Goal: Task Accomplishment & Management: Manage account settings

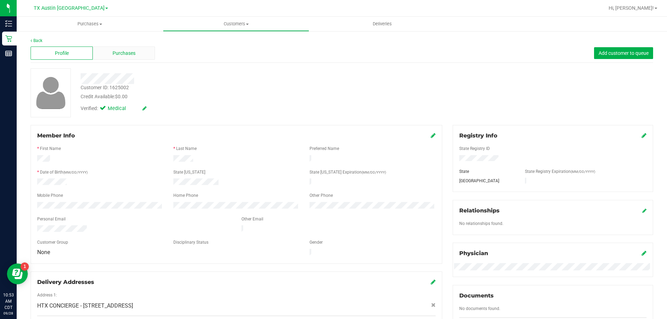
click at [133, 51] on span "Purchases" at bounding box center [124, 53] width 23 height 7
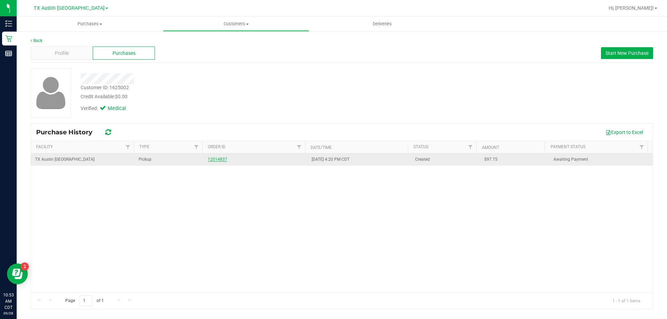
click at [213, 161] on link "12014837" at bounding box center [217, 159] width 19 height 5
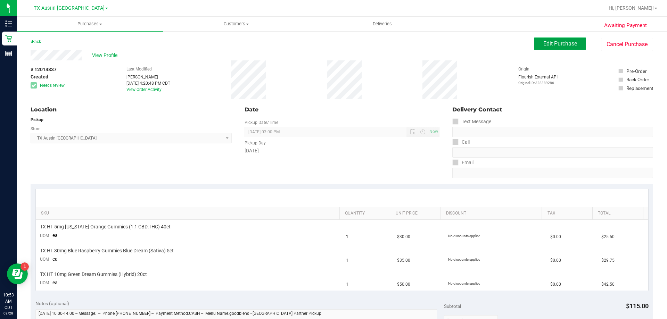
click at [556, 44] on span "Edit Purchase" at bounding box center [560, 43] width 34 height 7
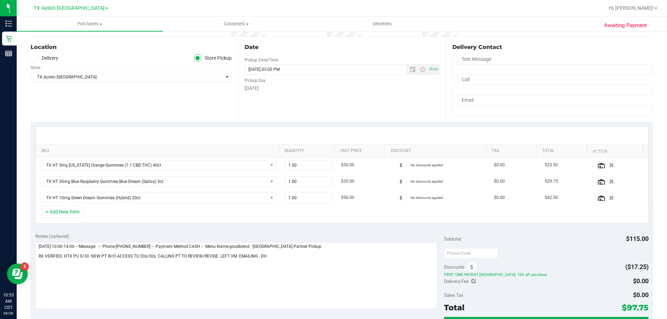
scroll to position [104, 0]
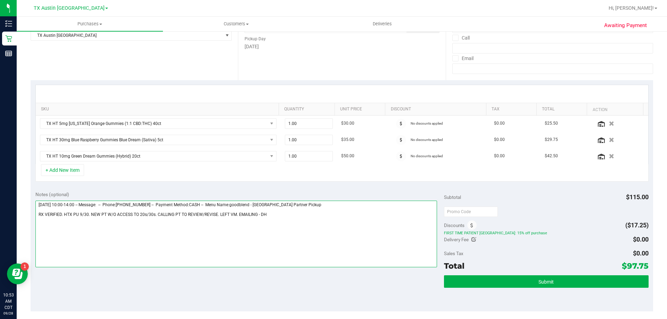
click at [286, 212] on textarea at bounding box center [236, 234] width 402 height 67
click at [288, 216] on textarea at bounding box center [236, 234] width 402 height 67
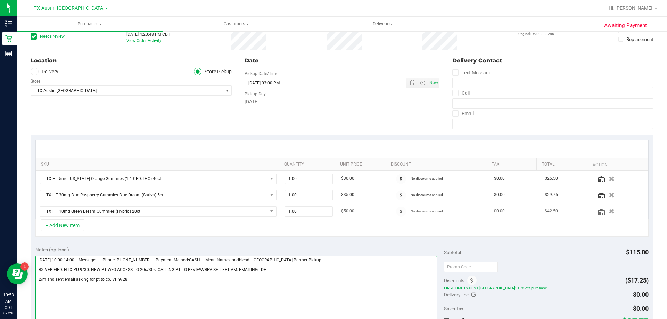
scroll to position [0, 0]
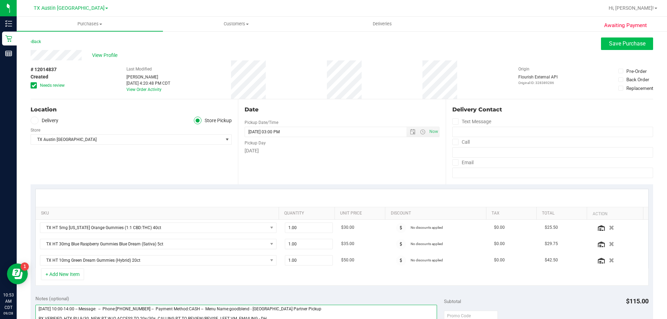
type textarea "Tuesday 09/30/2025 10:00-14:00 -- Message: -- Phone:8325170230 -- Payment Metho…"
click at [627, 44] on span "Save Purchase" at bounding box center [627, 43] width 36 height 7
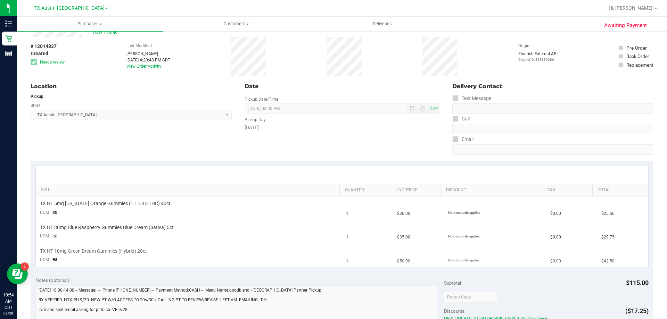
scroll to position [69, 0]
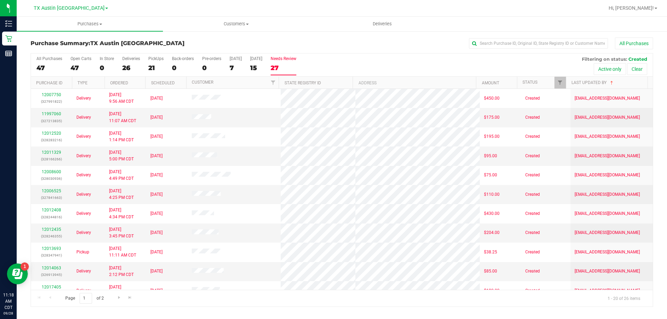
drag, startPoint x: 215, startPoint y: 188, endPoint x: 366, endPoint y: 58, distance: 199.0
click at [366, 58] on div "All Purchases 47 Open Carts 47 In Store 0 Deliveries 26 PickUps 21 Back-orders …" at bounding box center [342, 56] width 622 height 6
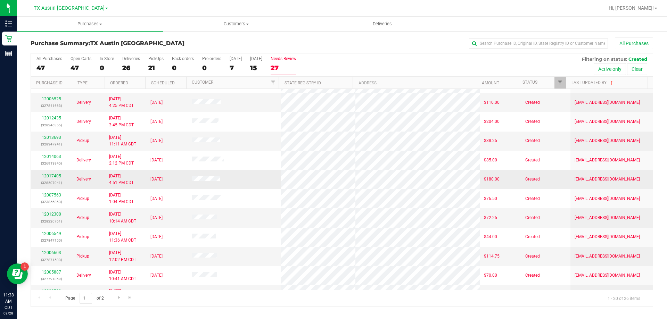
scroll to position [104, 0]
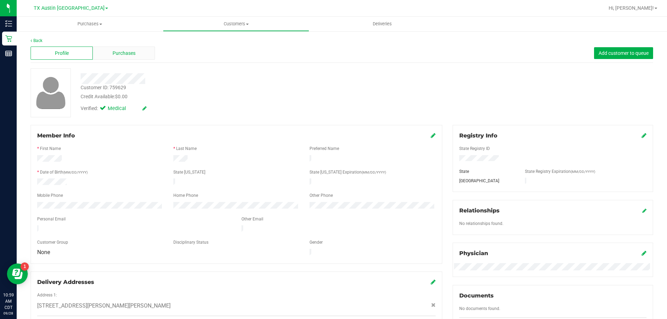
click at [135, 53] on div "Purchases" at bounding box center [124, 53] width 62 height 13
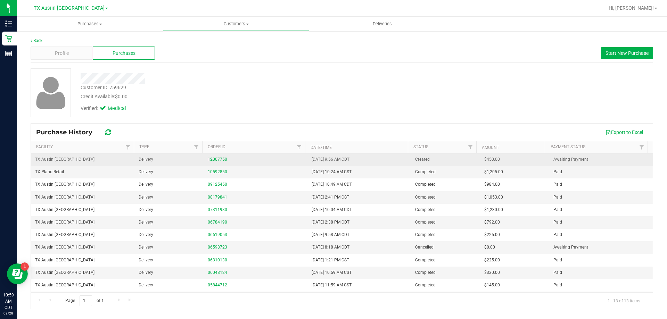
click at [213, 157] on div "12007750" at bounding box center [255, 159] width 95 height 7
click at [214, 159] on link "12007750" at bounding box center [217, 159] width 19 height 5
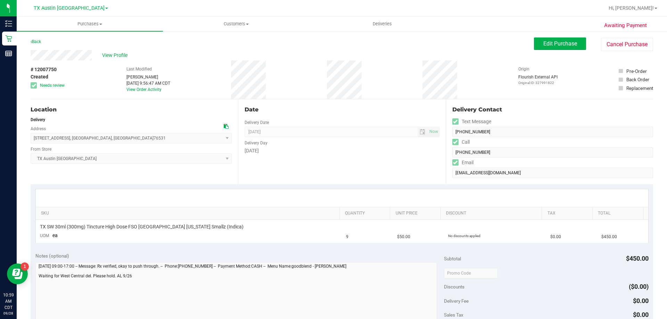
click at [224, 127] on icon at bounding box center [226, 126] width 5 height 5
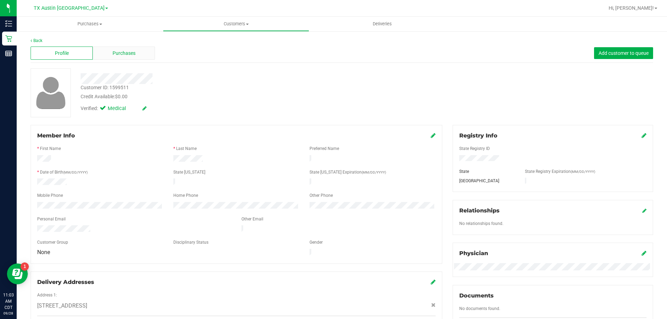
click at [145, 48] on div "Purchases" at bounding box center [124, 53] width 62 height 13
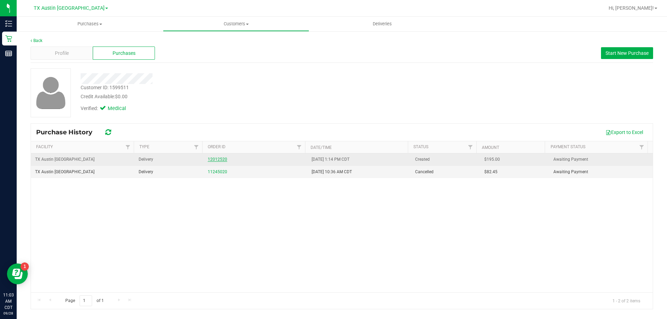
click at [222, 159] on link "12012520" at bounding box center [217, 159] width 19 height 5
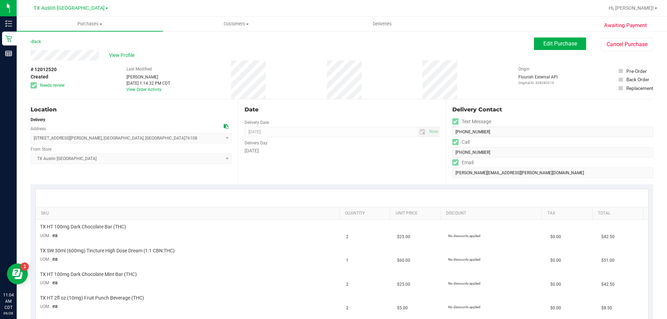
click at [224, 128] on icon at bounding box center [226, 126] width 5 height 5
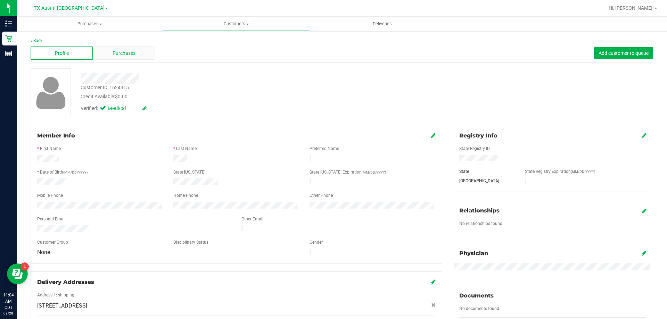
click at [133, 53] on span "Purchases" at bounding box center [124, 53] width 23 height 7
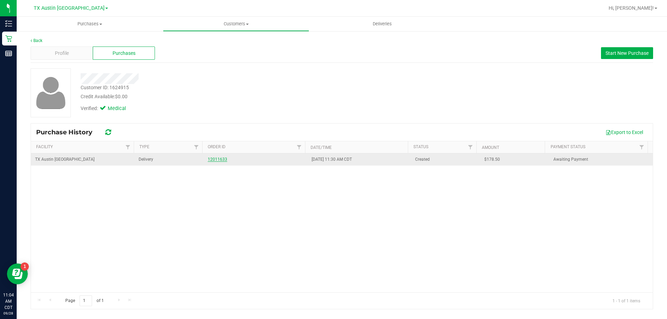
click at [216, 160] on link "12011633" at bounding box center [217, 159] width 19 height 5
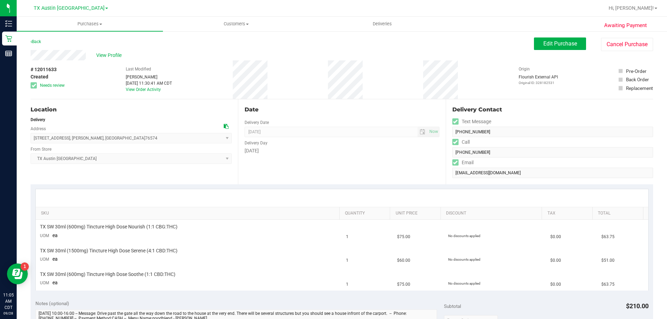
click at [224, 126] on icon at bounding box center [226, 126] width 5 height 5
click at [565, 40] on button "Edit Purchase" at bounding box center [560, 44] width 52 height 13
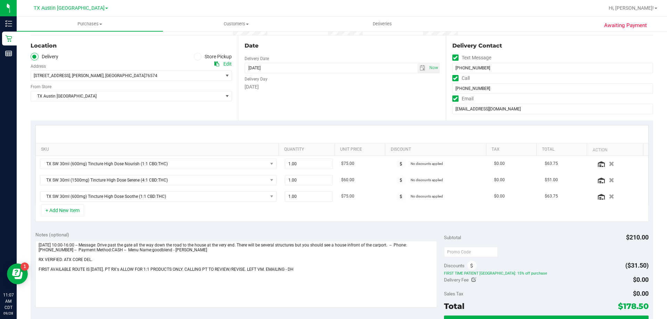
scroll to position [139, 0]
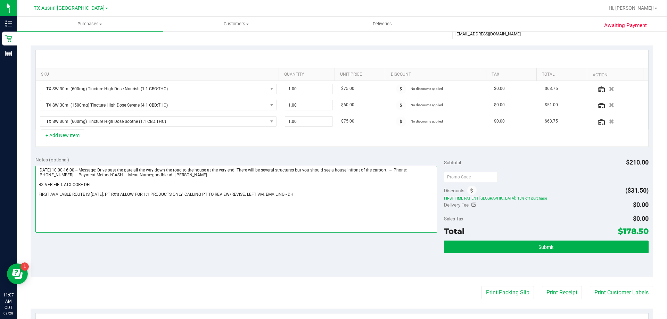
click at [323, 190] on textarea at bounding box center [236, 199] width 402 height 67
click at [313, 194] on textarea at bounding box center [236, 199] width 402 height 67
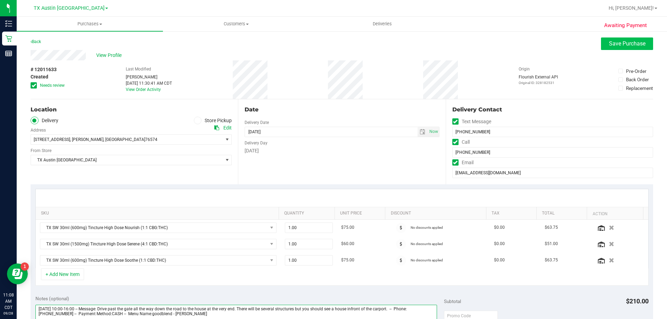
type textarea "Sunday 09/28/2025 10:00-16:00 -- Message: Drive past the gate all the way down …"
click at [627, 43] on span "Save Purchase" at bounding box center [627, 43] width 36 height 7
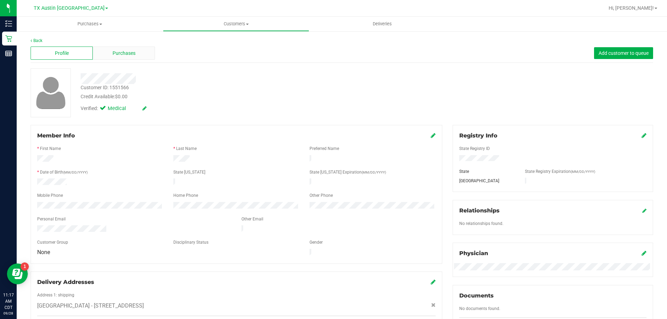
click at [133, 52] on span "Purchases" at bounding box center [124, 53] width 23 height 7
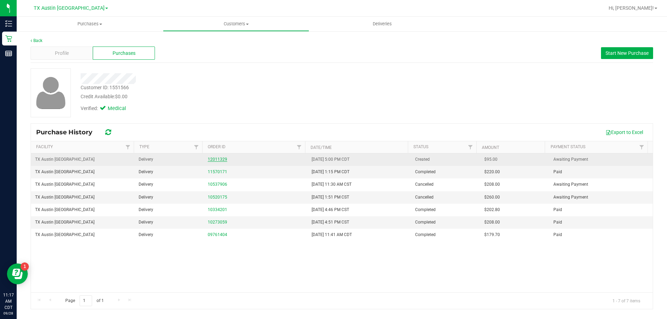
click at [221, 159] on link "12011329" at bounding box center [217, 159] width 19 height 5
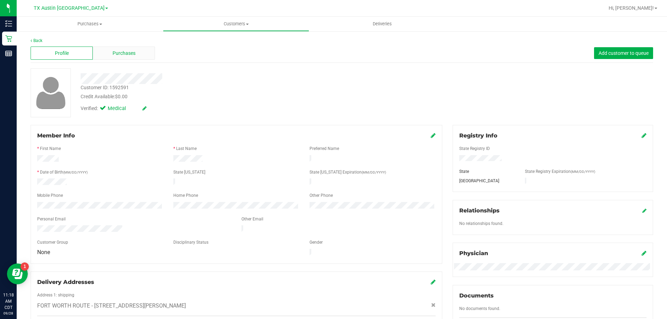
click at [133, 50] on span "Purchases" at bounding box center [124, 53] width 23 height 7
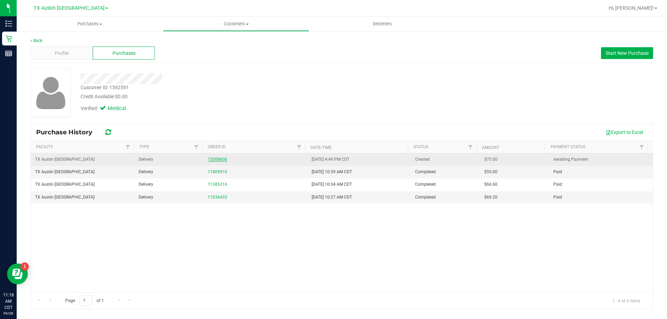
click at [218, 157] on link "12008600" at bounding box center [217, 159] width 19 height 5
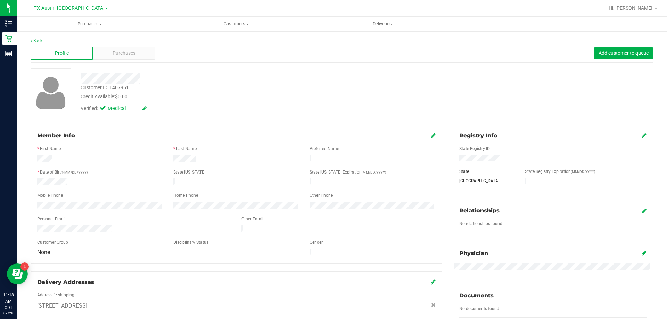
click at [134, 61] on div "Profile Purchases Add customer to queue" at bounding box center [342, 53] width 622 height 19
click at [136, 55] on div "Purchases" at bounding box center [124, 53] width 62 height 13
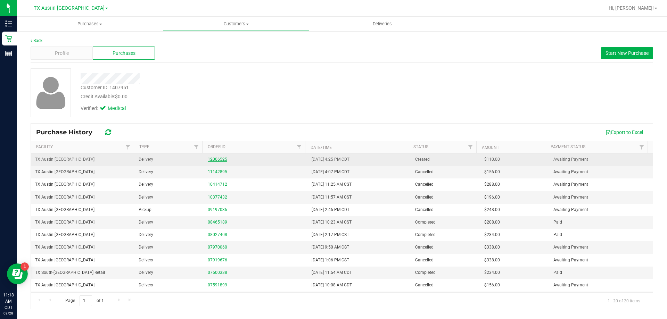
click at [221, 158] on link "12006525" at bounding box center [217, 159] width 19 height 5
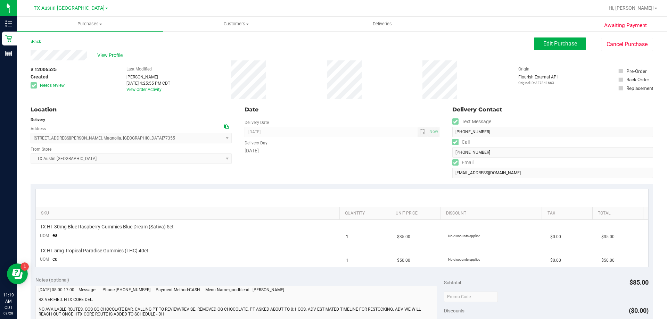
click at [226, 126] on icon at bounding box center [226, 126] width 5 height 5
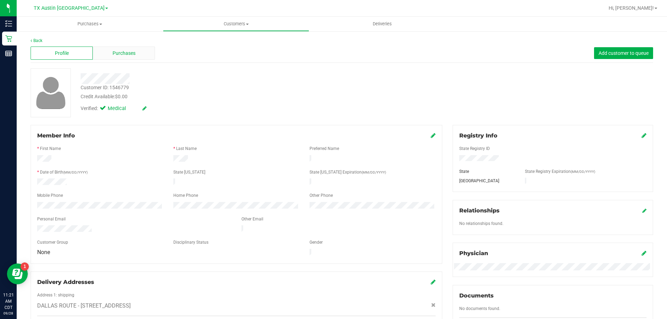
click at [127, 57] on span "Purchases" at bounding box center [124, 53] width 23 height 7
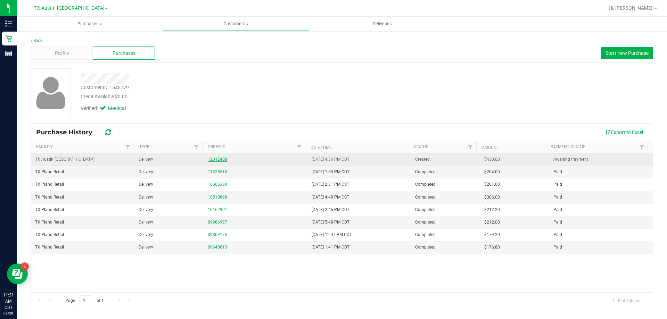
click at [214, 161] on link "12012408" at bounding box center [217, 159] width 19 height 5
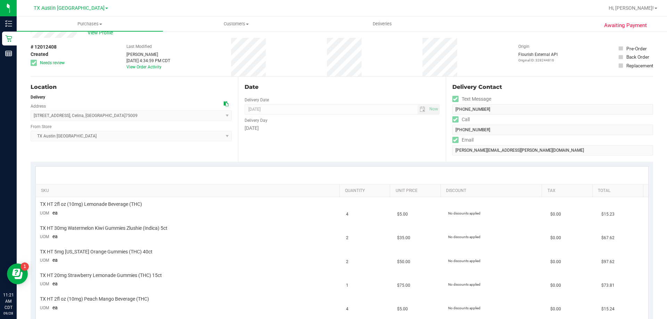
scroll to position [35, 0]
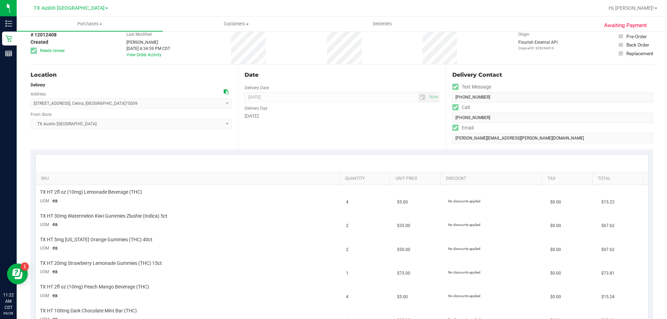
click at [224, 93] on icon at bounding box center [226, 91] width 5 height 5
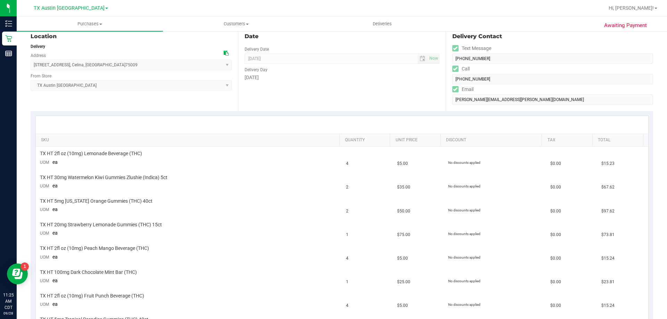
scroll to position [0, 0]
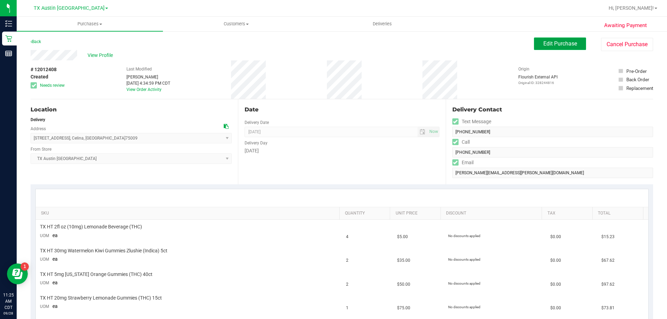
click at [556, 43] on span "Edit Purchase" at bounding box center [560, 43] width 34 height 7
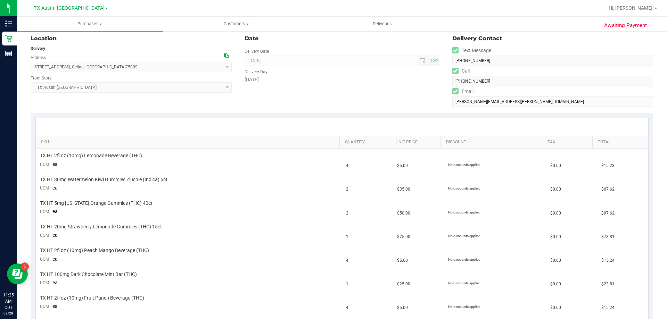
scroll to position [139, 0]
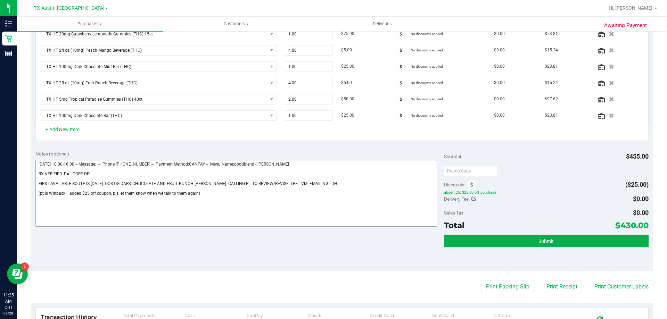
scroll to position [243, 0]
click at [208, 194] on textarea at bounding box center [236, 193] width 402 height 67
paste textarea "OOS of TO 0:1, Dark Choco bar, and Fruit punch bev. Next avail route is Fri 10/…"
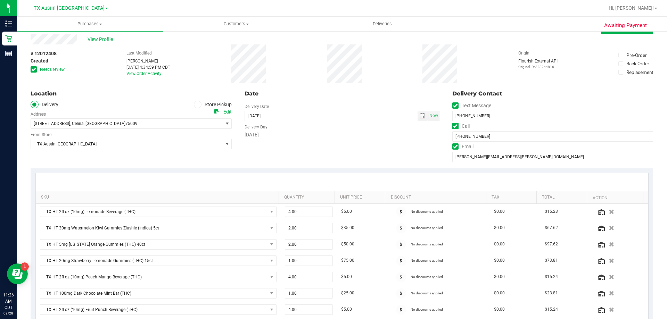
scroll to position [0, 0]
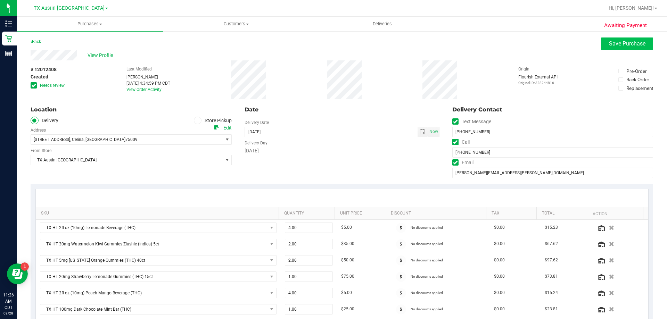
type textarea "Sunday 09/28/2025 10:00-16:00 -- Message: -- Phone:2145482222 -- Payment Method…"
click at [611, 48] on button "Save Purchase" at bounding box center [627, 44] width 52 height 13
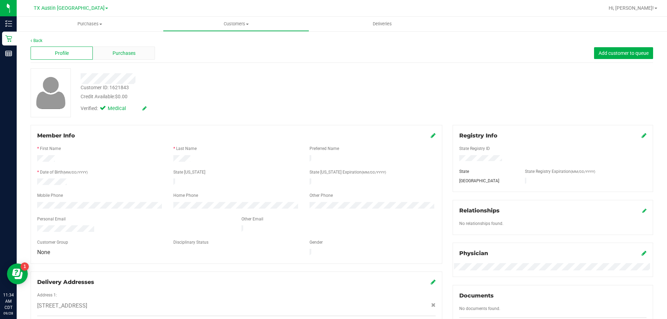
click at [116, 51] on span "Purchases" at bounding box center [124, 53] width 23 height 7
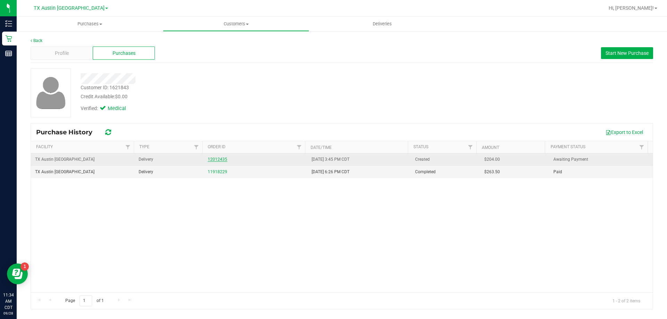
click at [209, 157] on link "12012435" at bounding box center [217, 159] width 19 height 5
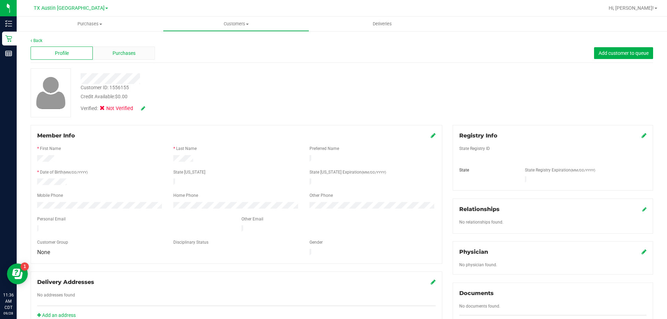
click at [143, 56] on div "Purchases" at bounding box center [124, 53] width 62 height 13
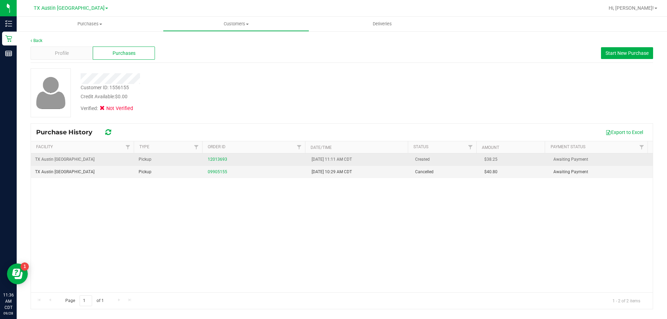
click at [214, 157] on div "12013693" at bounding box center [255, 159] width 95 height 7
click at [215, 157] on link "12013693" at bounding box center [217, 159] width 19 height 5
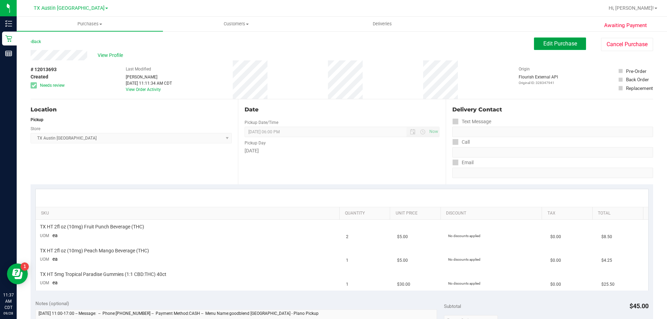
click at [563, 48] on button "Edit Purchase" at bounding box center [560, 44] width 52 height 13
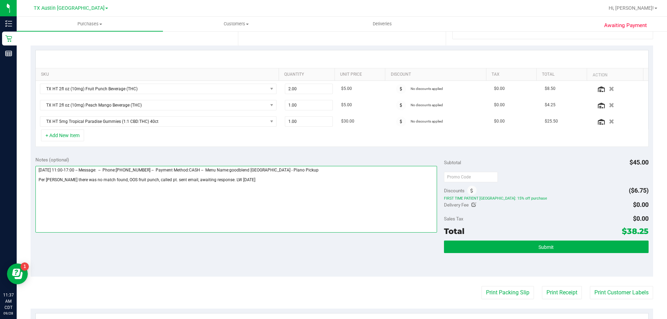
click at [246, 180] on textarea at bounding box center [236, 199] width 402 height 67
click at [150, 189] on textarea at bounding box center [236, 199] width 402 height 67
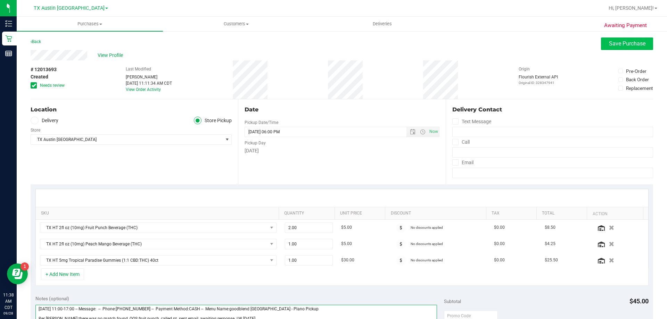
type textarea "Sunday 09/28/2025 11:00-17:00 -- Message: -- Phone:4696029381 -- Payment Method…"
click at [619, 41] on span "Save Purchase" at bounding box center [627, 43] width 36 height 7
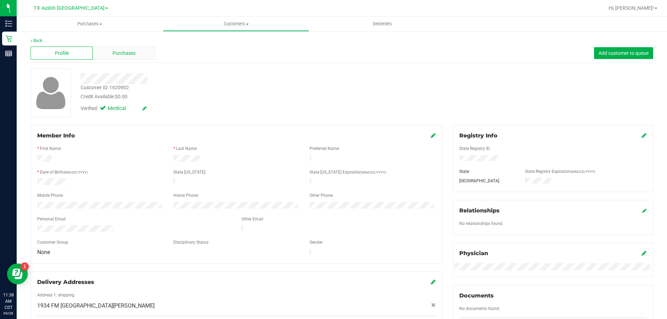
click at [144, 55] on div "Purchases" at bounding box center [124, 53] width 62 height 13
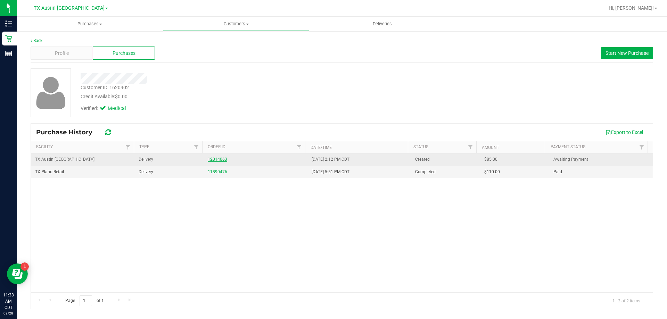
click at [210, 158] on link "12014063" at bounding box center [217, 159] width 19 height 5
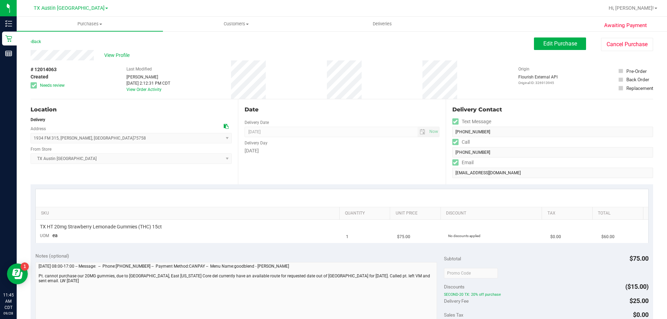
click at [224, 127] on icon at bounding box center [226, 126] width 5 height 5
click at [563, 45] on span "Edit Purchase" at bounding box center [560, 43] width 34 height 7
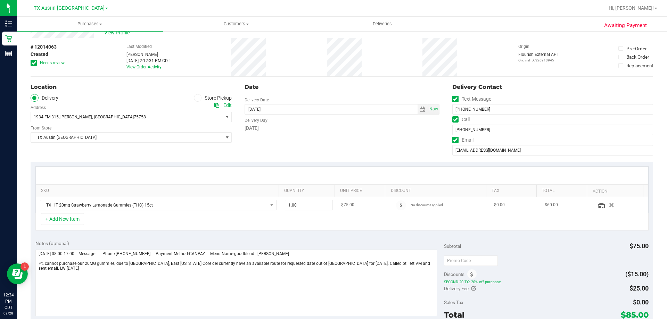
scroll to position [35, 0]
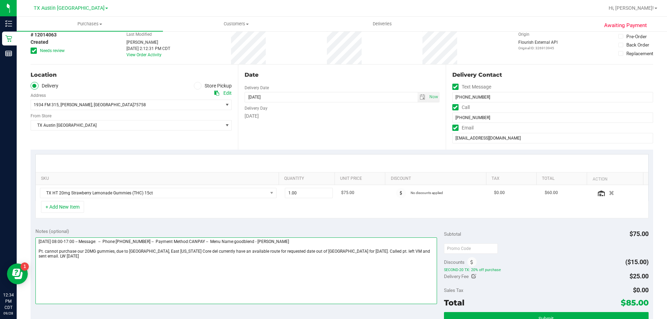
click at [425, 251] on textarea at bounding box center [236, 271] width 402 height 67
paste textarea "New pt can't buy 20 mg gummies. Lvm and sent another email. VF 9/28"
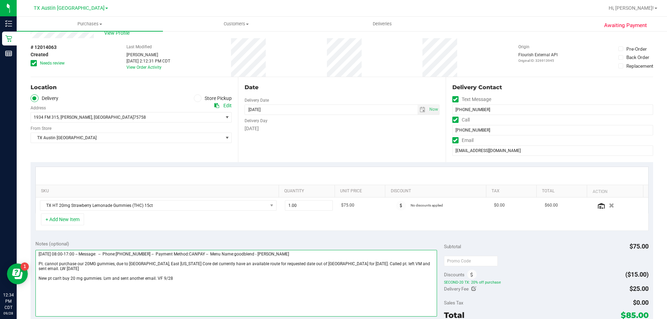
scroll to position [0, 0]
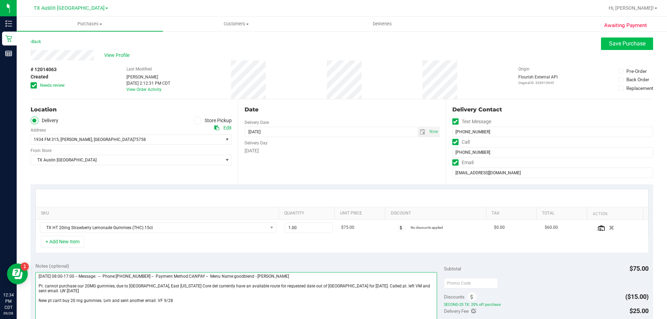
type textarea "Thursday 10/02/2025 08:00-17:00 -- Message: -- Phone:9039415796 -- Payment Meth…"
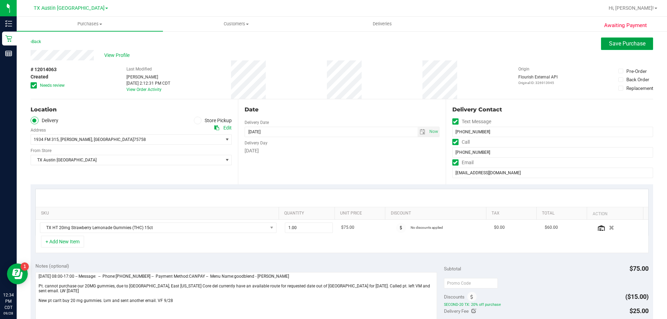
click at [626, 39] on button "Save Purchase" at bounding box center [627, 44] width 52 height 13
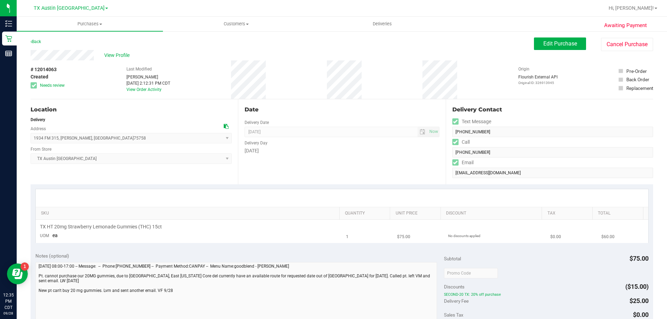
scroll to position [35, 0]
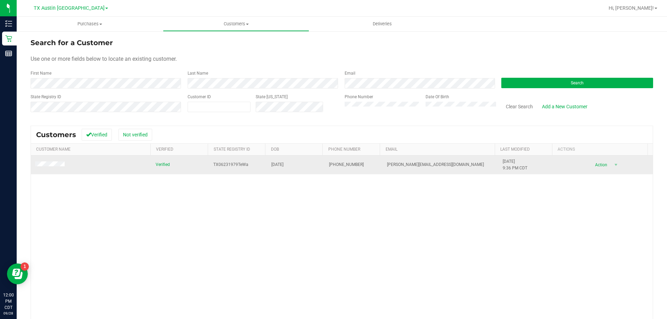
click at [52, 167] on span at bounding box center [51, 164] width 32 height 7
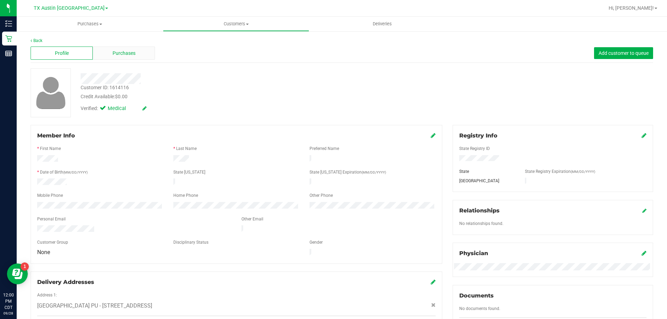
click at [135, 58] on div "Purchases" at bounding box center [124, 53] width 62 height 13
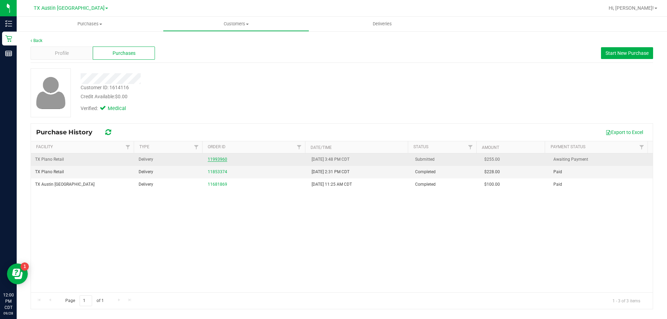
click at [217, 158] on link "11993960" at bounding box center [217, 159] width 19 height 5
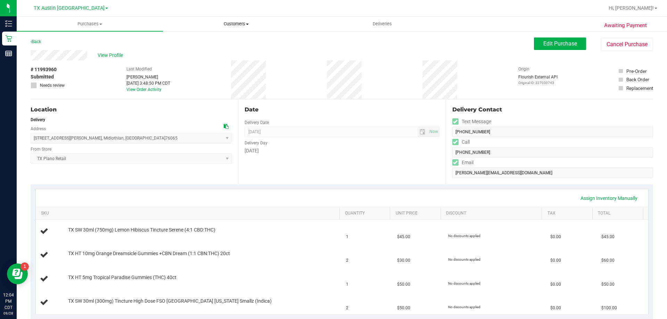
click at [239, 23] on span "Customers" at bounding box center [236, 24] width 146 height 6
click at [236, 44] on li "All customers" at bounding box center [236, 42] width 146 height 8
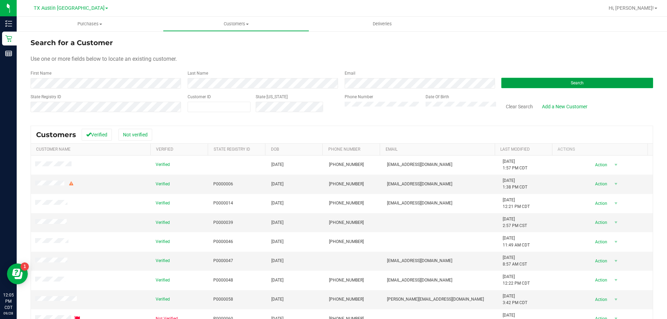
click at [538, 83] on button "Search" at bounding box center [577, 83] width 152 height 10
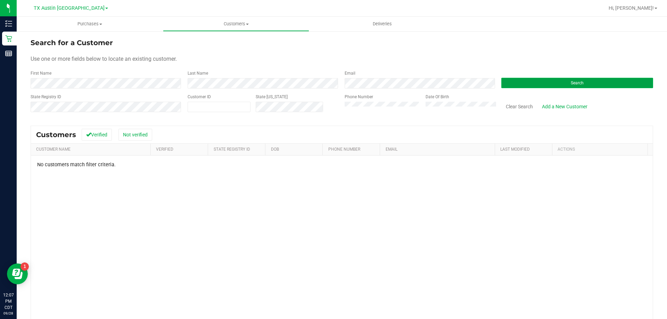
click at [558, 83] on button "Search" at bounding box center [577, 83] width 152 height 10
click at [168, 91] on form "Search for a Customer Use one or more fields below to locate an existing custom…" at bounding box center [342, 78] width 622 height 81
click at [547, 106] on link "Add a New Customer" at bounding box center [564, 107] width 55 height 12
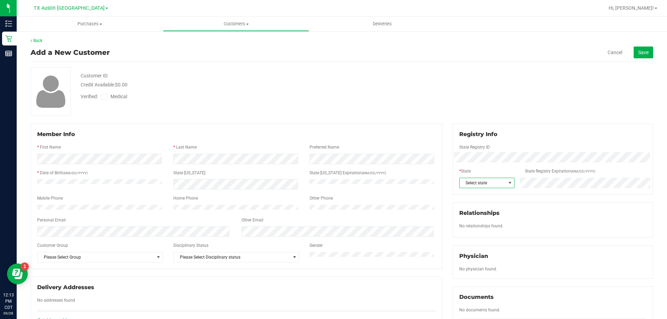
click at [475, 185] on span "Select state" at bounding box center [482, 183] width 46 height 10
click at [476, 225] on li "[GEOGRAPHIC_DATA]" at bounding box center [483, 229] width 54 height 12
click at [106, 97] on icon at bounding box center [104, 97] width 5 height 0
click at [0, 0] on input "Medical" at bounding box center [0, 0] width 0 height 0
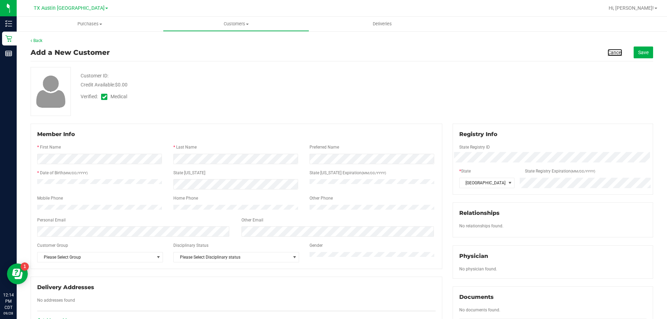
click at [613, 52] on link "Cancel" at bounding box center [614, 52] width 15 height 7
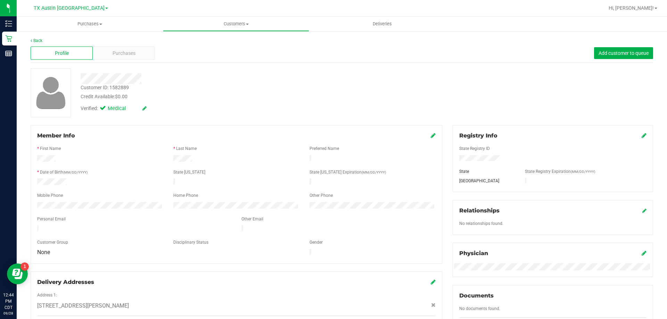
click at [124, 60] on div "Profile Purchases Add customer to queue" at bounding box center [342, 53] width 622 height 19
click at [124, 55] on span "Purchases" at bounding box center [124, 53] width 23 height 7
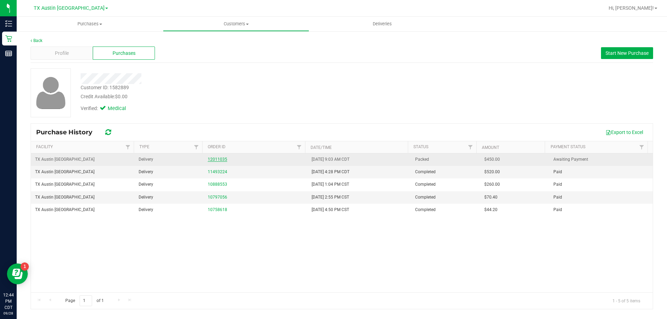
click at [221, 158] on link "12011035" at bounding box center [217, 159] width 19 height 5
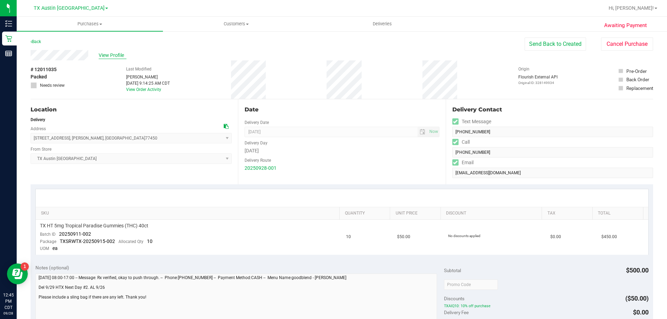
click at [114, 55] on span "View Profile" at bounding box center [113, 55] width 28 height 7
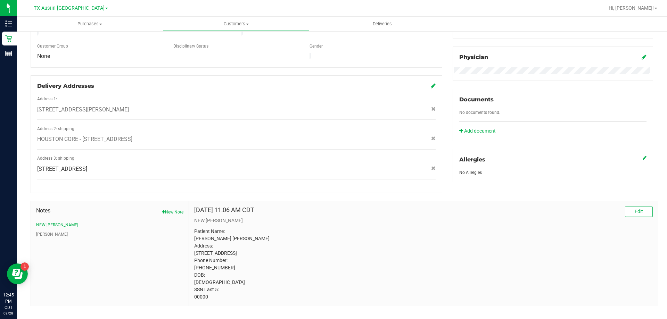
scroll to position [206, 0]
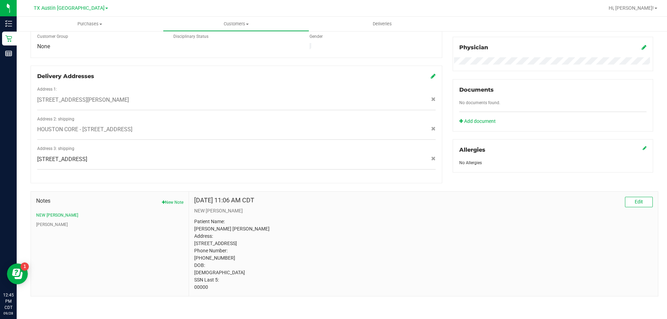
click at [202, 288] on p "Patient Name: Joanne Phi Nguyen Address: 6831 Brighton Hill Lane Katy, TX, 7745…" at bounding box center [423, 254] width 458 height 73
copy p "00000"
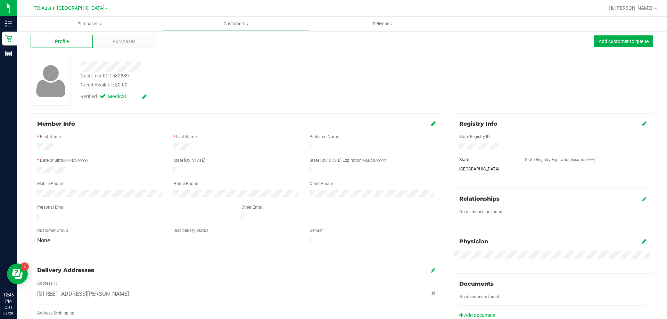
scroll to position [0, 0]
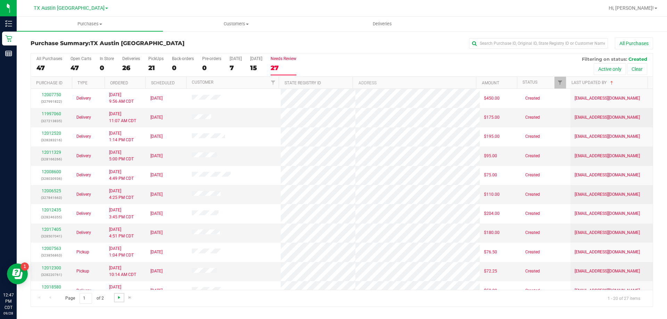
click at [119, 297] on span "Go to the next page" at bounding box center [119, 298] width 6 height 6
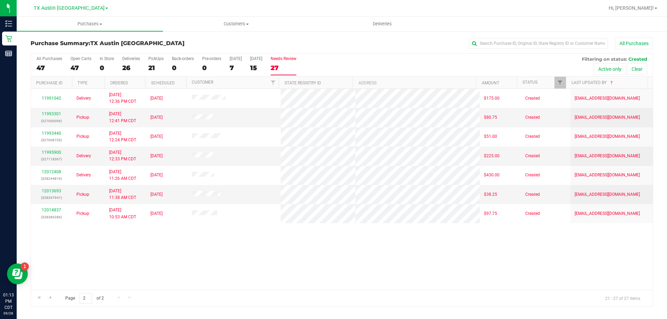
click at [284, 68] on div "27" at bounding box center [284, 68] width 26 height 8
click at [0, 0] on input "Needs Review 27" at bounding box center [0, 0] width 0 height 0
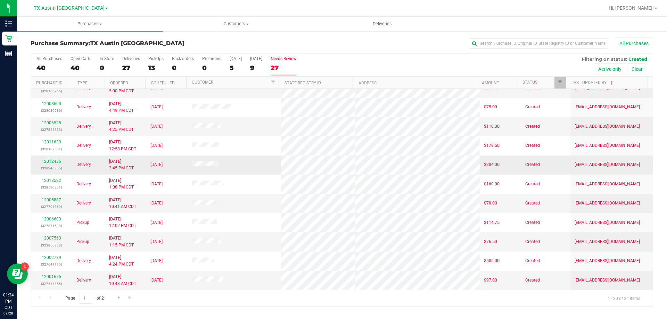
scroll to position [69, 0]
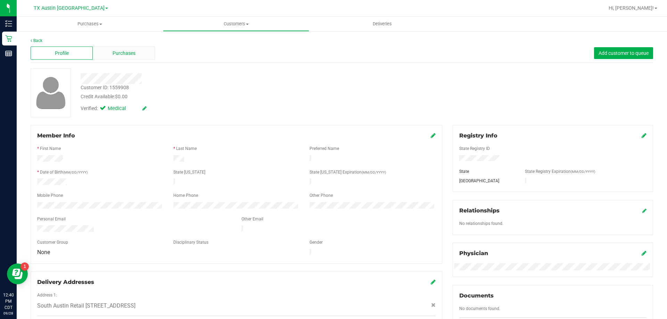
click at [139, 53] on div "Purchases" at bounding box center [124, 53] width 62 height 13
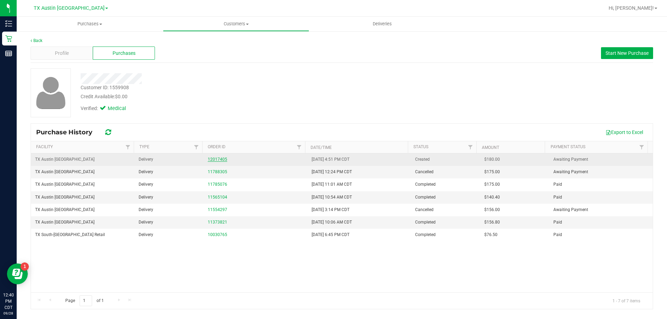
click at [219, 157] on link "12017405" at bounding box center [217, 159] width 19 height 5
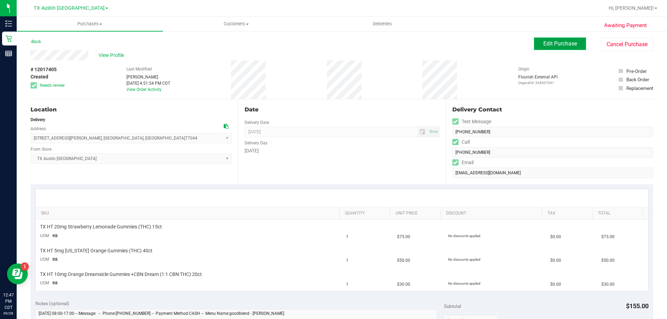
click at [564, 42] on span "Edit Purchase" at bounding box center [560, 43] width 34 height 7
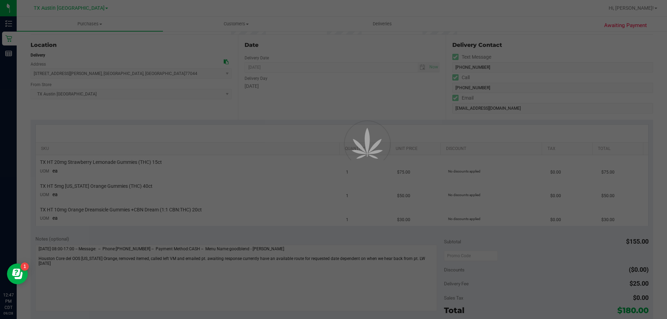
scroll to position [69, 0]
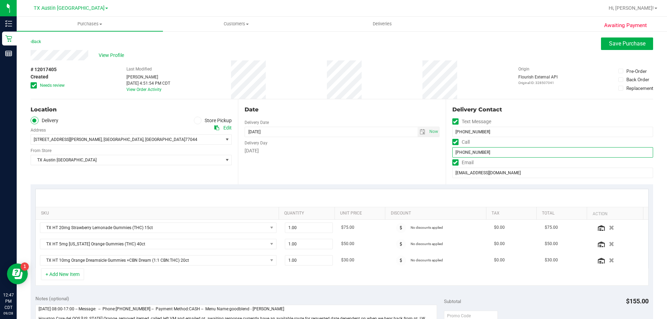
click at [459, 151] on input "(832) 341-3598" at bounding box center [552, 152] width 201 height 10
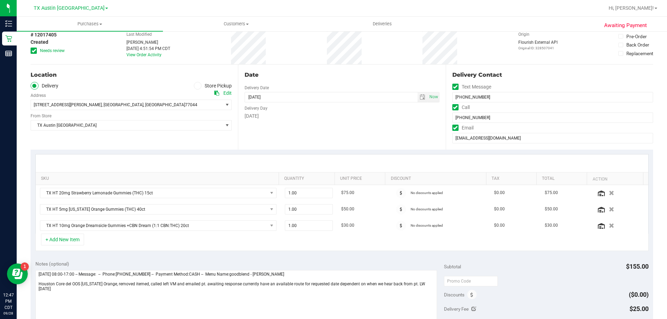
click at [216, 92] on icon at bounding box center [216, 93] width 5 height 5
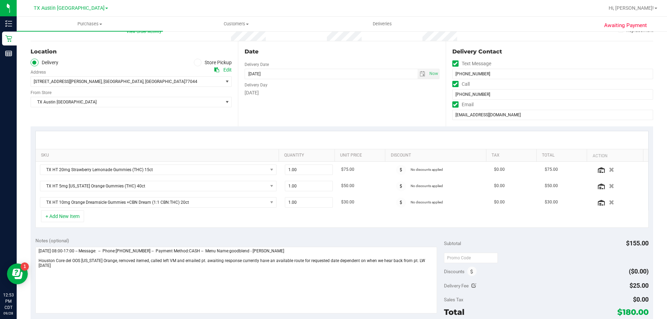
scroll to position [69, 0]
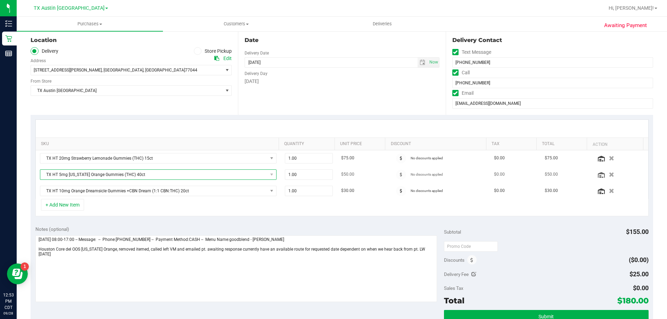
click at [216, 178] on span "TX HT 5mg Texas Orange Gummies (THC) 40ct" at bounding box center [153, 175] width 227 height 10
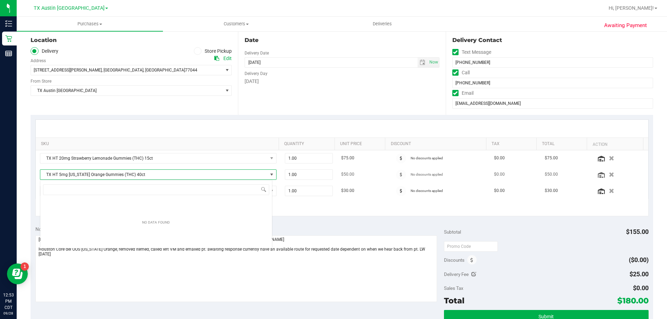
scroll to position [10, 232]
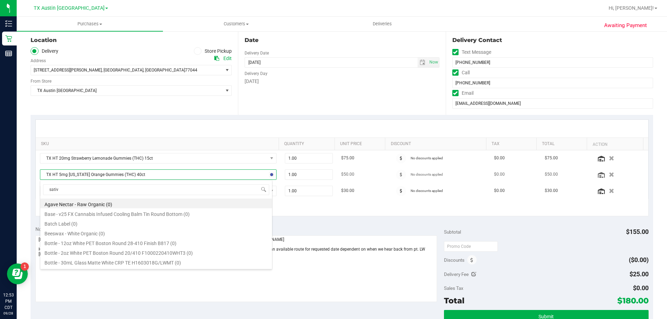
type input "sativa"
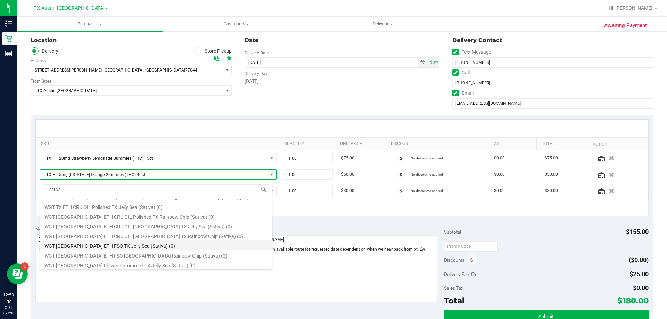
scroll to position [69, 0]
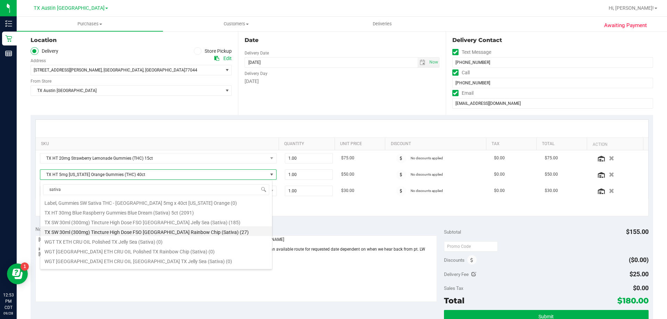
click at [148, 231] on li "TX SW 30ml (300mg) Tincture High Dose FSO TX Rainbow Chip (Sativa) (27)" at bounding box center [156, 231] width 232 height 10
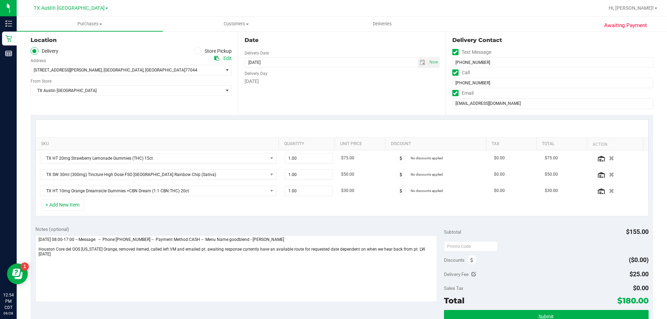
drag, startPoint x: 626, startPoint y: 277, endPoint x: 633, endPoint y: 275, distance: 7.3
click at [633, 275] on span "$25.00" at bounding box center [638, 274] width 19 height 7
click at [566, 265] on div "Discounts ($0.00)" at bounding box center [546, 260] width 204 height 13
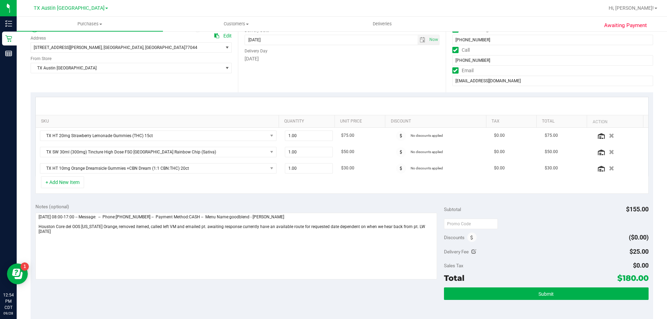
scroll to position [104, 0]
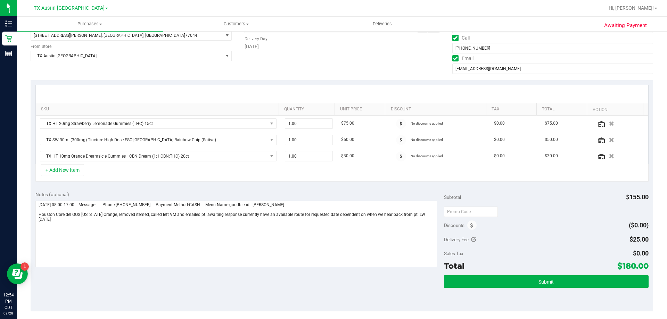
drag, startPoint x: 616, startPoint y: 266, endPoint x: 633, endPoint y: 267, distance: 17.4
click at [633, 267] on span "$180.00" at bounding box center [632, 266] width 31 height 10
click at [557, 223] on div "Discounts ($0.00)" at bounding box center [546, 225] width 204 height 13
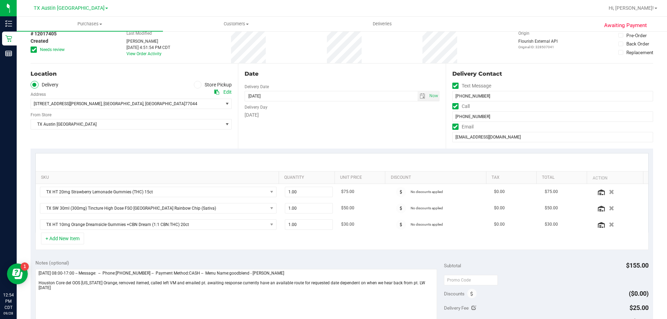
scroll to position [35, 0]
click at [36, 51] on span at bounding box center [34, 51] width 6 height 6
click at [0, 0] on input "Needs review" at bounding box center [0, 0] width 0 height 0
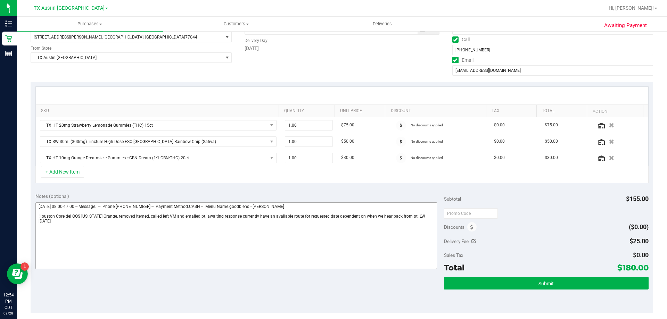
scroll to position [104, 0]
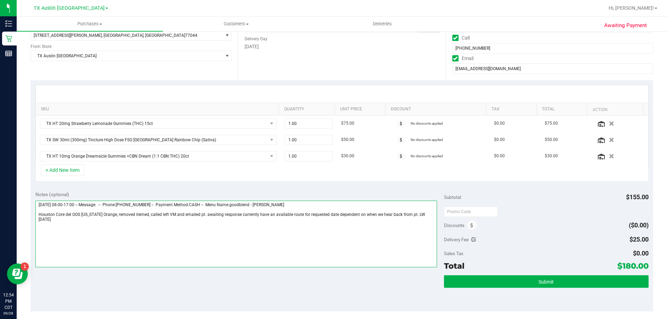
click at [426, 216] on textarea at bounding box center [236, 234] width 402 height 67
type textarea "Tuesday 09/30/2025 08:00-17:00 -- Message: -- Phone:8323413598 -- Payment Metho…"
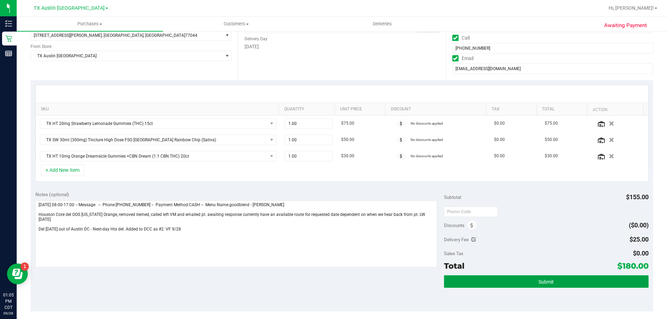
click at [581, 282] on button "Submit" at bounding box center [546, 281] width 204 height 13
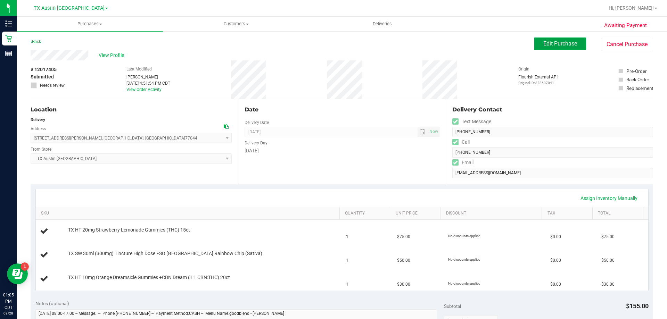
click at [548, 45] on span "Edit Purchase" at bounding box center [560, 43] width 34 height 7
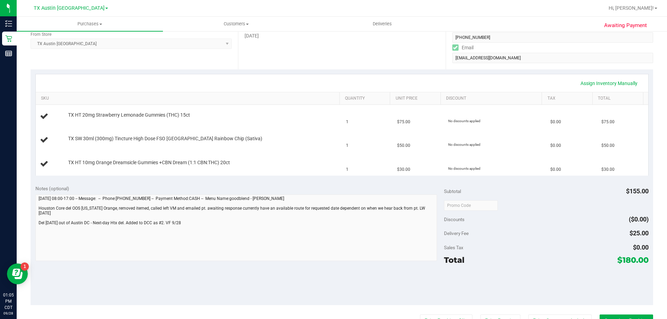
scroll to position [139, 0]
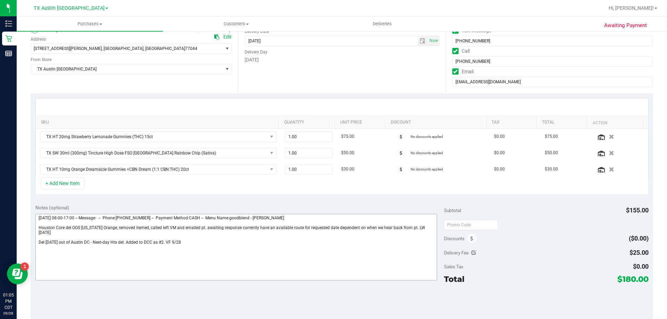
scroll to position [104, 0]
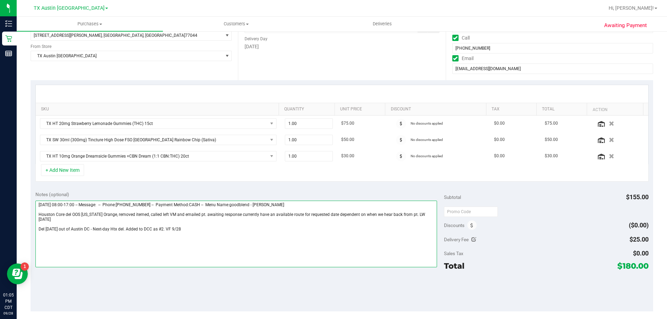
click at [167, 225] on textarea at bounding box center [236, 234] width 402 height 67
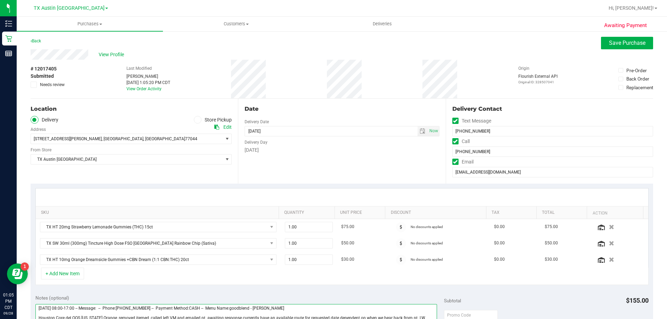
scroll to position [0, 0]
type textarea "Tuesday 09/30/2025 08:00-17:00 -- Message: -- Phone:8323413598 -- Payment Metho…"
click at [612, 46] on span "Save Purchase" at bounding box center [627, 43] width 36 height 7
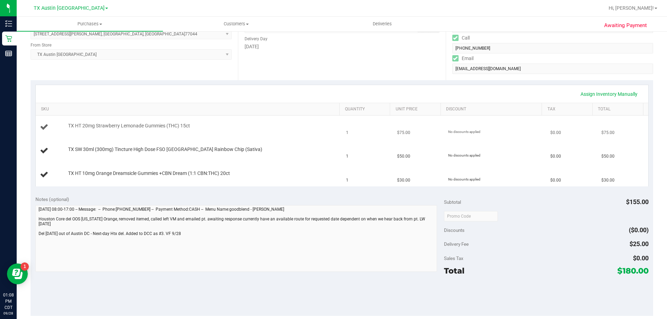
scroll to position [35, 0]
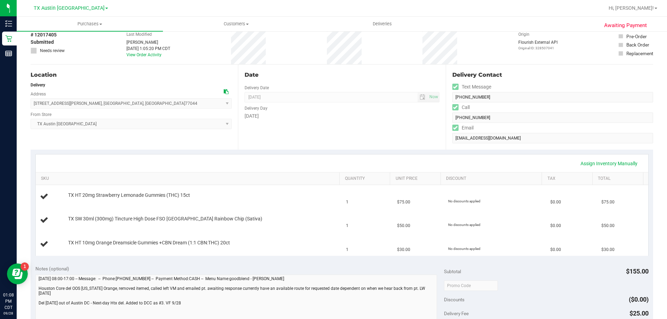
click at [404, 142] on div "Date Delivery Date 09/30/2025 Now 09/30/2025 08:00 AM Now Delivery Day Tuesday" at bounding box center [341, 107] width 207 height 85
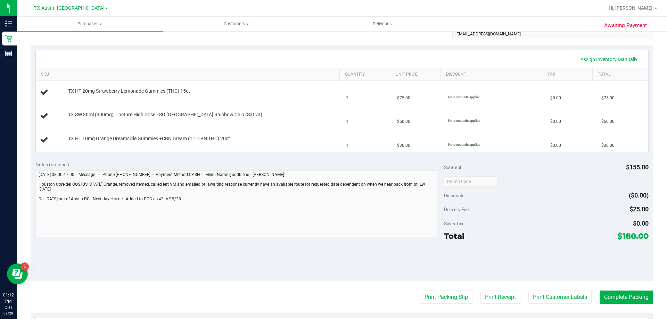
scroll to position [0, 0]
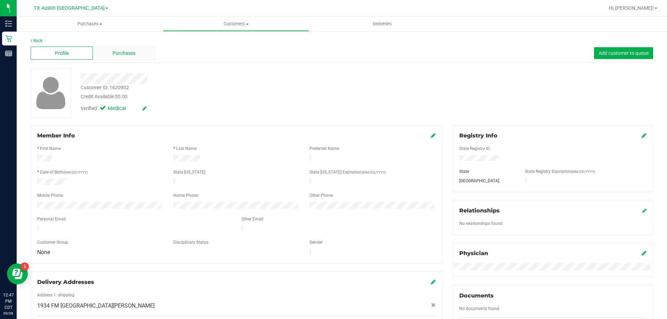
click at [108, 50] on div "Purchases" at bounding box center [124, 53] width 62 height 13
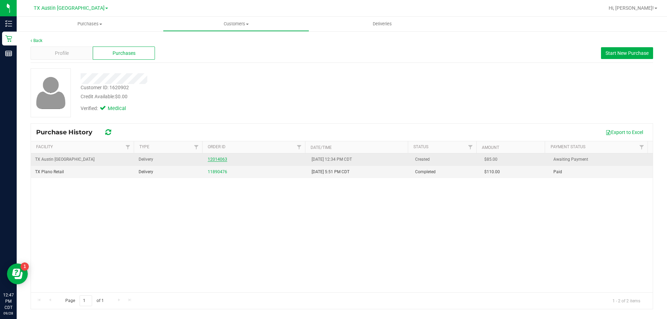
click at [214, 158] on link "12014063" at bounding box center [217, 159] width 19 height 5
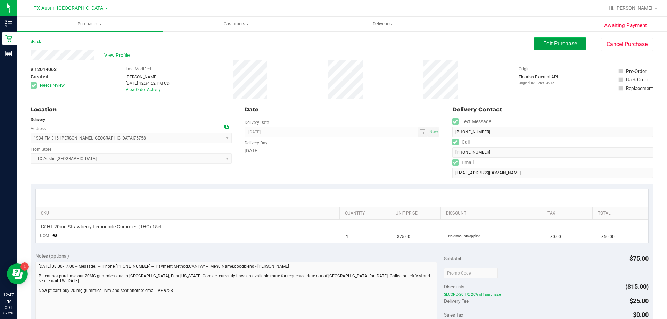
click at [537, 40] on button "Edit Purchase" at bounding box center [560, 44] width 52 height 13
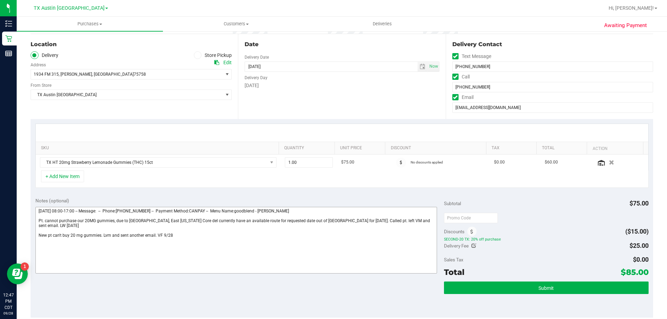
scroll to position [69, 0]
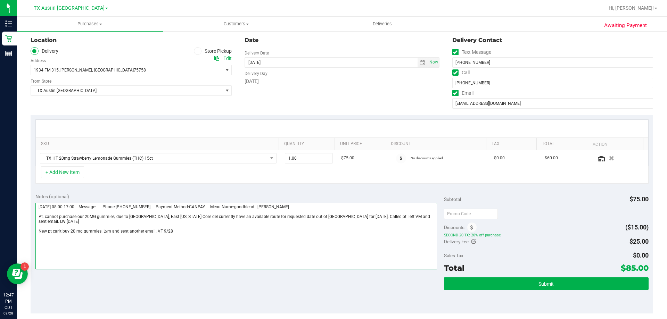
click at [201, 228] on textarea at bounding box center [236, 236] width 402 height 67
paste textarea "Pt asked us to cancel order. VF 9/28"
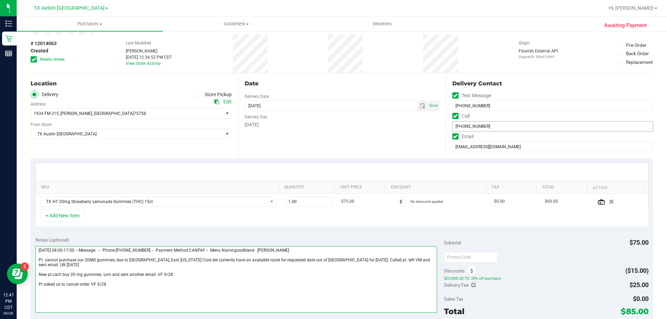
scroll to position [0, 0]
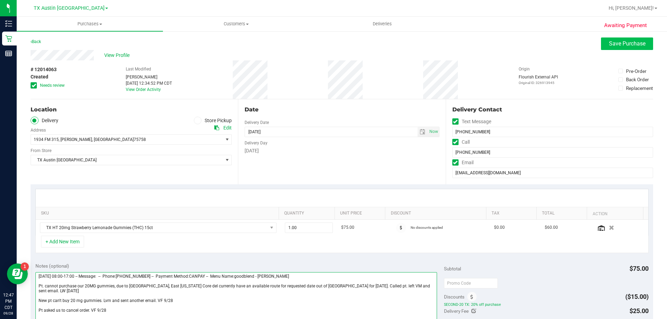
type textarea "[DATE] 08:00-17:00 -- Message: -- Phone:[PHONE_NUMBER] -- Payment Method:CANPAY…"
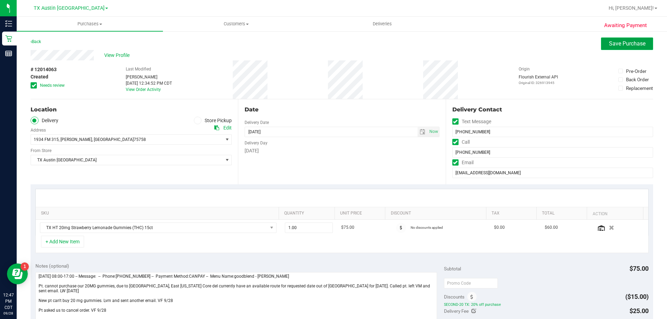
click at [615, 42] on span "Save Purchase" at bounding box center [627, 43] width 36 height 7
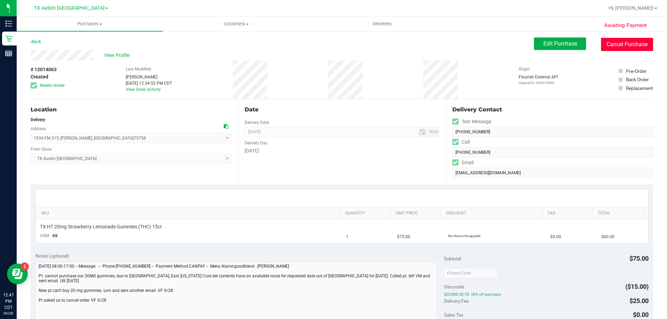
click at [607, 48] on button "Cancel Purchase" at bounding box center [627, 44] width 52 height 13
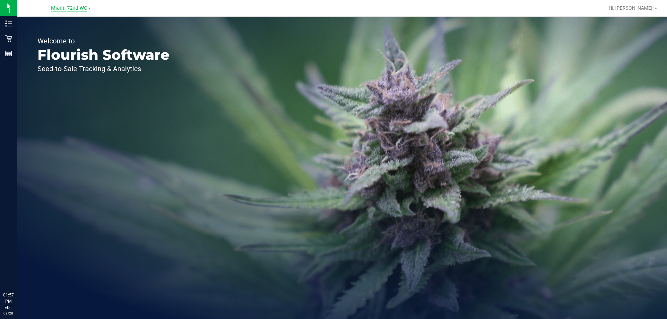
click at [68, 10] on span "Miami 72nd WC" at bounding box center [69, 8] width 36 height 6
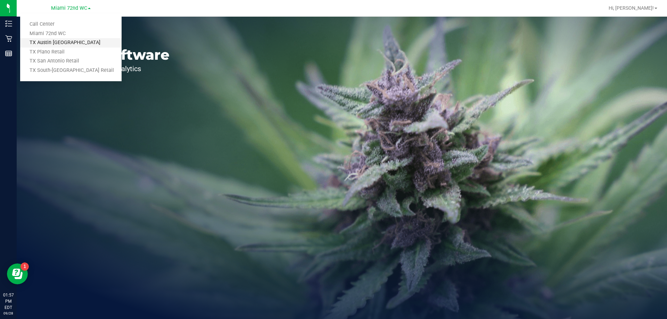
click at [65, 46] on link "TX Austin [GEOGRAPHIC_DATA]" at bounding box center [70, 42] width 101 height 9
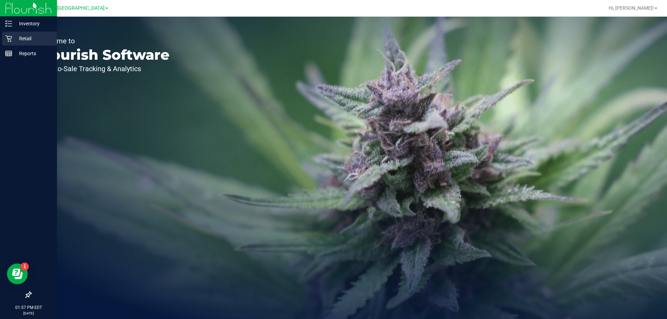
click at [6, 40] on icon at bounding box center [8, 38] width 7 height 7
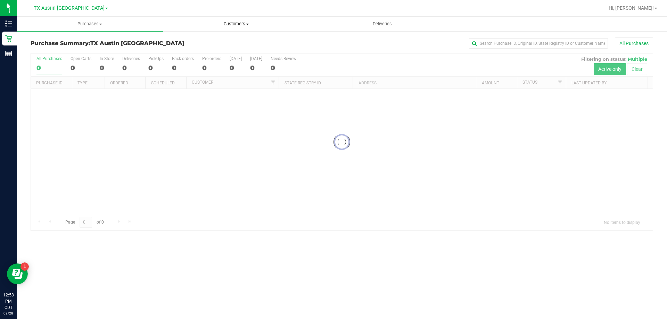
click at [240, 25] on span "Customers" at bounding box center [236, 24] width 146 height 6
click at [236, 44] on li "All customers" at bounding box center [236, 42] width 146 height 8
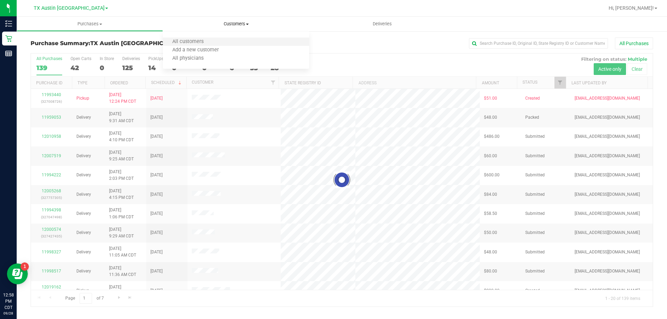
click at [201, 38] on li "All customers" at bounding box center [236, 42] width 146 height 8
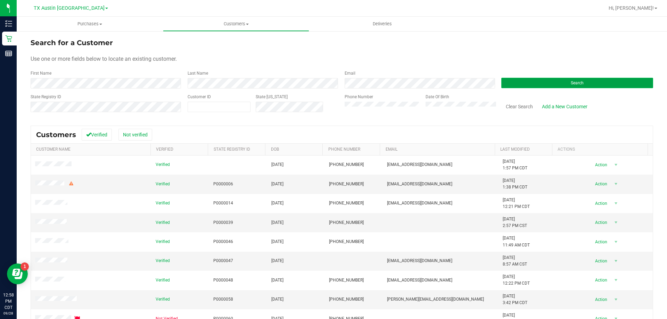
click at [545, 80] on button "Search" at bounding box center [577, 83] width 152 height 10
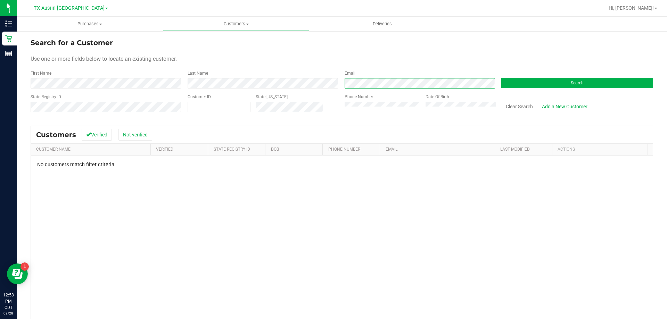
click at [285, 83] on div "First Name Last Name Email Search" at bounding box center [342, 79] width 622 height 18
click at [559, 82] on button "Search" at bounding box center [577, 83] width 152 height 10
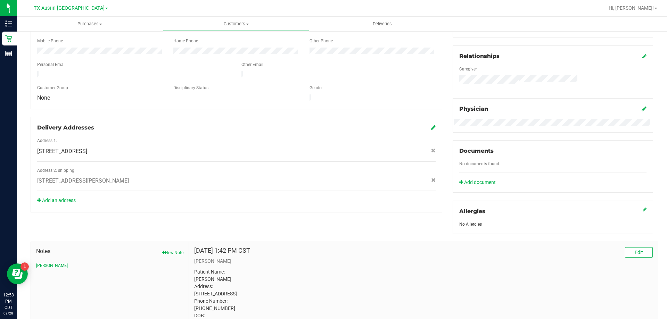
scroll to position [211, 0]
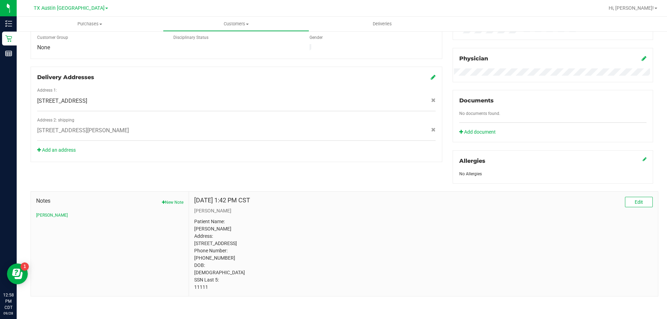
click at [199, 289] on p "Patient Name: [PERSON_NAME] Address: [STREET_ADDRESS] Phone Number: [PHONE_NUMB…" at bounding box center [423, 254] width 458 height 73
copy p "11111"
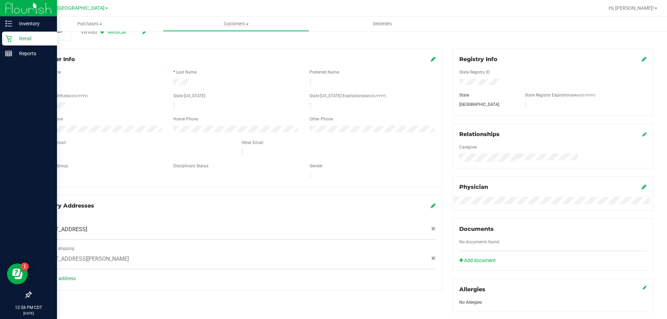
scroll to position [73, 0]
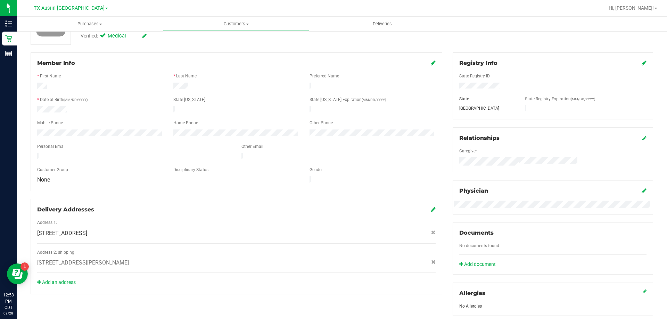
click at [107, 259] on span "1420 North Cooper Street , Arlington , TX 76011" at bounding box center [83, 263] width 92 height 8
copy div "1420 North Cooper Street , Arlington , TX 76011"
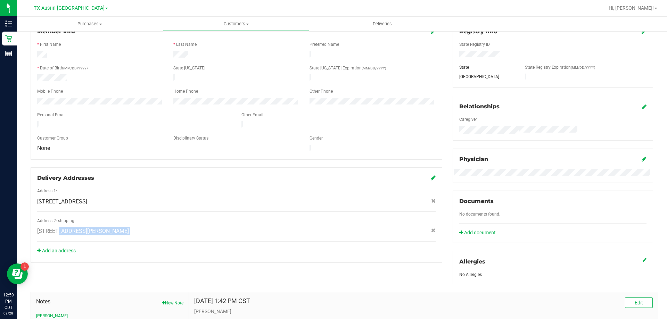
scroll to position [0, 0]
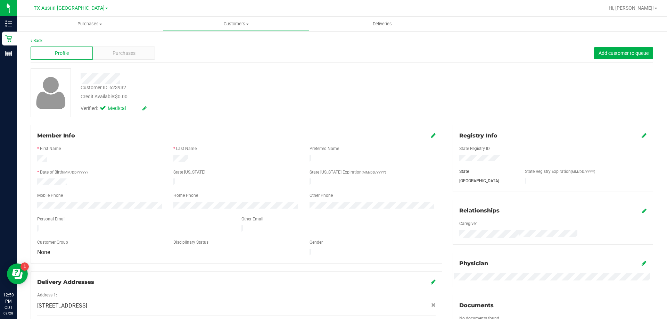
click at [131, 76] on div at bounding box center [233, 78] width 316 height 11
click at [196, 91] on div "Customer ID: 623932 Credit Available: $0.00" at bounding box center [233, 92] width 316 height 16
click at [117, 54] on span "Purchases" at bounding box center [124, 53] width 23 height 7
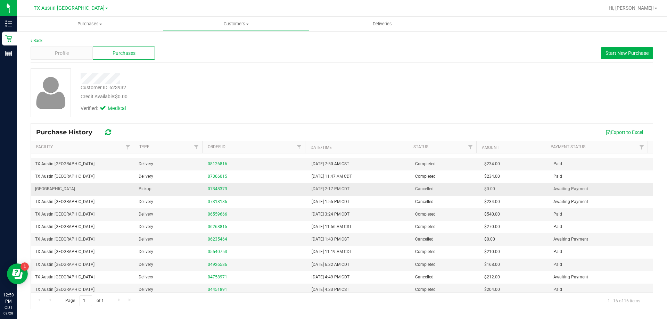
scroll to position [62, 0]
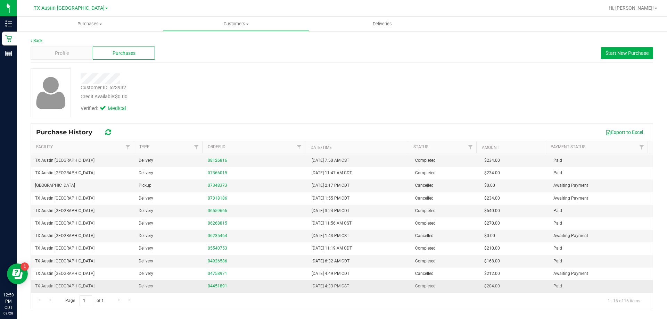
click at [214, 282] on td "04451891" at bounding box center [255, 286] width 103 height 12
click at [214, 285] on link "04451891" at bounding box center [217, 286] width 19 height 5
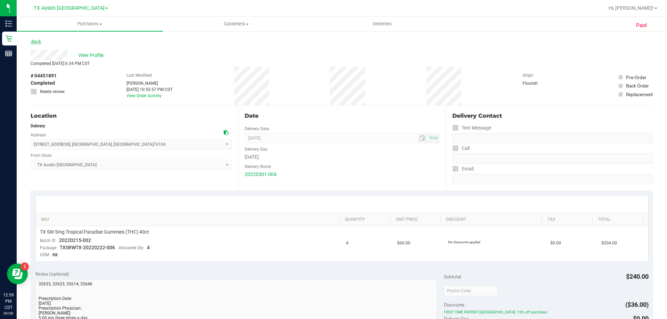
click at [35, 42] on link "Back" at bounding box center [36, 41] width 10 height 5
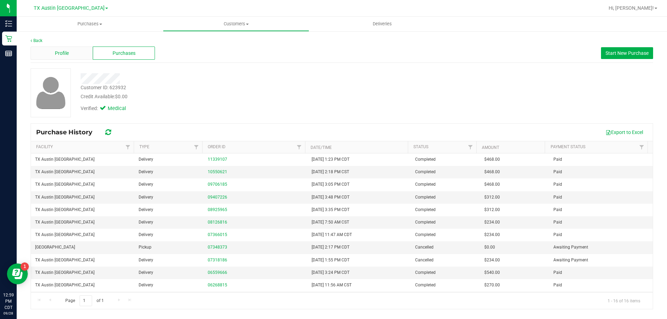
click at [66, 56] on span "Profile" at bounding box center [62, 53] width 14 height 7
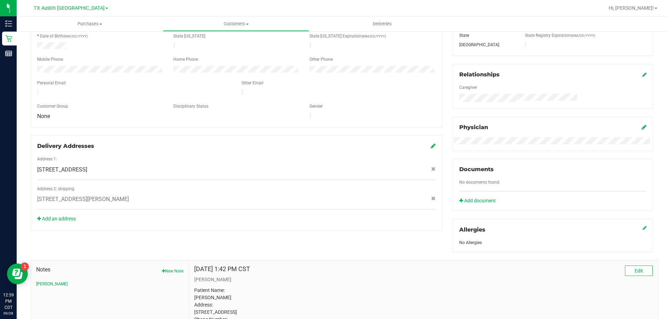
scroll to position [139, 0]
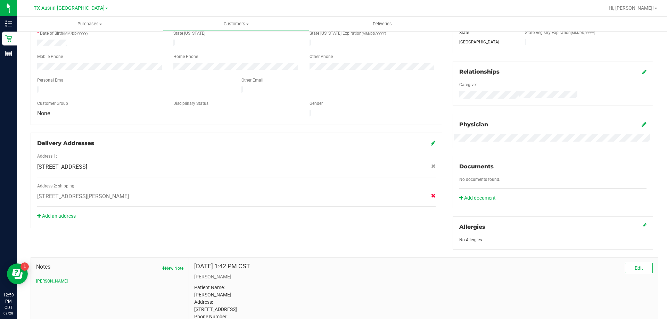
click at [431, 193] on icon at bounding box center [433, 195] width 5 height 4
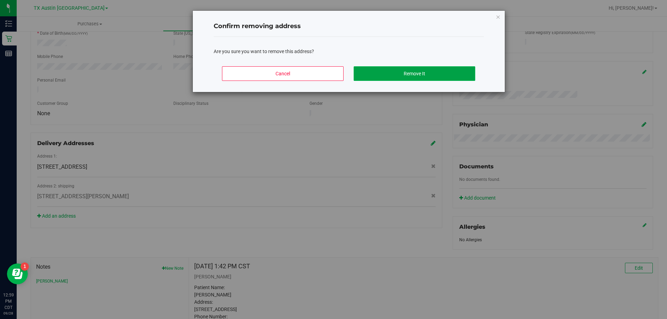
click at [419, 76] on button "Remove It" at bounding box center [415, 73] width 122 height 15
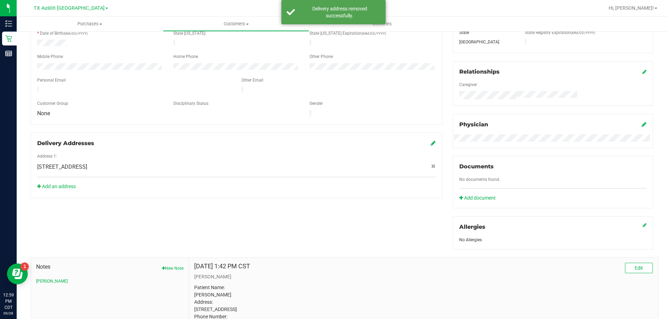
click at [431, 140] on icon at bounding box center [433, 143] width 5 height 6
click at [43, 184] on link "Add an address" at bounding box center [56, 187] width 39 height 6
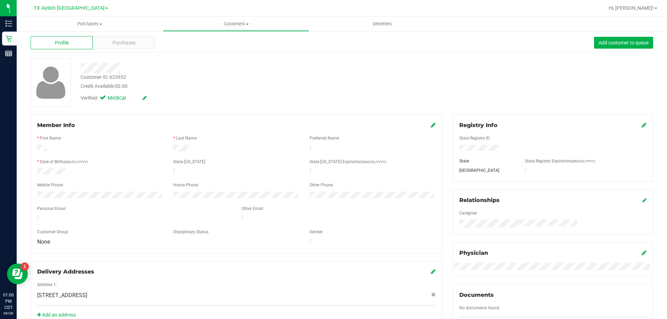
scroll to position [0, 0]
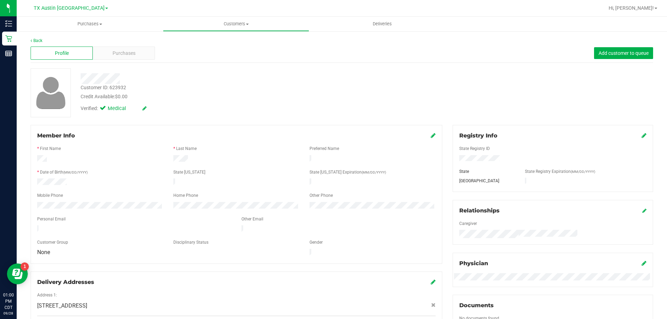
click at [138, 45] on div "Profile Purchases Add customer to queue" at bounding box center [342, 53] width 622 height 19
click at [135, 54] on div "Purchases" at bounding box center [124, 53] width 62 height 13
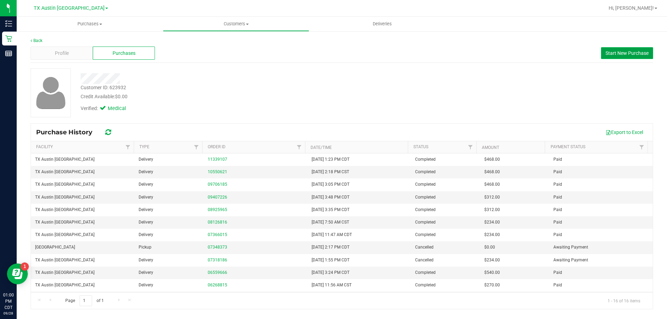
click at [634, 52] on span "Start New Purchase" at bounding box center [626, 53] width 43 height 6
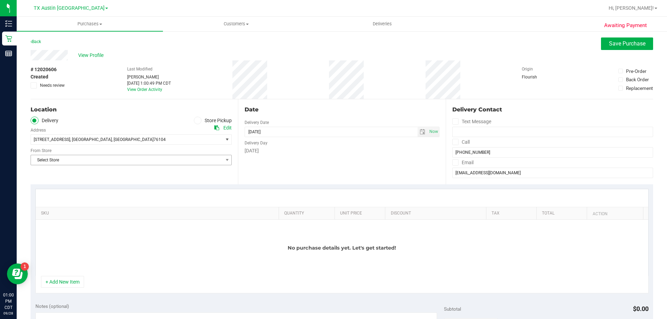
click at [167, 158] on span "Select Store" at bounding box center [127, 160] width 192 height 10
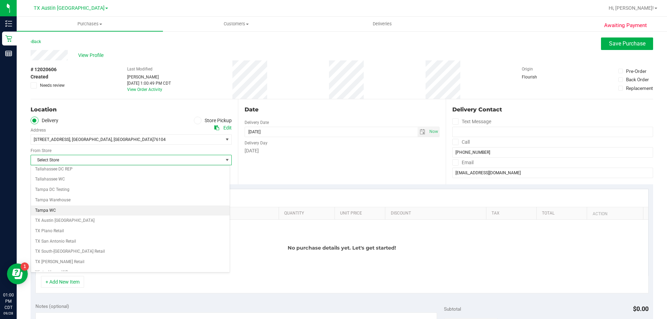
scroll to position [505, 0]
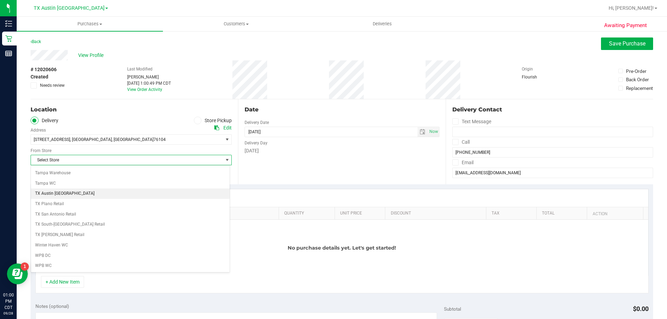
click at [77, 193] on li "TX Austin [GEOGRAPHIC_DATA]" at bounding box center [130, 194] width 199 height 10
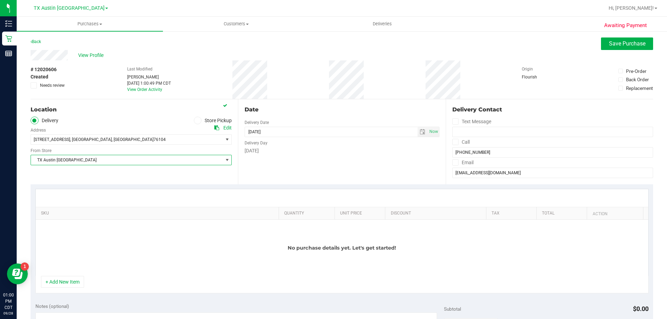
click at [452, 138] on label "Call" at bounding box center [460, 142] width 17 height 10
click at [0, 0] on input "Call" at bounding box center [0, 0] width 0 height 0
click at [453, 163] on icon at bounding box center [455, 163] width 5 height 0
click at [0, 0] on input "Email" at bounding box center [0, 0] width 0 height 0
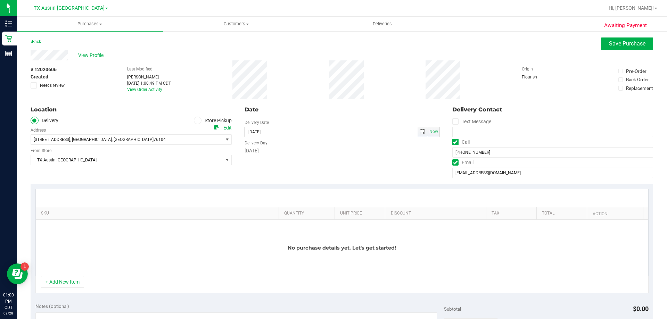
click at [420, 131] on span "select" at bounding box center [423, 132] width 6 height 6
click at [260, 213] on link "29" at bounding box center [259, 213] width 10 height 11
type input "[DATE]"
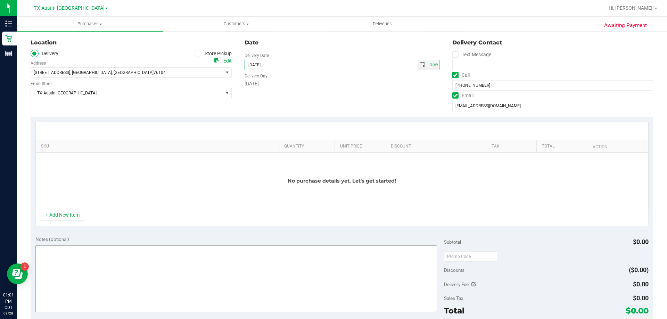
scroll to position [69, 0]
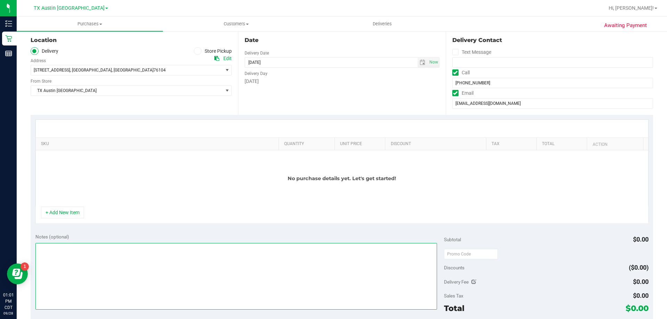
drag, startPoint x: 35, startPoint y: 250, endPoint x: 42, endPoint y: 242, distance: 10.6
click at [35, 250] on textarea at bounding box center [236, 276] width 402 height 67
type textarea "PU Mon 9/29 in FTW. VF 9/28"
click at [63, 212] on button "+ Add New Item" at bounding box center [62, 213] width 43 height 12
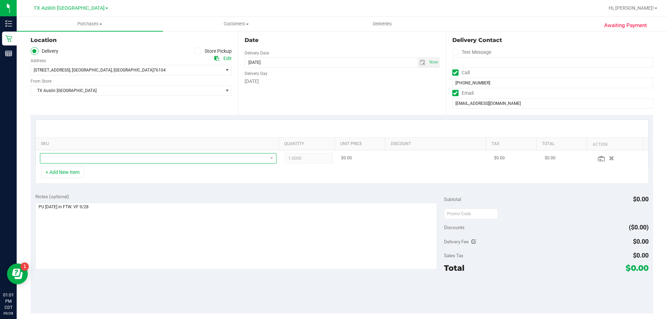
click at [106, 158] on span "NO DATA FOUND" at bounding box center [153, 158] width 227 height 10
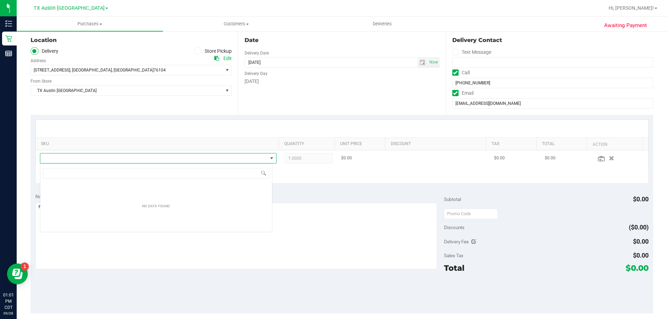
scroll to position [10, 232]
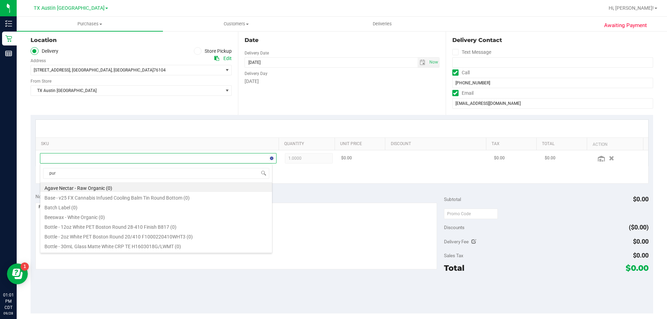
type input "pure"
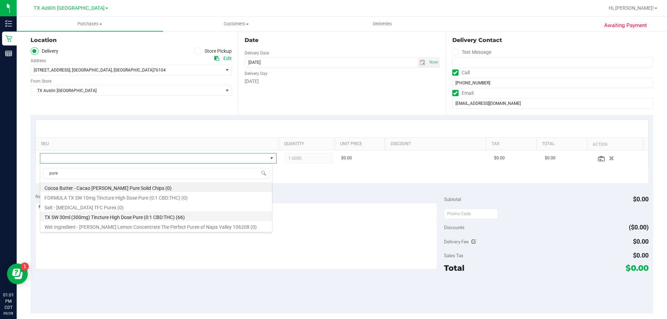
click at [92, 219] on li "TX SW 30ml (300mg) Tincture High Dose Pure (0:1 CBD:THC) (66)" at bounding box center [156, 216] width 232 height 10
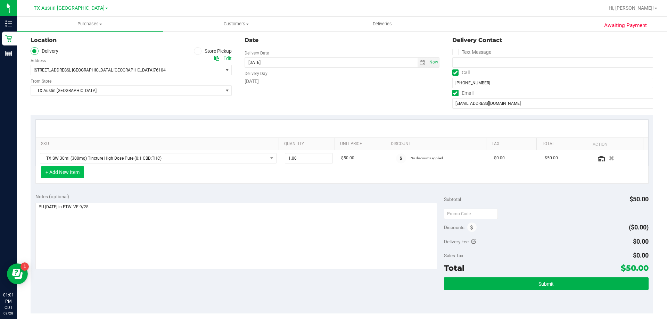
click at [68, 175] on button "+ Add New Item" at bounding box center [62, 172] width 43 height 12
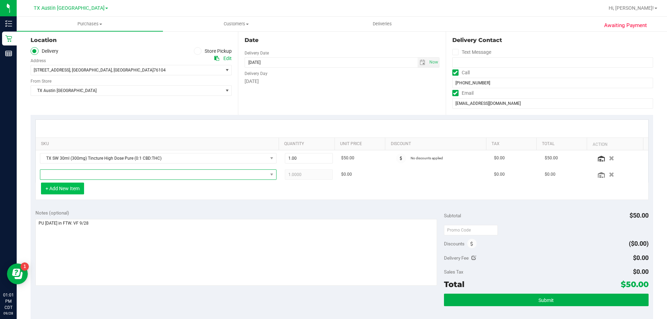
click at [68, 175] on span "NO DATA FOUND" at bounding box center [153, 175] width 227 height 10
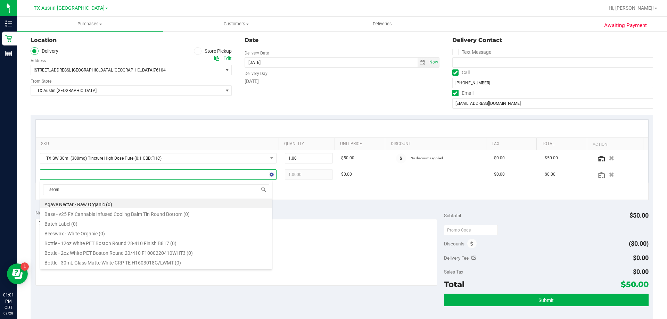
type input "serene"
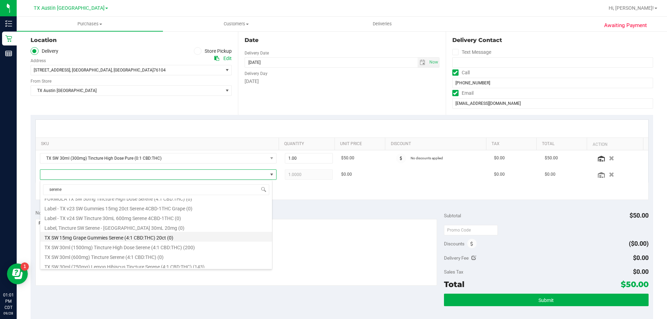
scroll to position [47, 0]
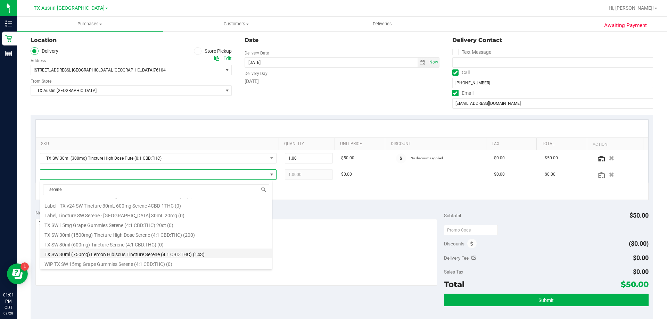
click at [106, 256] on li "TX SW 30ml (750mg) Lemon Hibiscus Tincture Serene (4:1 CBD:THC) (143)" at bounding box center [156, 254] width 232 height 10
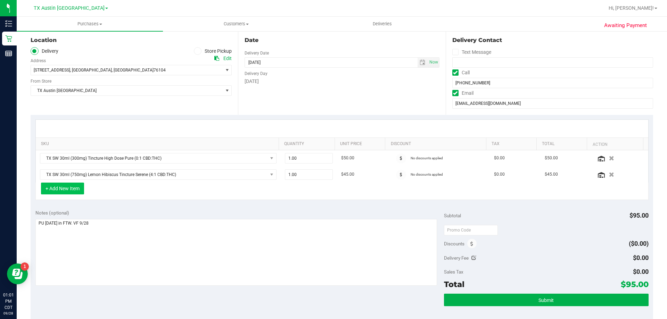
click at [73, 190] on button "+ Add New Item" at bounding box center [62, 189] width 43 height 12
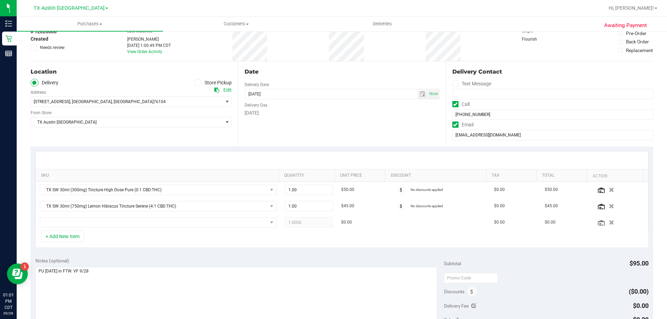
scroll to position [0, 0]
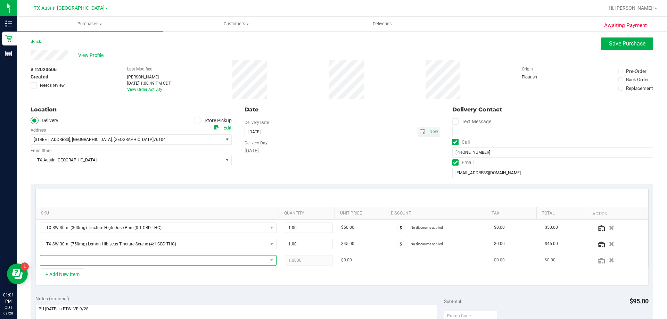
click at [149, 263] on span "NO DATA FOUND" at bounding box center [153, 261] width 227 height 10
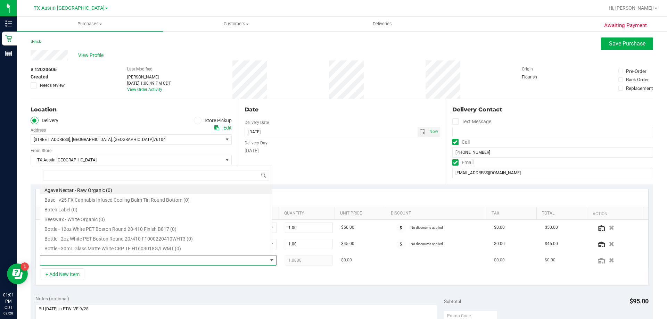
scroll to position [10, 230]
type input "strawberry"
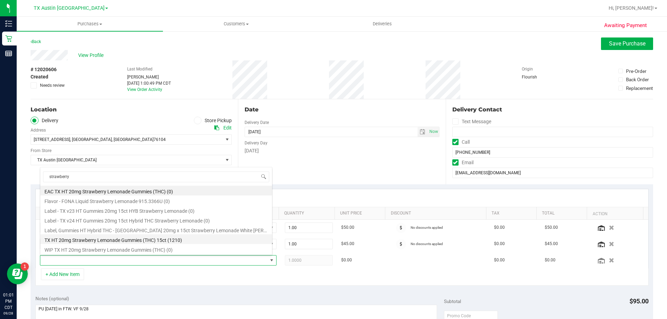
click at [150, 238] on li "TX HT 20mg Strawberry Lemonade Gummies (THC) 15ct (1210)" at bounding box center [156, 239] width 232 height 10
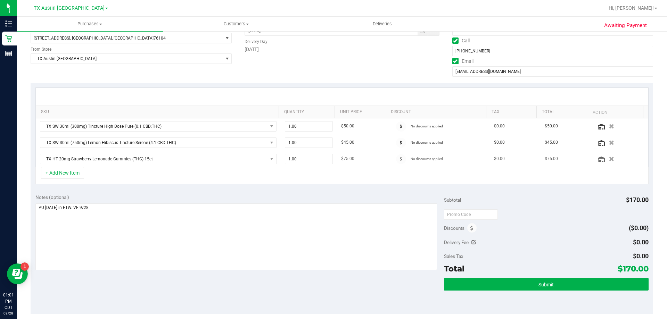
scroll to position [104, 0]
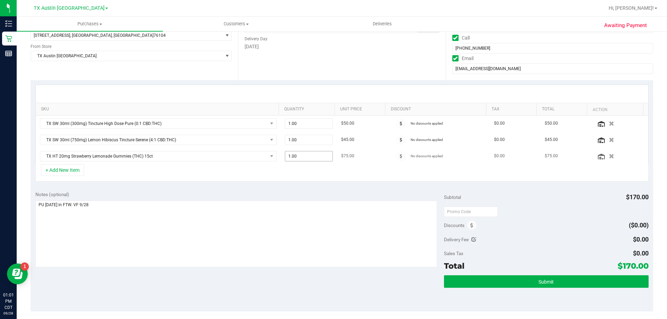
click at [297, 157] on span "1.00 1" at bounding box center [309, 156] width 48 height 10
type input "4"
type input "4.00"
click at [289, 83] on div "SKU Quantity Unit Price Discount Tax Total Action TX SW 30ml (300mg) Tincture H…" at bounding box center [342, 133] width 622 height 106
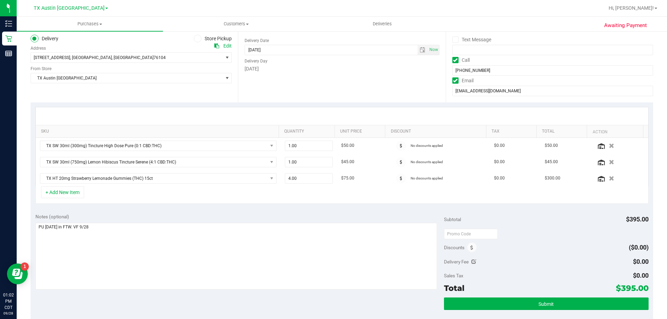
scroll to position [69, 0]
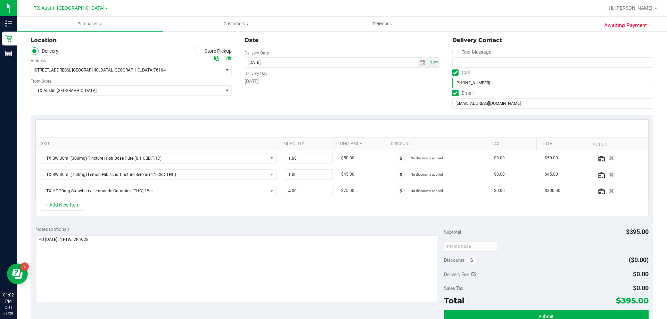
click at [473, 81] on input "(817) 694-6087" at bounding box center [552, 83] width 201 height 10
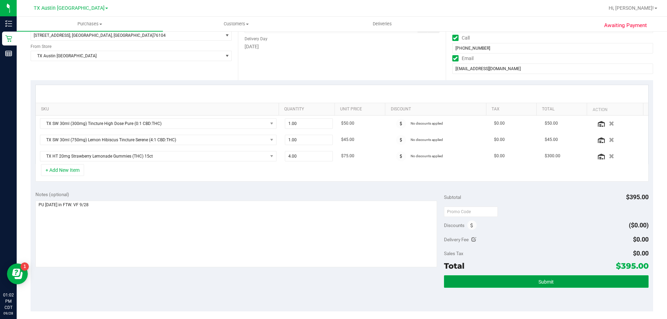
click at [538, 283] on span "Submit" at bounding box center [545, 282] width 15 height 6
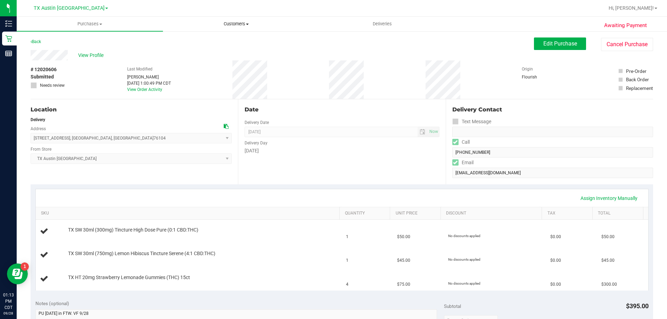
click at [246, 22] on span "Customers" at bounding box center [236, 24] width 146 height 6
click at [223, 42] on li "All customers" at bounding box center [236, 42] width 146 height 8
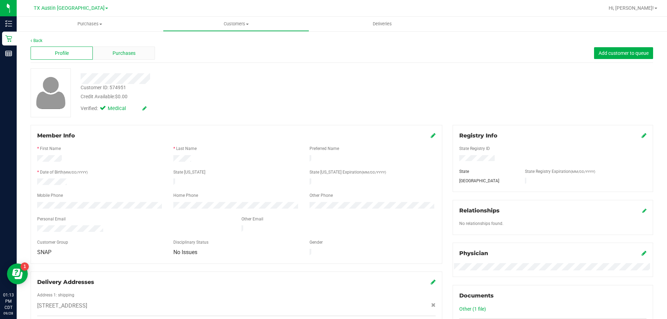
click at [143, 51] on div "Purchases" at bounding box center [124, 53] width 62 height 13
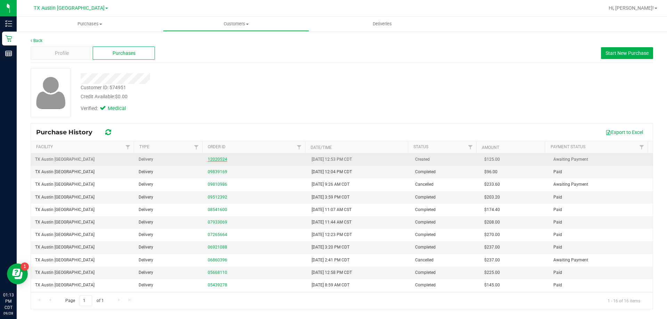
click at [215, 159] on link "12020524" at bounding box center [217, 159] width 19 height 5
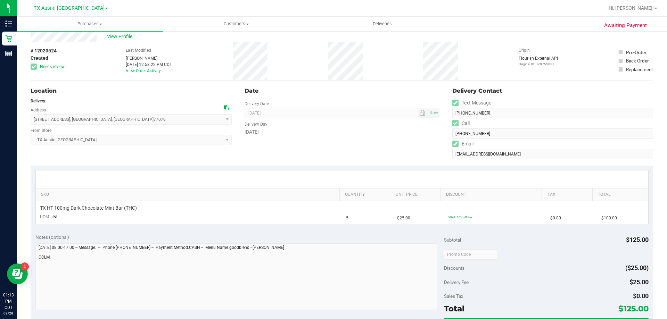
scroll to position [35, 0]
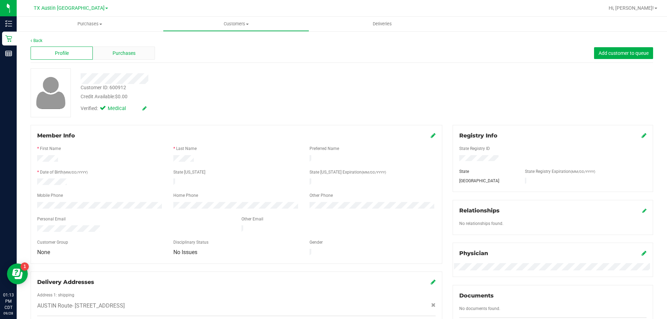
click at [150, 57] on div "Purchases" at bounding box center [124, 53] width 62 height 13
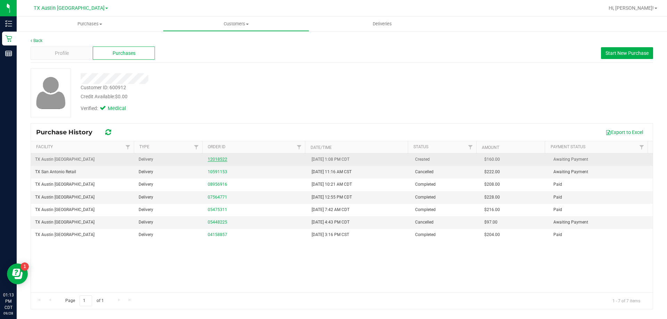
click at [212, 160] on link "12018522" at bounding box center [217, 159] width 19 height 5
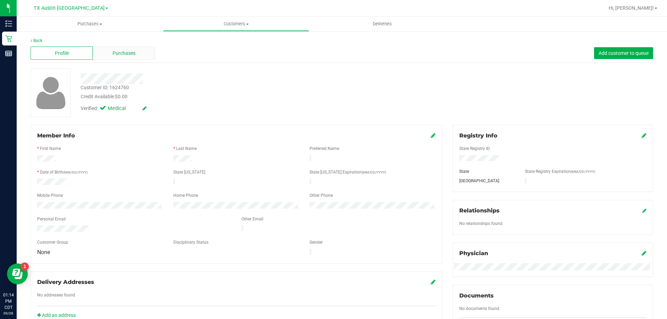
click at [136, 54] on div "Purchases" at bounding box center [124, 53] width 62 height 13
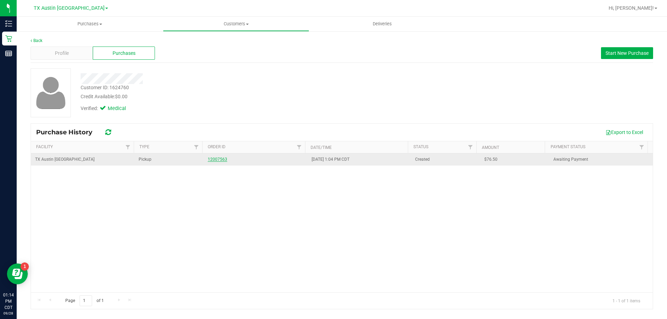
click at [221, 157] on link "12007563" at bounding box center [217, 159] width 19 height 5
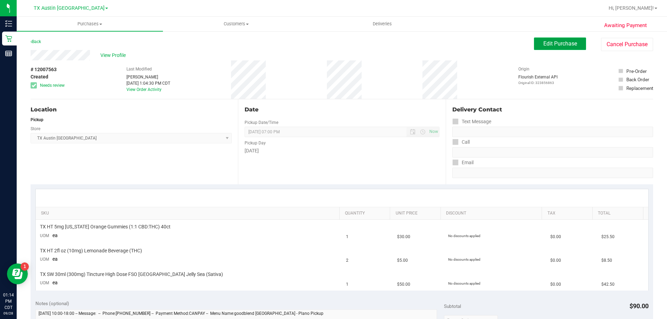
click at [550, 40] on span "Edit Purchase" at bounding box center [560, 43] width 34 height 7
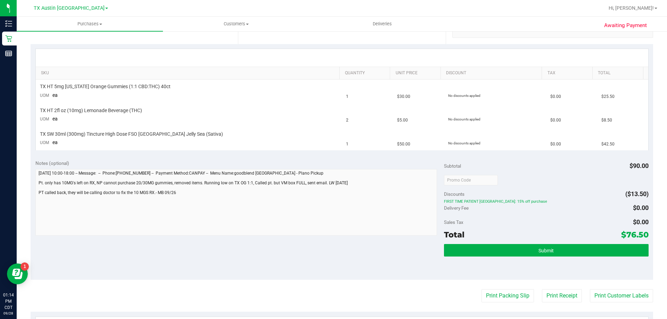
scroll to position [174, 0]
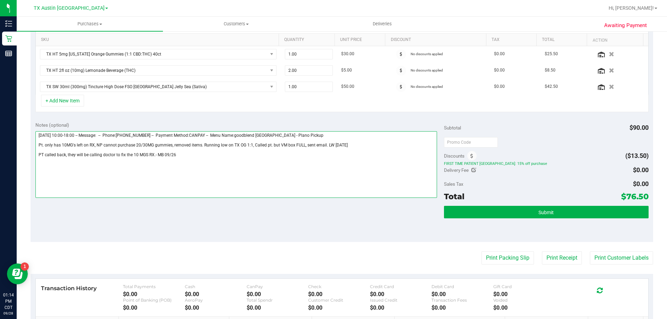
click at [183, 156] on textarea at bounding box center [236, 164] width 402 height 67
click at [138, 167] on textarea at bounding box center [236, 164] width 402 height 67
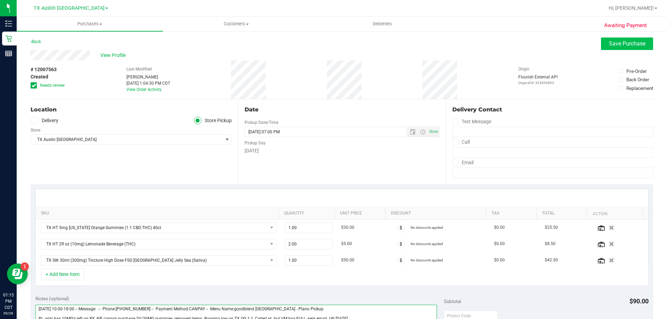
type textarea "Saturday 09/27/2025 10:00-18:00 -- Message: -- Phone:2147349997 -- Payment Meth…"
click at [625, 50] on button "Save Purchase" at bounding box center [627, 44] width 52 height 13
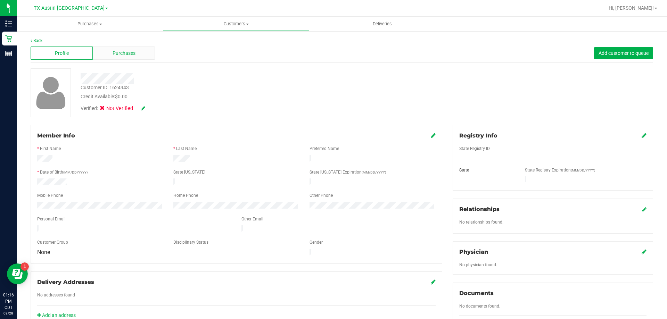
click at [126, 53] on span "Purchases" at bounding box center [124, 53] width 23 height 7
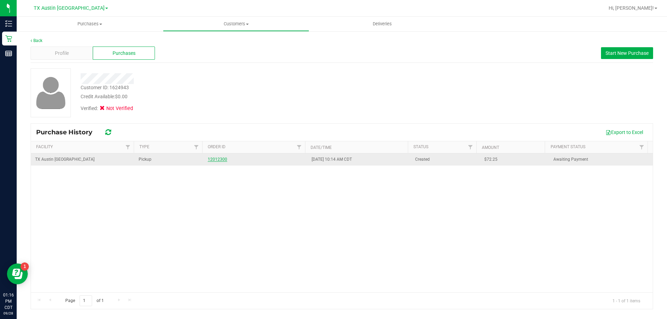
click at [216, 161] on link "12012300" at bounding box center [217, 159] width 19 height 5
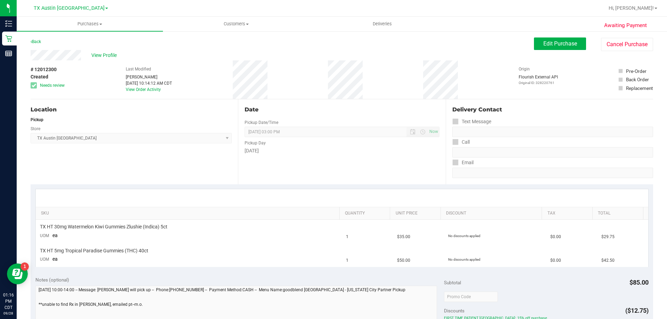
drag, startPoint x: 71, startPoint y: 61, endPoint x: 174, endPoint y: 58, distance: 102.9
click at [194, 61] on div "# 12012300 Created Needs review Last Modified [PERSON_NAME] [DATE] 10:14:12 AM …" at bounding box center [342, 79] width 622 height 39
click at [99, 54] on span "View Profile" at bounding box center [105, 55] width 28 height 7
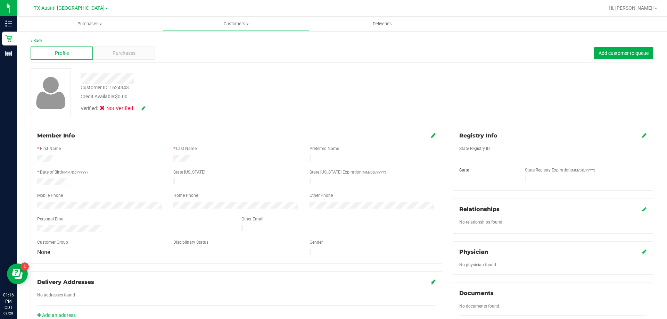
click at [641, 136] on icon at bounding box center [643, 136] width 5 height 6
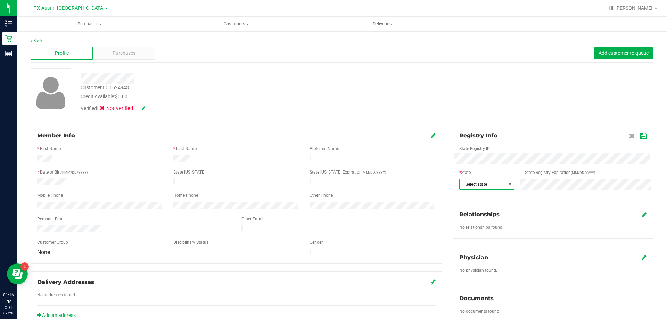
click at [493, 186] on span "Select state" at bounding box center [482, 185] width 46 height 10
click at [472, 262] on li "[GEOGRAPHIC_DATA]" at bounding box center [483, 265] width 54 height 12
click at [640, 134] on icon at bounding box center [643, 136] width 6 height 6
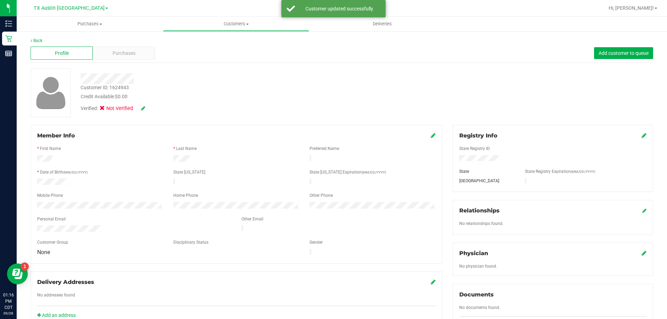
click at [141, 109] on icon at bounding box center [143, 108] width 4 height 5
click at [107, 108] on span at bounding box center [104, 109] width 6 height 6
click at [0, 0] on input "Medical" at bounding box center [0, 0] width 0 height 0
click at [152, 108] on icon at bounding box center [153, 108] width 6 height 5
click at [641, 254] on icon at bounding box center [643, 253] width 5 height 6
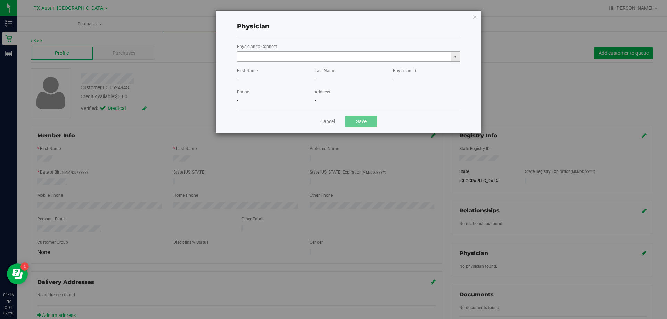
click at [332, 56] on input "text" at bounding box center [344, 57] width 214 height 10
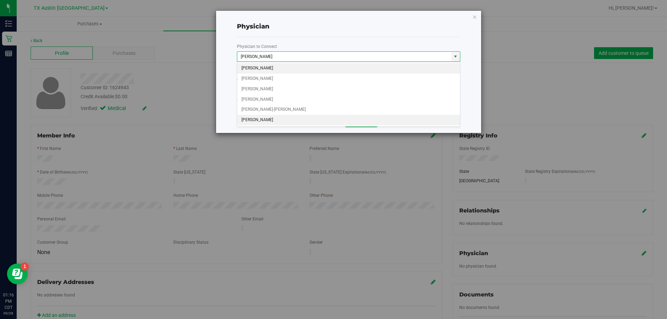
click at [341, 116] on li "An Chen" at bounding box center [348, 120] width 223 height 10
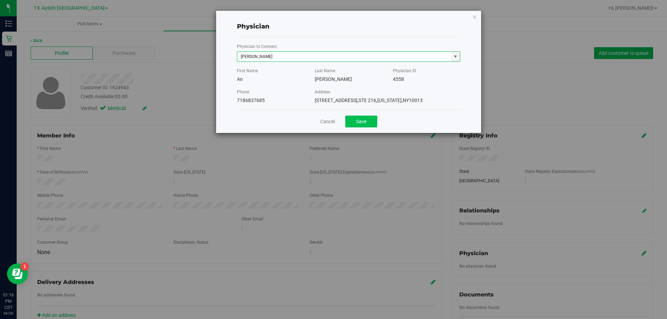
type input "An Chen"
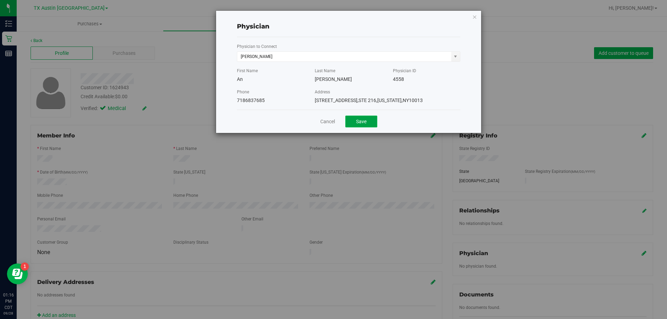
click at [357, 123] on button "Save" at bounding box center [361, 122] width 32 height 12
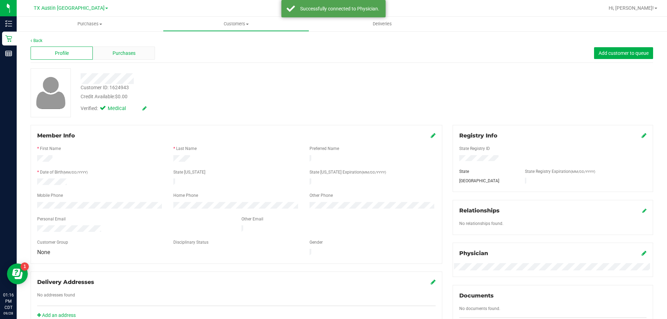
click at [141, 54] on div "Purchases" at bounding box center [124, 53] width 62 height 13
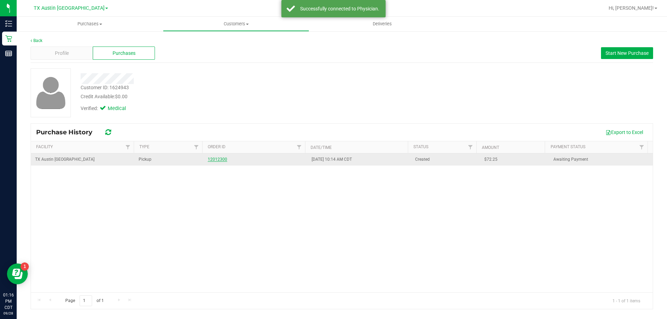
click at [222, 160] on link "12012300" at bounding box center [217, 159] width 19 height 5
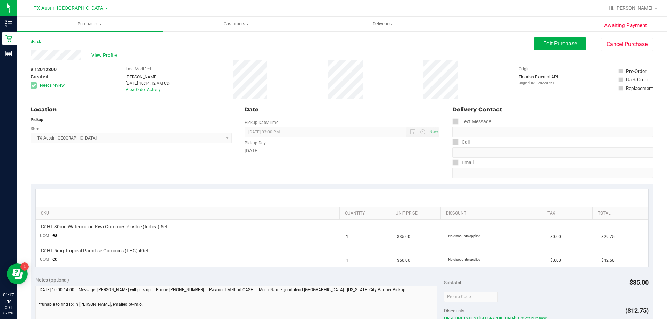
click at [32, 45] on div "Back" at bounding box center [36, 42] width 10 height 8
click at [36, 40] on link "Back" at bounding box center [36, 41] width 10 height 5
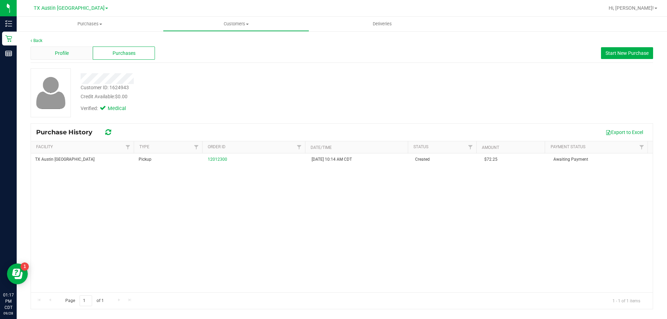
click at [58, 53] on span "Profile" at bounding box center [62, 53] width 14 height 7
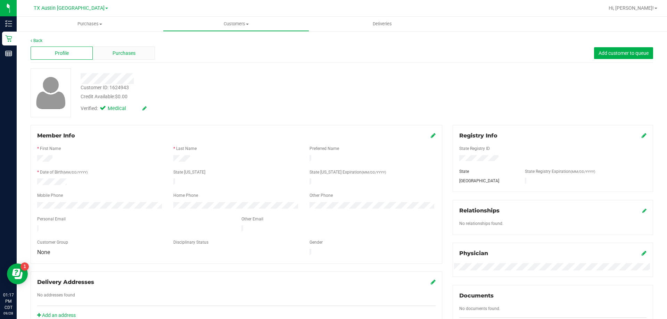
click at [121, 58] on div "Purchases" at bounding box center [124, 53] width 62 height 13
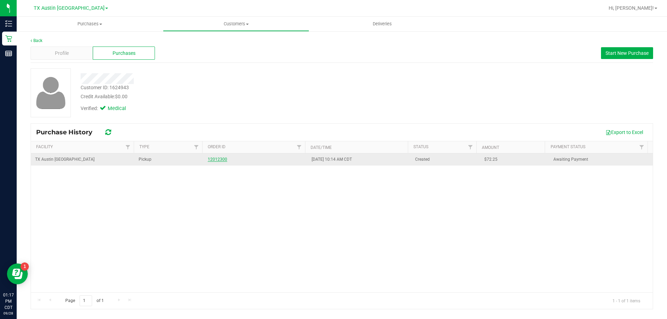
click at [219, 159] on link "12012300" at bounding box center [217, 159] width 19 height 5
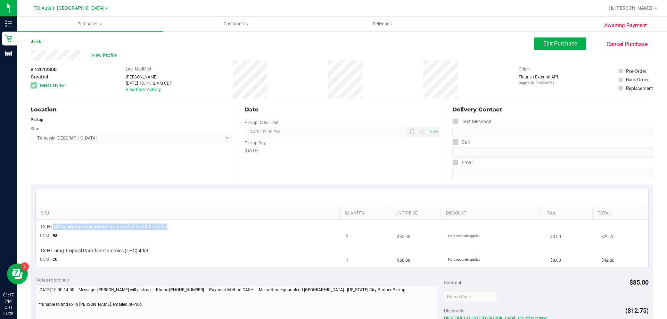
drag, startPoint x: 52, startPoint y: 225, endPoint x: 185, endPoint y: 230, distance: 132.7
click at [185, 230] on div "TX HT 30mg Watermelon Kiwi Gummies Zlushie (Indica) 5ct" at bounding box center [189, 227] width 298 height 7
click at [218, 180] on div "Location Pickup Store TX Austin DC Select Store Bonita Springs WC Boynton Beach…" at bounding box center [134, 141] width 207 height 85
click at [558, 47] on button "Edit Purchase" at bounding box center [560, 44] width 52 height 13
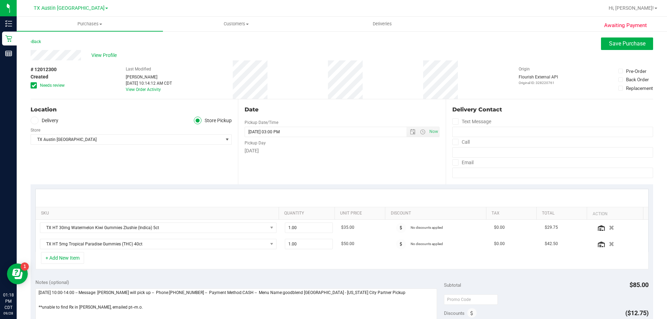
click at [33, 85] on icon at bounding box center [34, 85] width 5 height 0
click at [0, 0] on input "Needs review" at bounding box center [0, 0] width 0 height 0
click at [33, 121] on icon at bounding box center [34, 121] width 4 height 0
click at [0, 0] on input "Delivery" at bounding box center [0, 0] width 0 height 0
click at [605, 227] on button "button" at bounding box center [611, 227] width 12 height 7
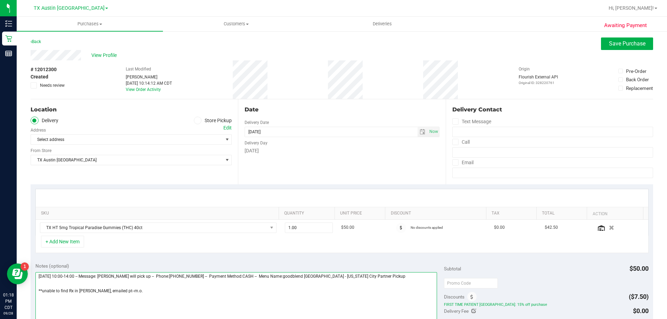
drag, startPoint x: 130, startPoint y: 276, endPoint x: 175, endPoint y: 276, distance: 44.5
click at [175, 276] on textarea at bounding box center [236, 305] width 402 height 67
click at [169, 292] on textarea at bounding box center [236, 305] width 402 height 67
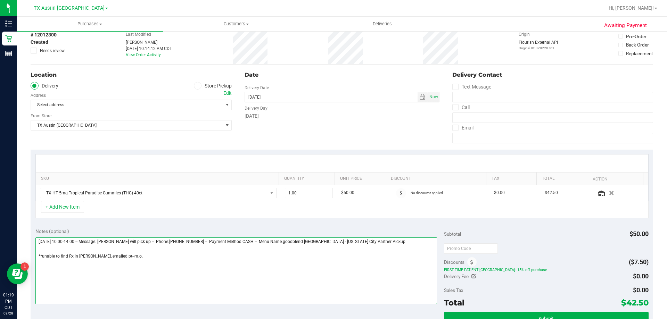
scroll to position [104, 0]
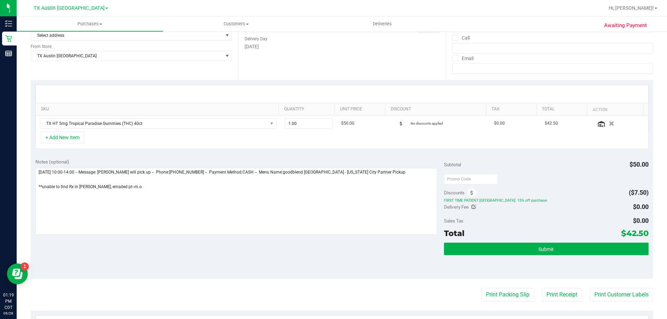
drag, startPoint x: 621, startPoint y: 233, endPoint x: 640, endPoint y: 231, distance: 19.9
click at [640, 231] on span "$42.50" at bounding box center [634, 234] width 27 height 10
click at [570, 218] on div "Sales Tax $0.00" at bounding box center [546, 221] width 204 height 13
click at [127, 185] on textarea at bounding box center [236, 201] width 402 height 67
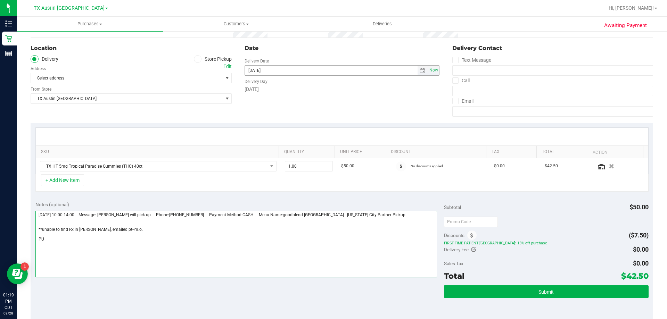
scroll to position [0, 0]
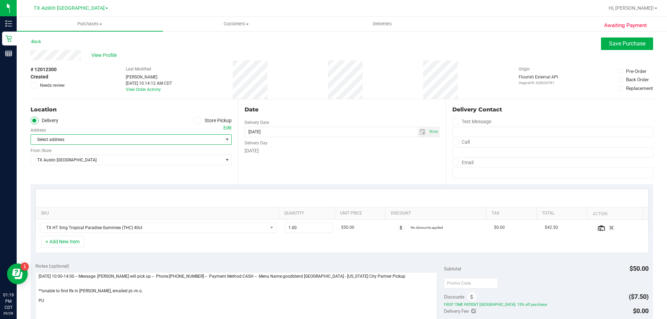
click at [224, 140] on span "select" at bounding box center [227, 140] width 6 height 6
click at [227, 128] on div "Edit" at bounding box center [227, 127] width 8 height 7
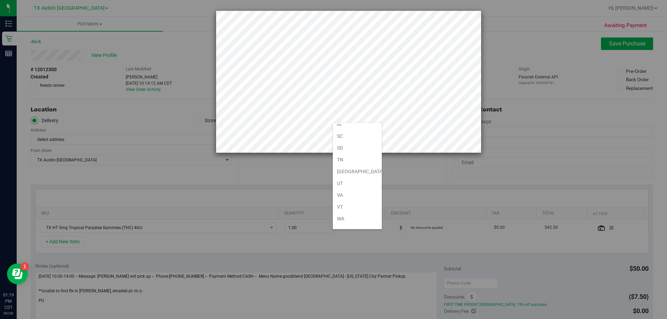
scroll to position [510, 0]
click at [350, 134] on li "[GEOGRAPHIC_DATA]" at bounding box center [357, 140] width 49 height 12
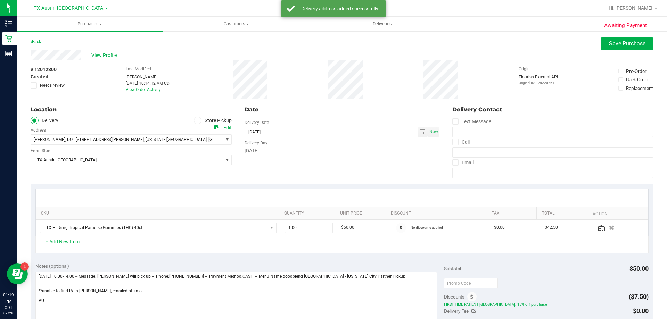
scroll to position [35, 0]
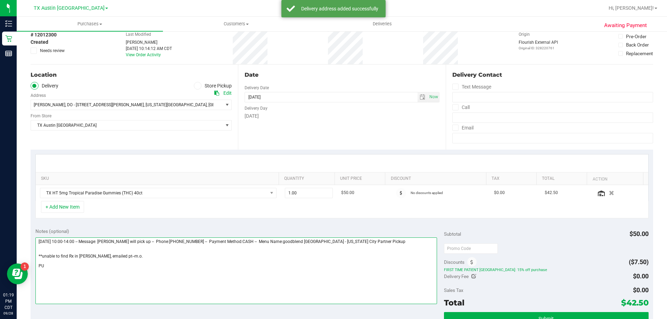
click at [56, 269] on textarea at bounding box center [236, 271] width 402 height 67
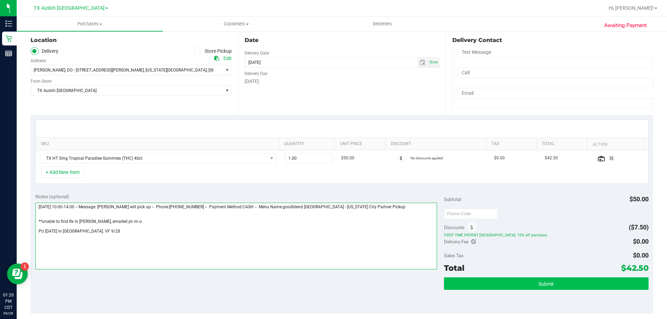
type textarea "Wednesday 10/01/2025 10:00-14:00 -- Message: Cindy Valdez will pick up -- Phone…"
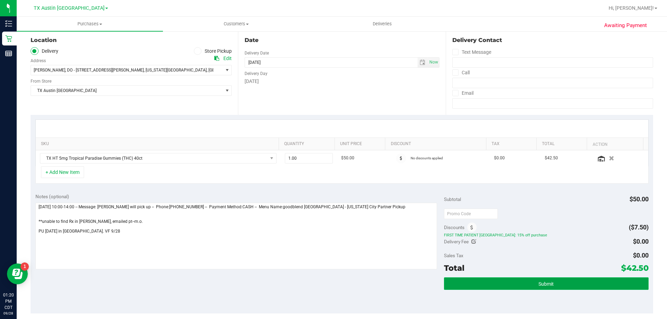
click at [526, 284] on button "Submit" at bounding box center [546, 283] width 204 height 13
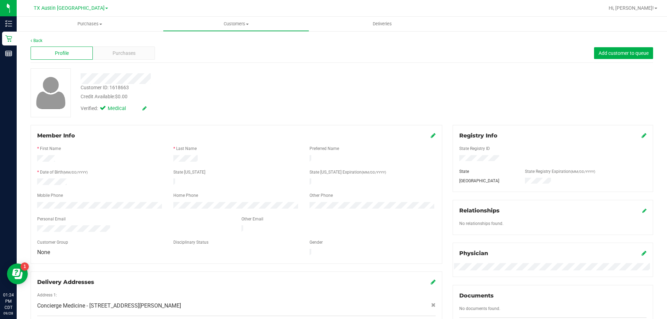
click at [121, 60] on div "Profile Purchases Add customer to queue" at bounding box center [342, 53] width 622 height 19
click at [124, 50] on span "Purchases" at bounding box center [124, 53] width 23 height 7
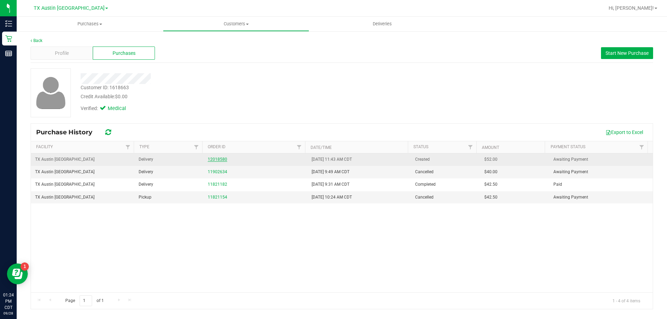
click at [219, 160] on link "12018580" at bounding box center [217, 159] width 19 height 5
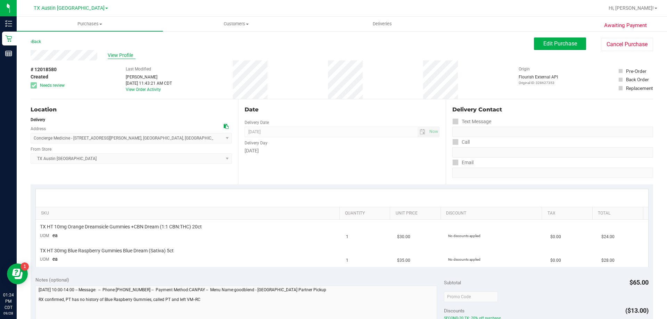
click at [122, 56] on span "View Profile" at bounding box center [122, 55] width 28 height 7
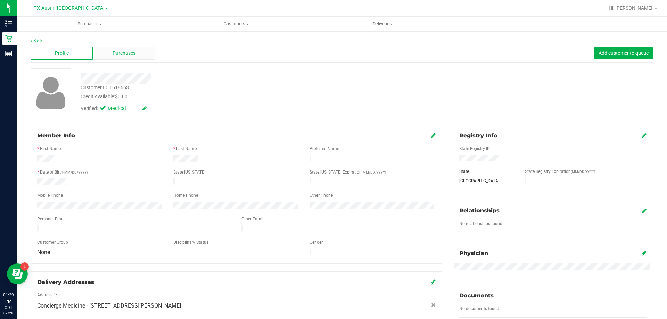
click at [137, 58] on div "Purchases" at bounding box center [124, 53] width 62 height 13
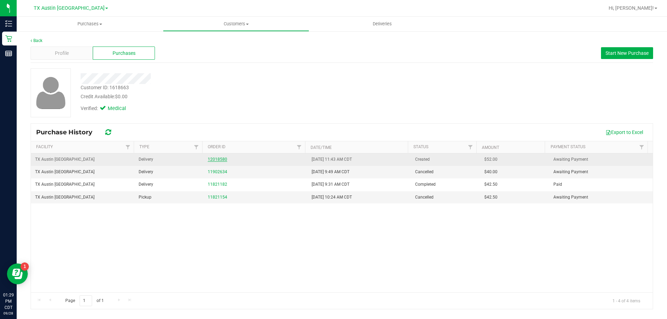
click at [218, 157] on link "12018580" at bounding box center [217, 159] width 19 height 5
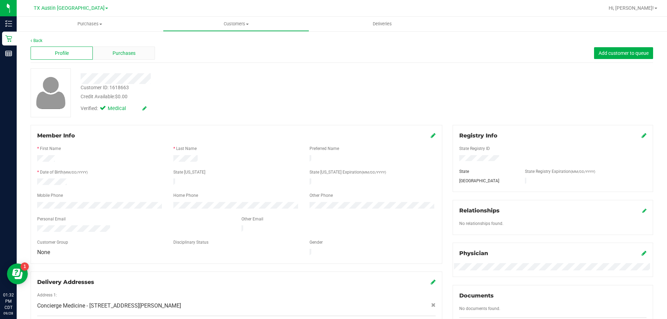
click at [133, 55] on span "Purchases" at bounding box center [124, 53] width 23 height 7
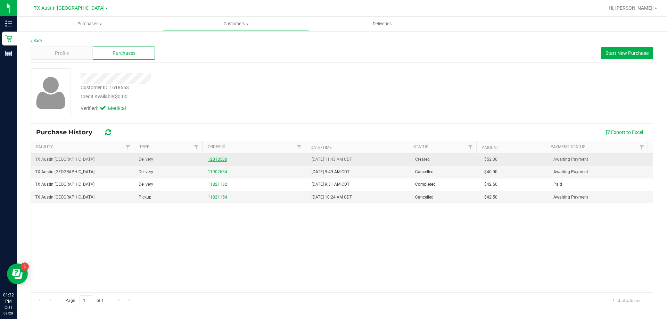
click at [215, 157] on link "12018580" at bounding box center [217, 159] width 19 height 5
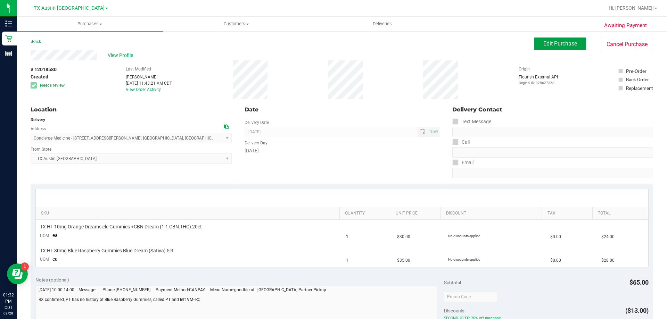
click at [573, 48] on button "Edit Purchase" at bounding box center [560, 44] width 52 height 13
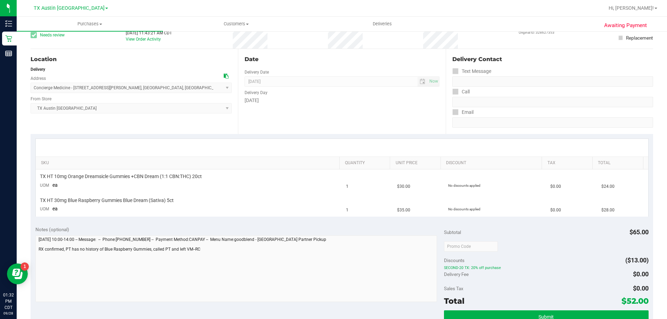
scroll to position [104, 0]
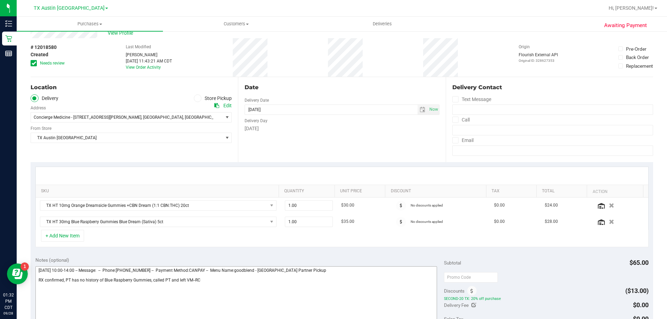
scroll to position [35, 0]
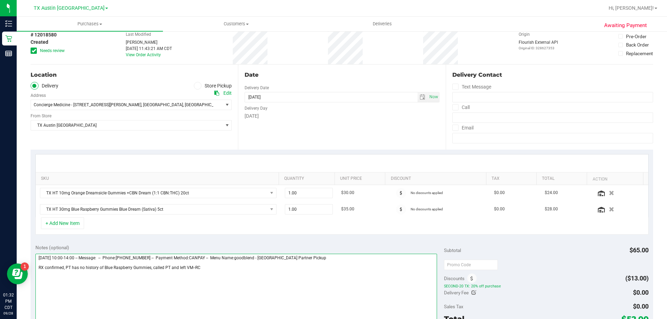
click at [205, 267] on textarea at bounding box center [236, 287] width 402 height 67
paste textarea "Pt can't get 30 mg gummy. Sent email. Retail reached out and lvm. VF 9/28"
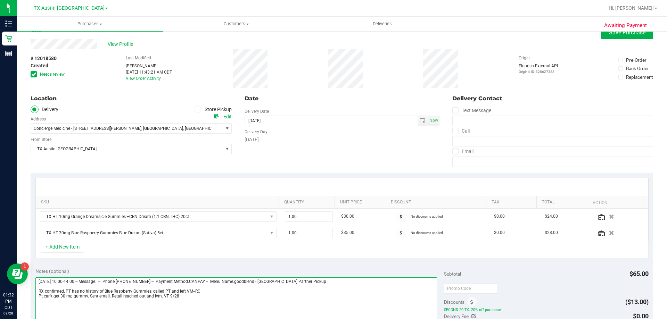
scroll to position [0, 0]
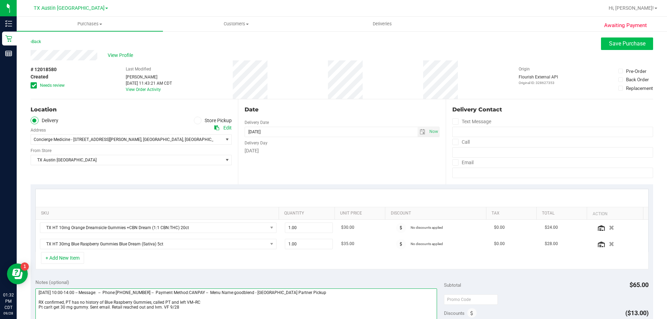
type textarea "Monday 09/29/2025 10:00-14:00 -- Message: -- Phone:9366487881 -- Payment Method…"
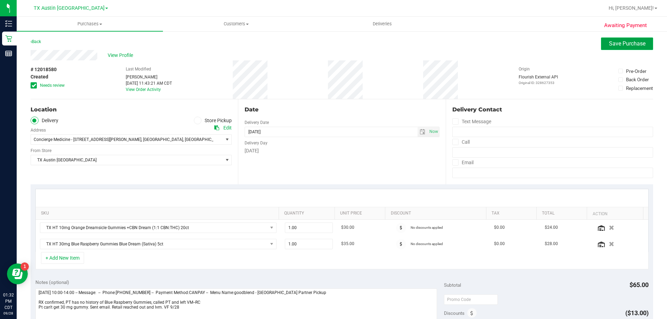
click at [609, 41] on span "Save Purchase" at bounding box center [627, 43] width 36 height 7
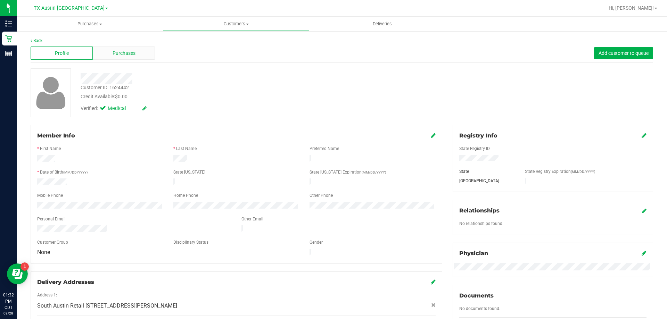
click at [121, 53] on span "Purchases" at bounding box center [124, 53] width 23 height 7
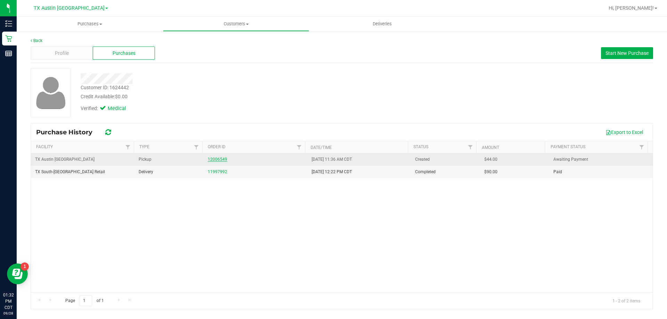
click at [220, 160] on link "12006549" at bounding box center [217, 159] width 19 height 5
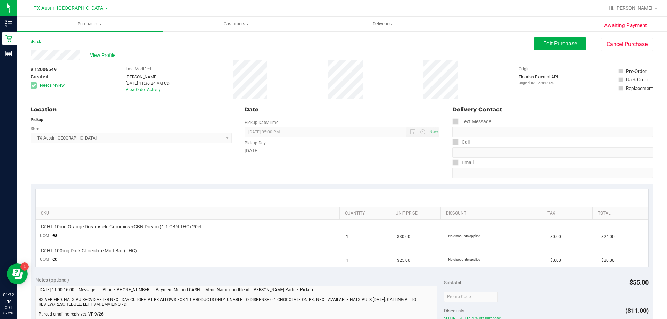
click at [103, 58] on span "View Profile" at bounding box center [104, 55] width 28 height 7
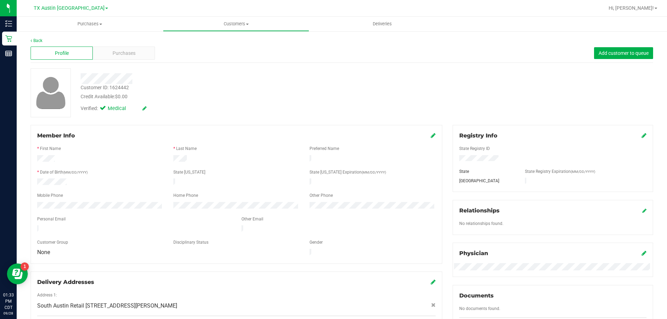
click at [124, 62] on div "Profile Purchases Add customer to queue" at bounding box center [342, 53] width 622 height 19
click at [127, 55] on span "Purchases" at bounding box center [124, 53] width 23 height 7
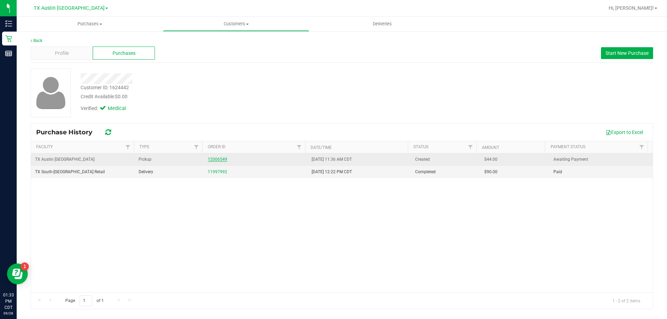
click at [211, 157] on link "12006549" at bounding box center [217, 159] width 19 height 5
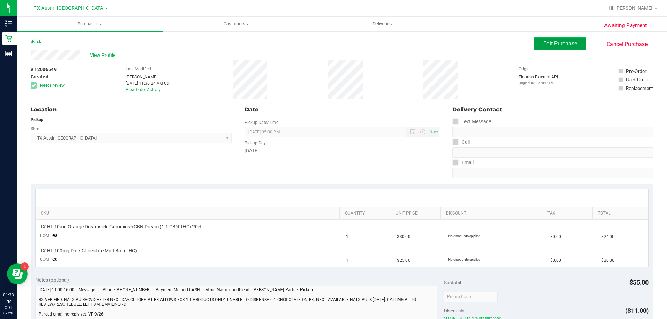
click at [554, 42] on span "Edit Purchase" at bounding box center [560, 43] width 34 height 7
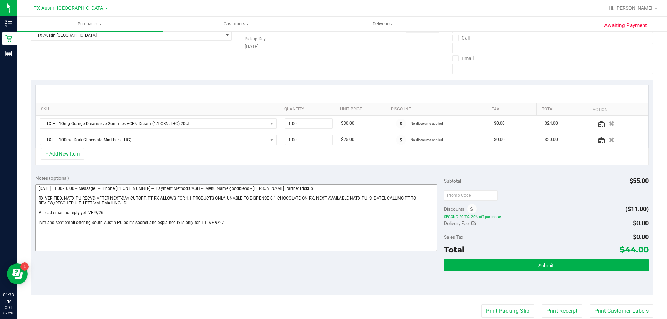
scroll to position [139, 0]
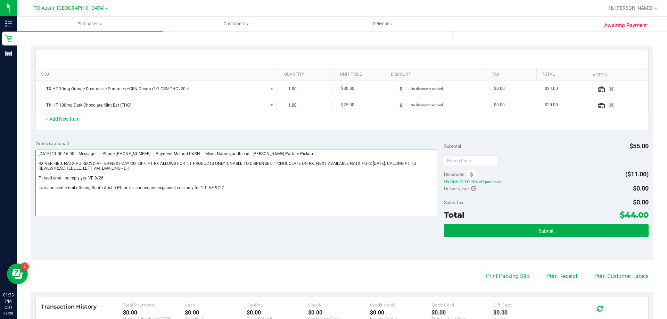
click at [233, 188] on textarea at bounding box center [236, 183] width 402 height 67
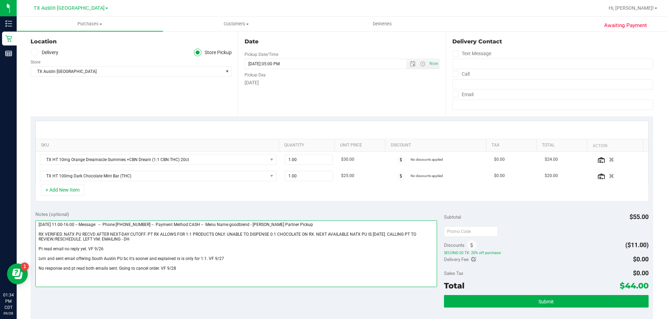
scroll to position [0, 0]
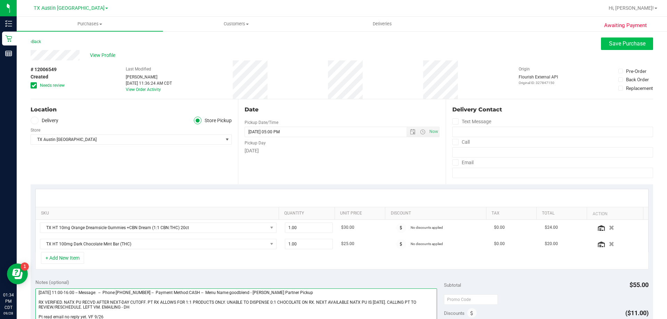
type textarea "[DATE] 11:00-16:00 -- Message: -- Phone:[PHONE_NUMBER] -- Payment Method:CASH -…"
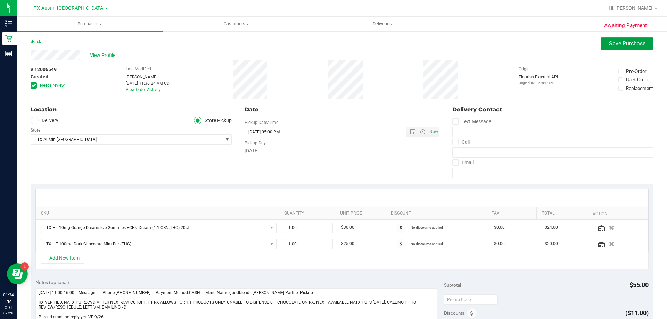
click at [641, 40] on button "Save Purchase" at bounding box center [627, 44] width 52 height 13
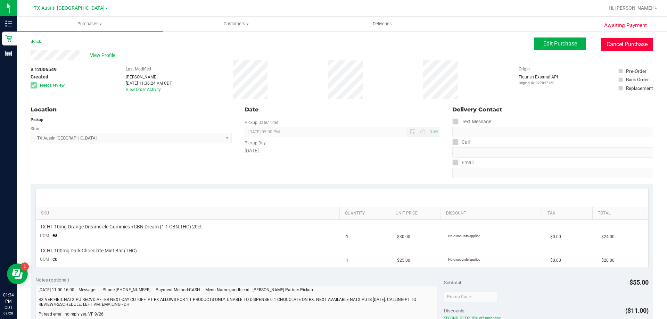
click at [608, 48] on button "Cancel Purchase" at bounding box center [627, 44] width 52 height 13
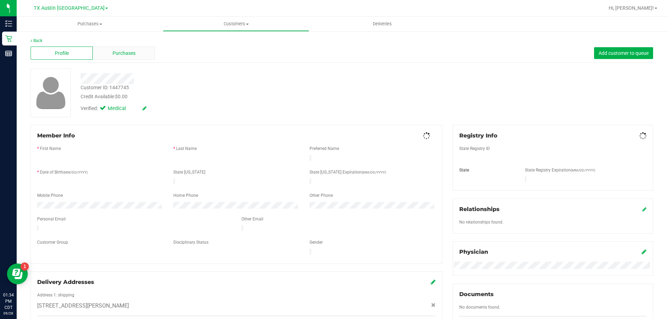
click at [138, 56] on div "Purchases" at bounding box center [124, 53] width 62 height 13
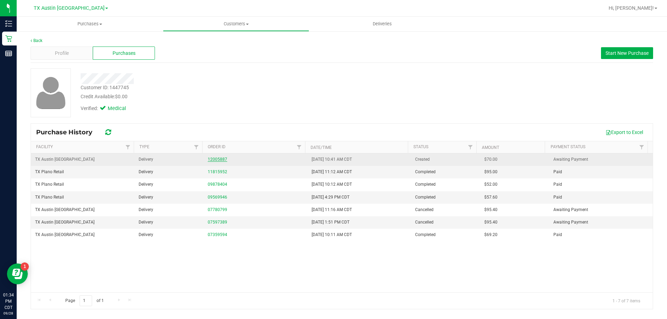
click at [213, 160] on link "12005887" at bounding box center [217, 159] width 19 height 5
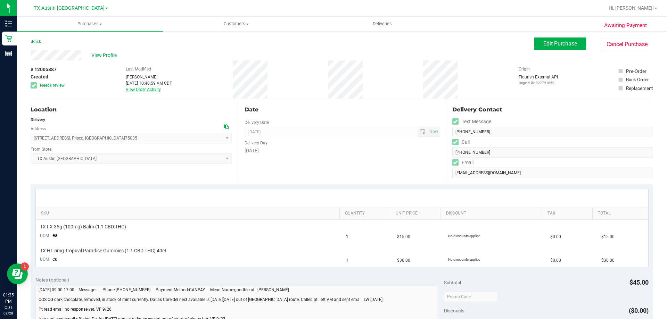
click at [141, 91] on link "View Order Activity" at bounding box center [143, 89] width 35 height 5
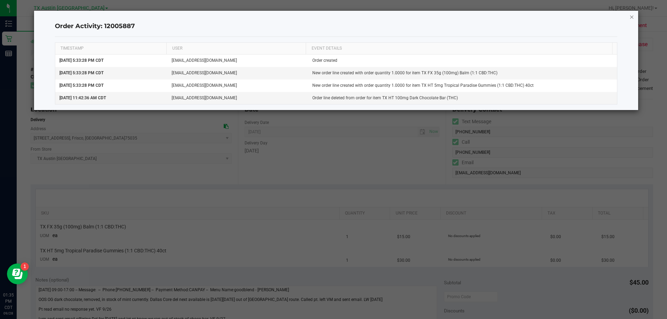
click at [632, 19] on icon "button" at bounding box center [631, 17] width 5 height 8
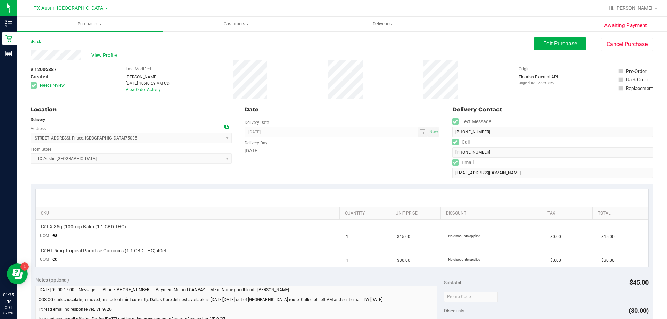
click at [90, 52] on div "View Profile" at bounding box center [282, 55] width 503 height 10
click at [108, 53] on span "View Profile" at bounding box center [105, 55] width 28 height 7
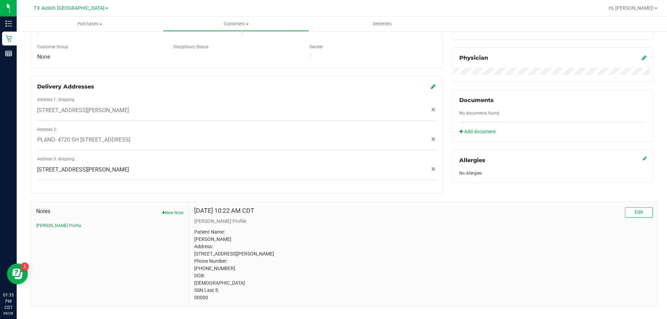
scroll to position [206, 0]
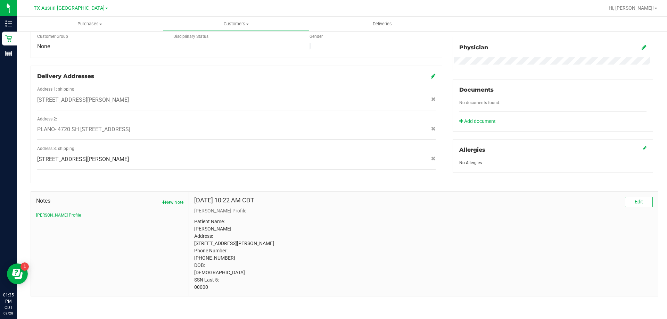
click at [202, 287] on p "Patient Name: [PERSON_NAME] Address: [STREET_ADDRESS][PERSON_NAME] Phone Number…" at bounding box center [423, 254] width 458 height 73
click at [202, 287] on p "Patient Name: Shara Raquel Nichols Address: 10013 Hope Dr Apt 15208 Rowlett, TX…" at bounding box center [423, 254] width 458 height 73
copy p "00000"
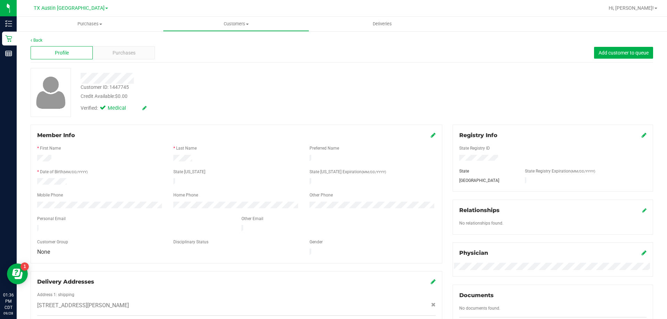
scroll to position [0, 0]
click at [132, 56] on span "Purchases" at bounding box center [124, 53] width 23 height 7
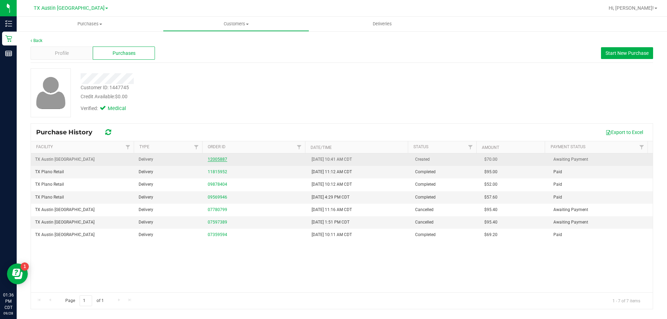
click at [216, 158] on link "12005887" at bounding box center [217, 159] width 19 height 5
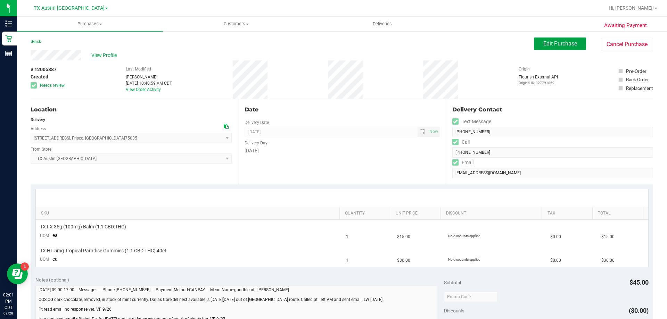
click at [554, 47] on span "Edit Purchase" at bounding box center [560, 43] width 34 height 7
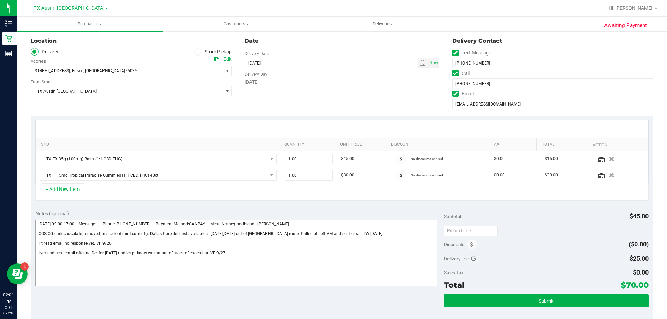
scroll to position [69, 0]
click at [278, 250] on textarea at bounding box center [236, 252] width 402 height 67
paste textarea "OOS of Dark Choco bar. Left vm and sent another email. VF 9/28"
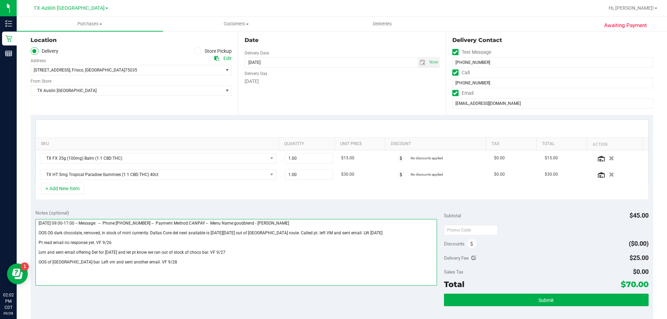
click at [142, 261] on textarea at bounding box center [236, 252] width 402 height 67
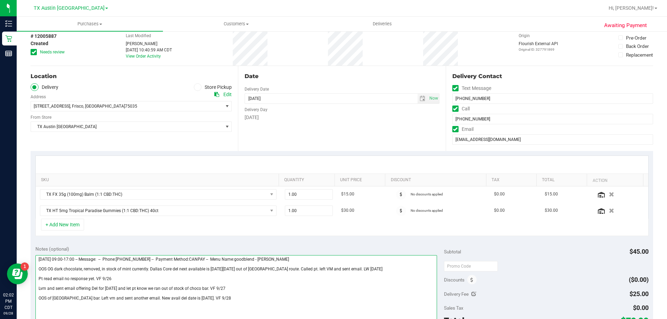
scroll to position [0, 0]
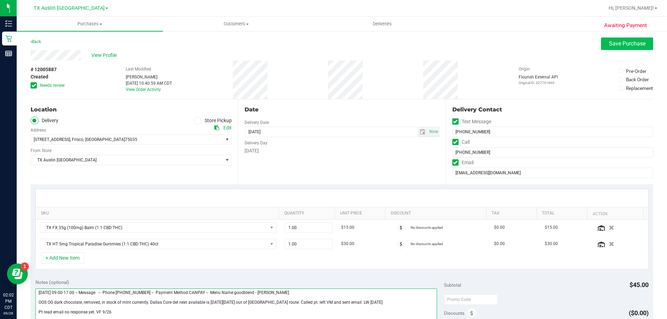
type textarea "Saturday 09/27/2025 09:00-17:00 -- Message: -- Phone:9454261984 -- Payment Meth…"
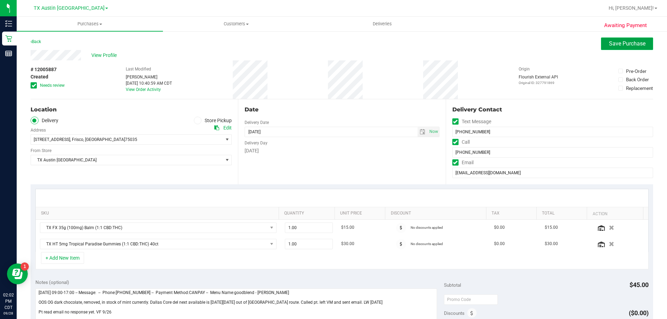
click at [626, 42] on span "Save Purchase" at bounding box center [627, 43] width 36 height 7
click at [420, 133] on span "select" at bounding box center [423, 132] width 6 height 6
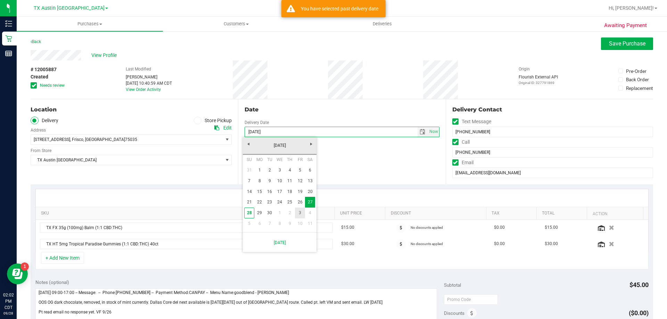
click at [300, 213] on link "3" at bounding box center [300, 213] width 10 height 11
type input "10/03/2025"
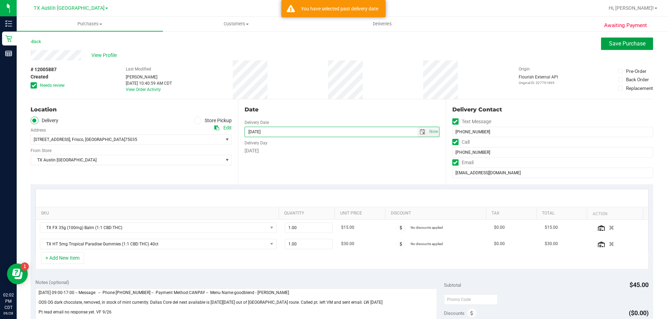
click at [623, 47] on button "Save Purchase" at bounding box center [627, 44] width 52 height 13
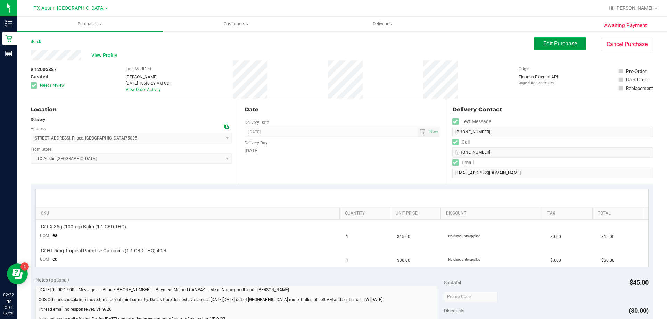
click at [557, 43] on span "Edit Purchase" at bounding box center [560, 43] width 34 height 7
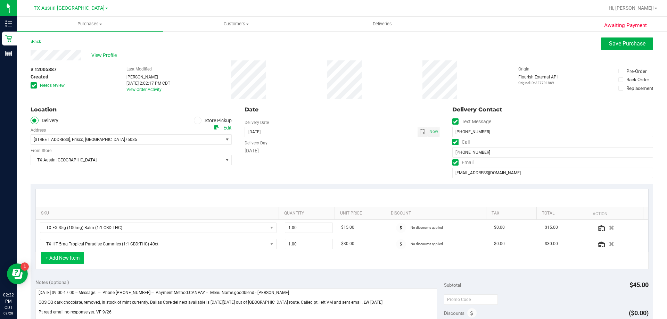
click at [72, 260] on button "+ Add New Item" at bounding box center [62, 258] width 43 height 12
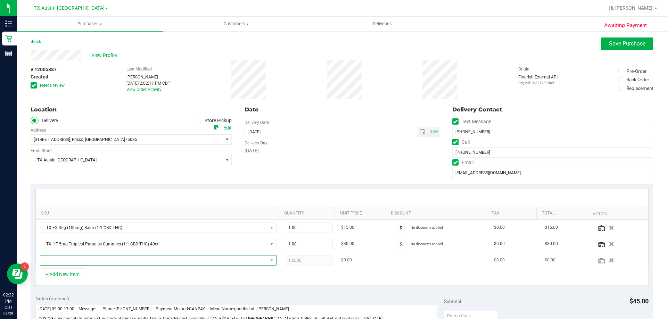
click at [77, 260] on span "NO DATA FOUND" at bounding box center [153, 261] width 227 height 10
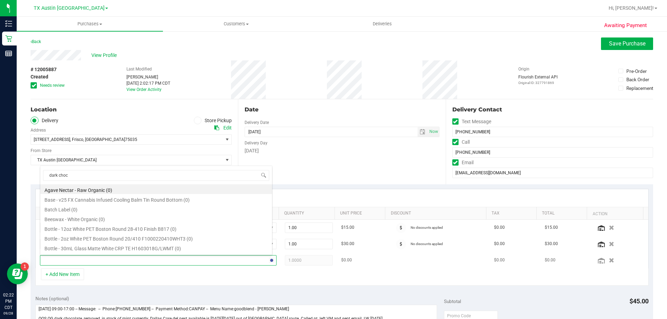
type input "dark choco"
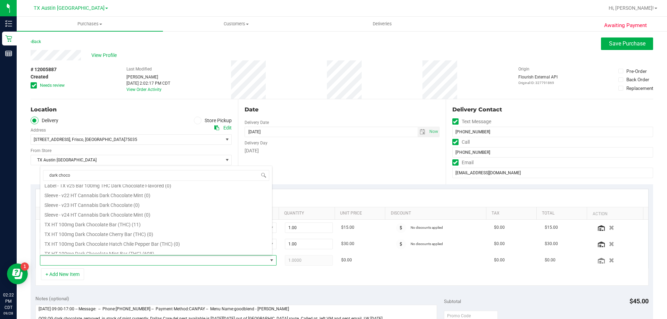
scroll to position [104, 0]
click at [101, 241] on li "TX HT 100mg Dark Chocolate Mint Bar (THC) (698)" at bounding box center [156, 241] width 232 height 10
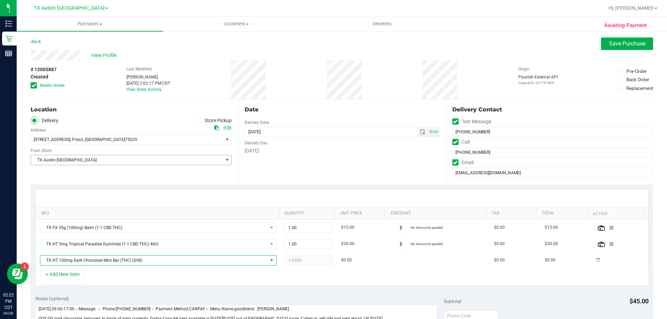
click at [92, 164] on span "TX Austin [GEOGRAPHIC_DATA]" at bounding box center [127, 160] width 192 height 10
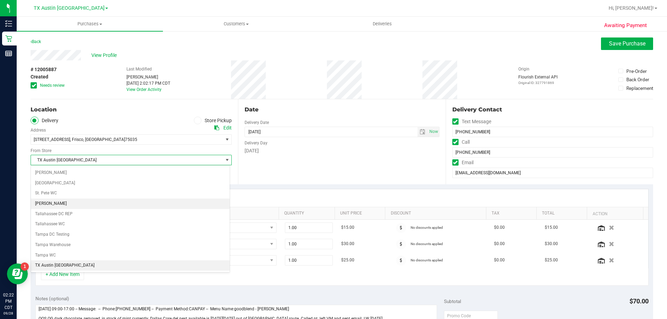
scroll to position [467, 0]
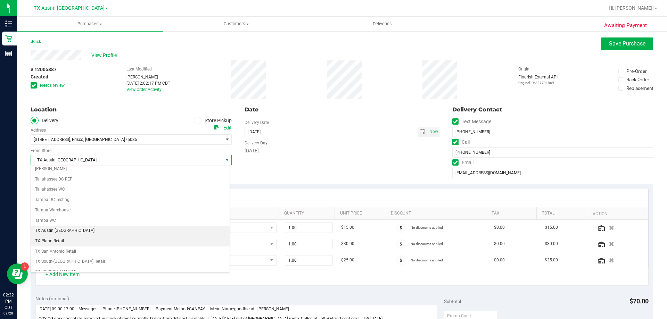
click at [70, 242] on li "TX Plano Retail" at bounding box center [130, 241] width 199 height 10
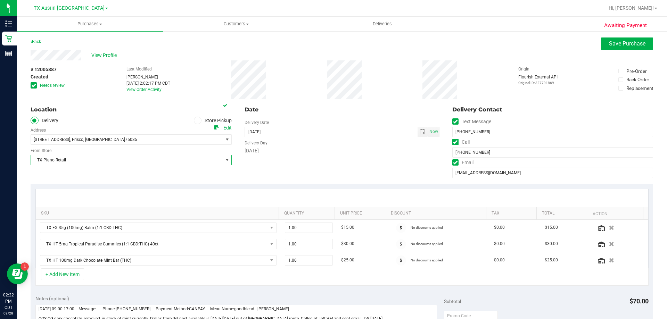
click at [34, 85] on icon at bounding box center [34, 85] width 5 height 0
click at [0, 0] on input "Needs review" at bounding box center [0, 0] width 0 height 0
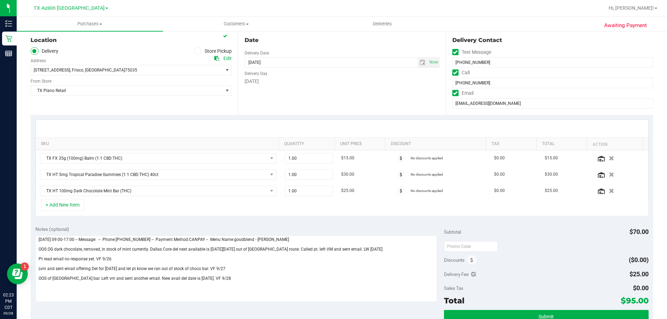
scroll to position [104, 0]
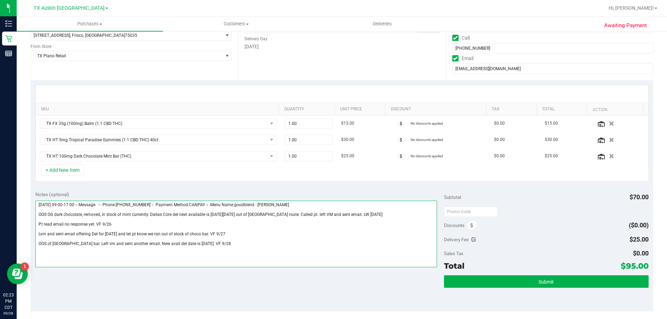
click at [38, 213] on textarea at bounding box center [236, 234] width 402 height 67
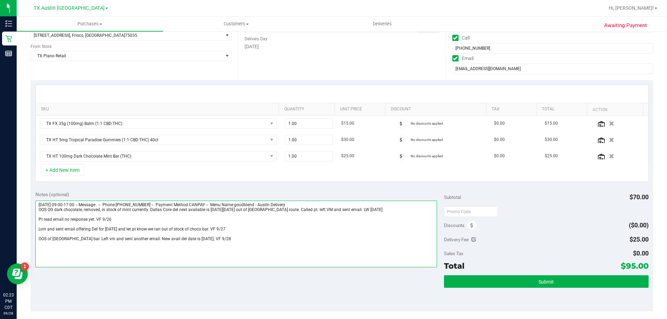
click at [38, 219] on textarea at bounding box center [236, 234] width 402 height 67
click at [39, 224] on textarea at bounding box center [236, 234] width 402 height 67
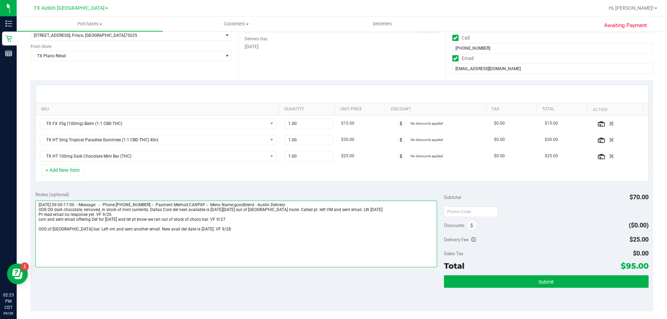
click at [37, 225] on textarea at bounding box center [236, 234] width 402 height 67
click at [223, 225] on textarea at bounding box center [236, 234] width 402 height 67
type textarea "Saturday 09/27/2025 09:00-17:00 -- Message: -- Phone:9454261984 -- Payment Meth…"
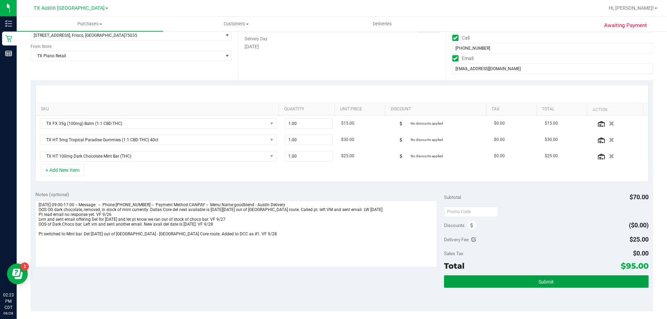
click at [479, 280] on button "Submit" at bounding box center [546, 281] width 204 height 13
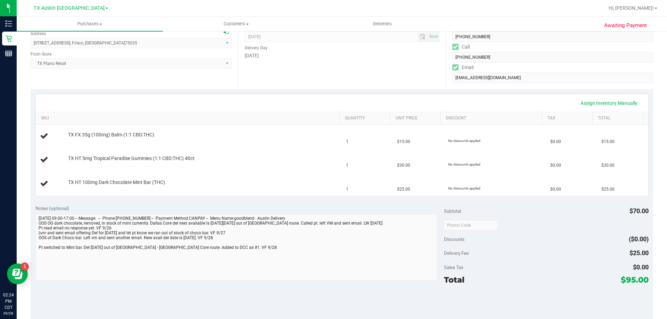
scroll to position [104, 0]
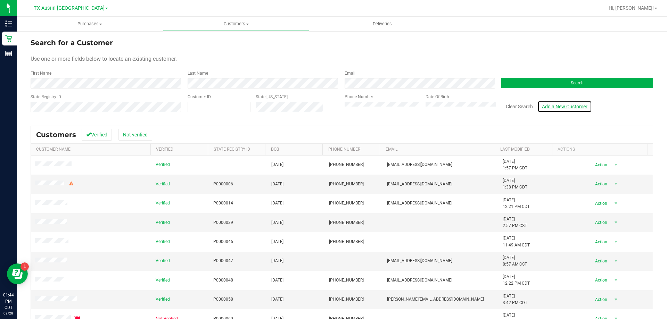
click at [560, 109] on link "Add a New Customer" at bounding box center [564, 107] width 55 height 12
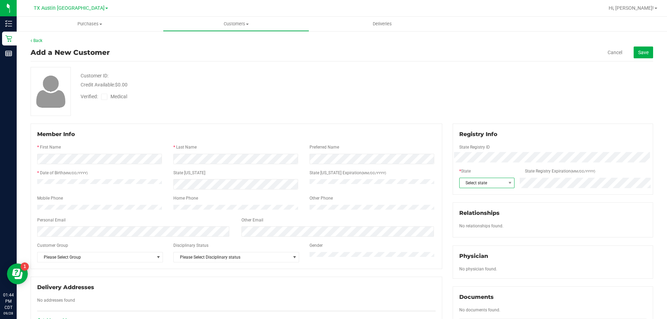
click at [497, 185] on span "Select state" at bounding box center [482, 183] width 46 height 10
click at [476, 208] on li "[GEOGRAPHIC_DATA]" at bounding box center [483, 205] width 54 height 12
drag, startPoint x: 105, startPoint y: 96, endPoint x: 103, endPoint y: 110, distance: 15.0
click at [105, 97] on icon at bounding box center [104, 97] width 5 height 0
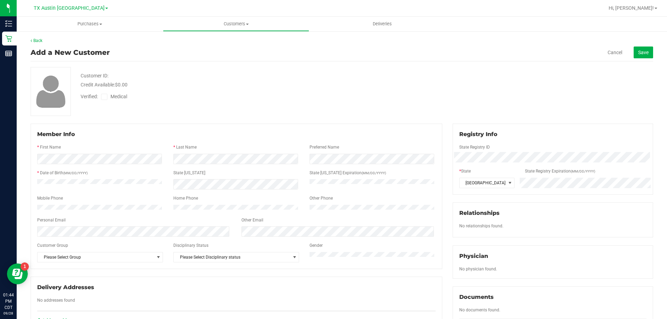
click at [0, 0] on input "Medical" at bounding box center [0, 0] width 0 height 0
click at [639, 50] on span "Save" at bounding box center [643, 53] width 10 height 6
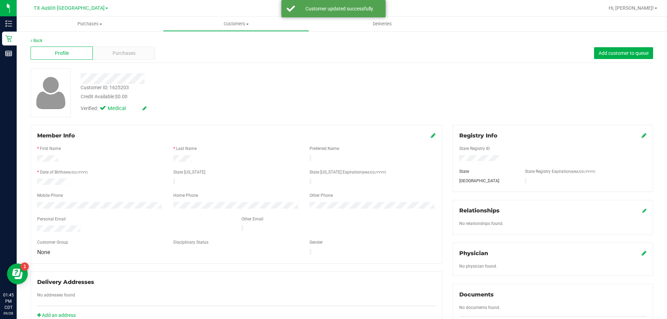
click at [641, 252] on icon at bounding box center [643, 253] width 5 height 6
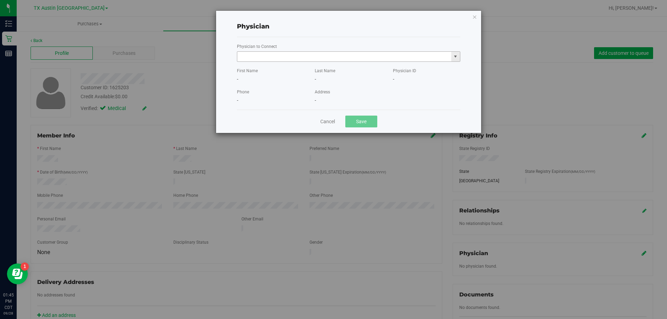
click at [295, 59] on input "text" at bounding box center [344, 57] width 214 height 10
click at [256, 79] on li "Louis Lux" at bounding box center [348, 79] width 223 height 10
type input "Louis Lux"
click at [363, 123] on button "Save" at bounding box center [361, 122] width 32 height 12
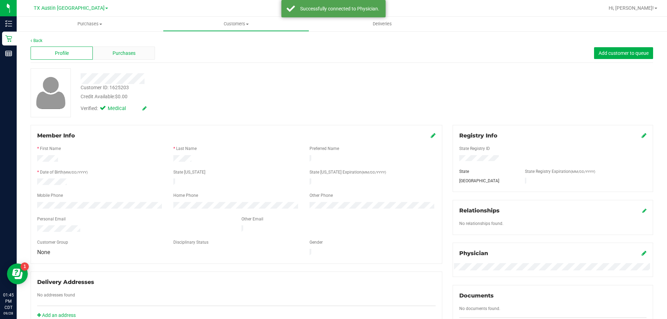
click at [140, 55] on div "Purchases" at bounding box center [124, 53] width 62 height 13
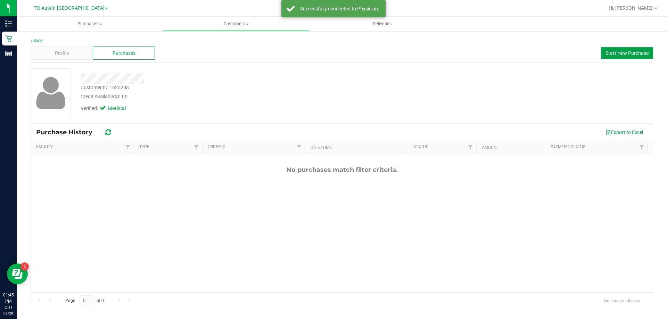
click at [612, 50] on span "Start New Purchase" at bounding box center [626, 53] width 43 height 6
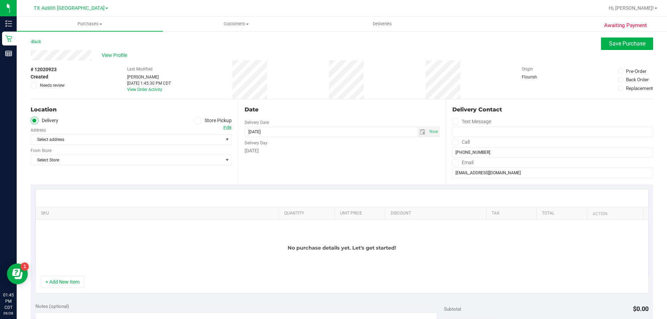
click at [224, 127] on div "Edit" at bounding box center [227, 127] width 8 height 7
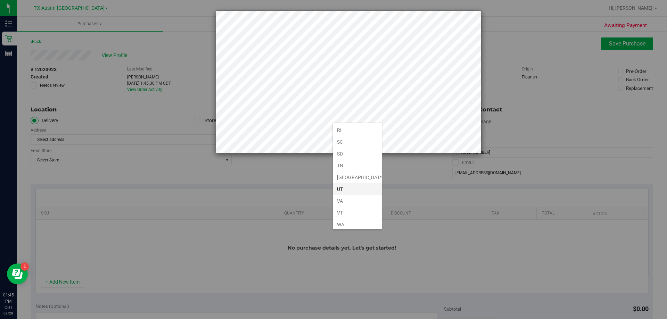
scroll to position [510, 0]
click at [348, 140] on li "TX" at bounding box center [357, 140] width 49 height 12
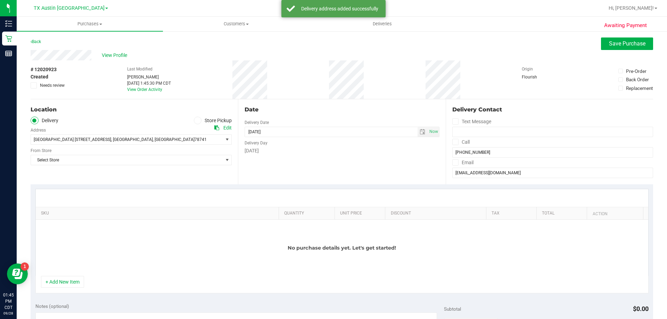
click at [453, 142] on icon at bounding box center [455, 142] width 5 height 0
click at [0, 0] on input "Call" at bounding box center [0, 0] width 0 height 0
click at [453, 163] on icon at bounding box center [455, 163] width 5 height 0
click at [0, 0] on input "Email" at bounding box center [0, 0] width 0 height 0
click at [163, 163] on span "Select Store" at bounding box center [127, 160] width 192 height 10
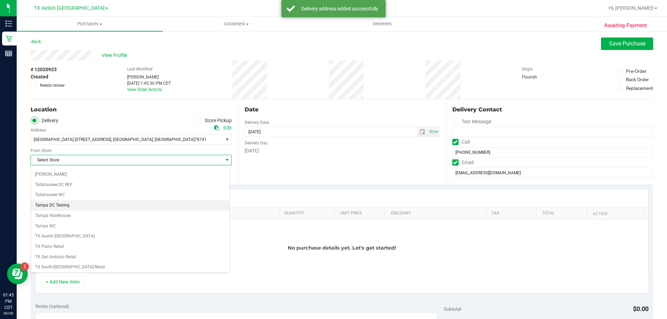
scroll to position [505, 0]
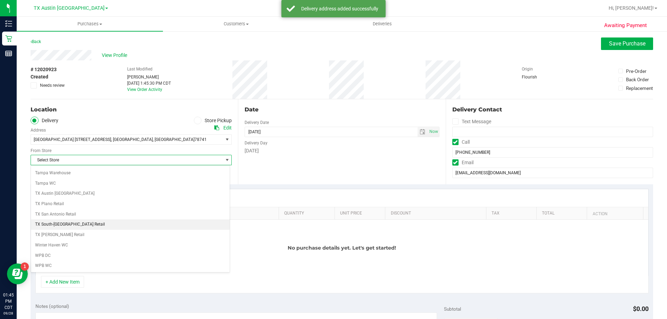
click at [81, 227] on li "TX South-[GEOGRAPHIC_DATA] Retail" at bounding box center [130, 224] width 199 height 10
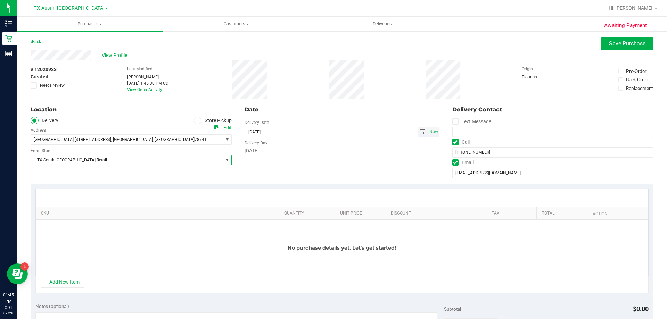
click at [420, 133] on span "select" at bounding box center [423, 132] width 6 height 6
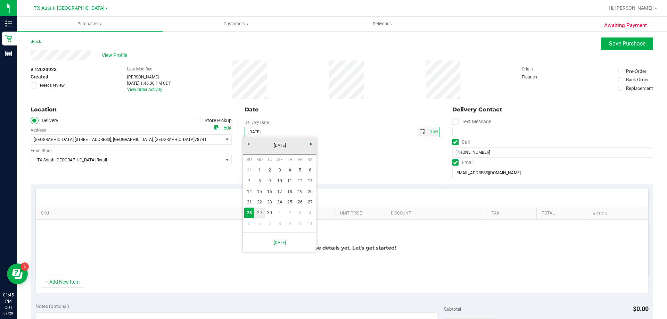
click at [257, 214] on link "29" at bounding box center [259, 213] width 10 height 11
type input "[DATE]"
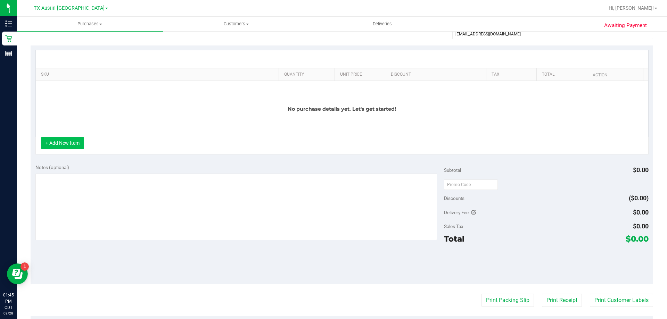
click at [55, 148] on button "+ Add New Item" at bounding box center [62, 143] width 43 height 12
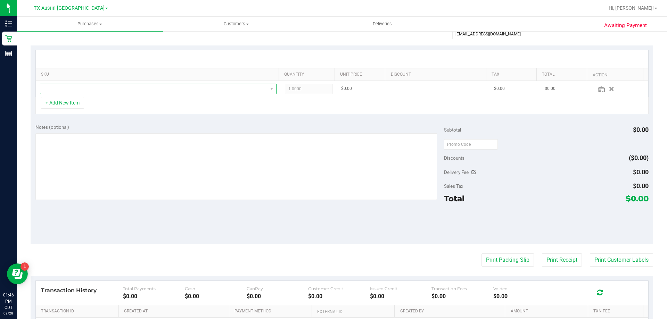
click at [88, 92] on span "NO DATA FOUND" at bounding box center [153, 89] width 227 height 10
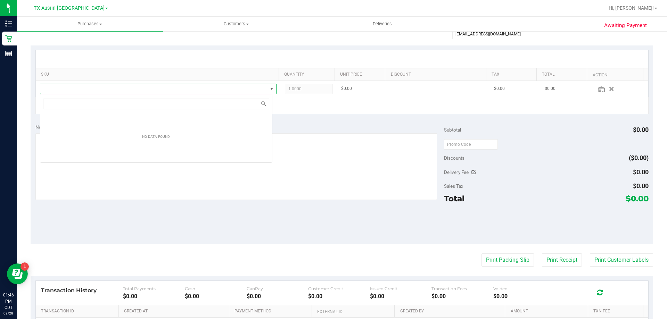
scroll to position [10, 232]
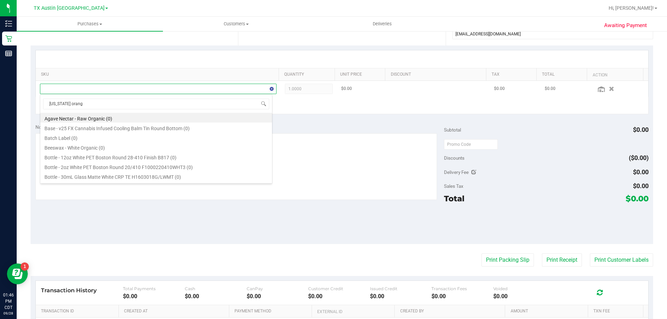
type input "texas orange"
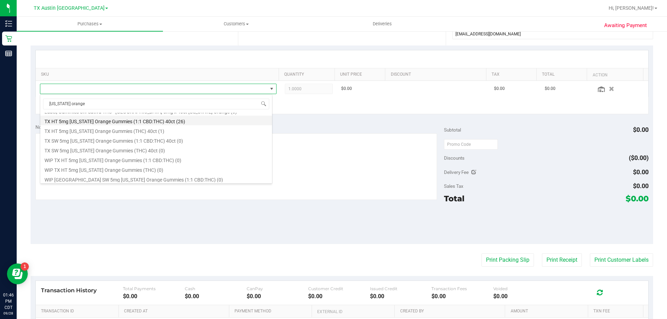
click at [104, 120] on li "TX HT 5mg Texas Orange Gummies (1:1 CBD:THC) 40ct (26)" at bounding box center [156, 121] width 232 height 10
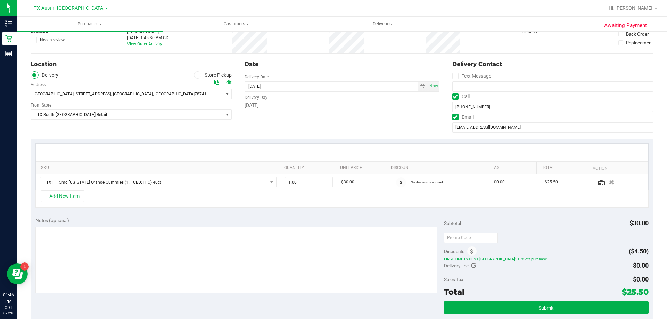
scroll to position [35, 0]
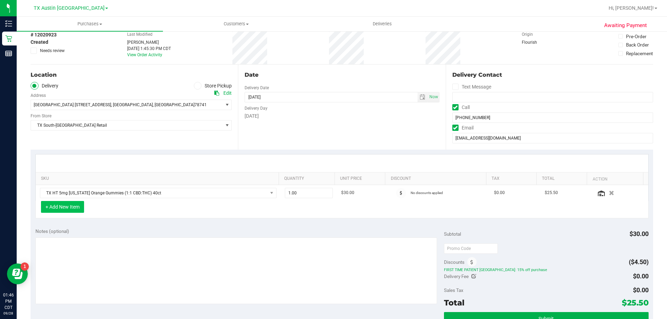
click at [78, 210] on button "+ Add New Item" at bounding box center [62, 207] width 43 height 12
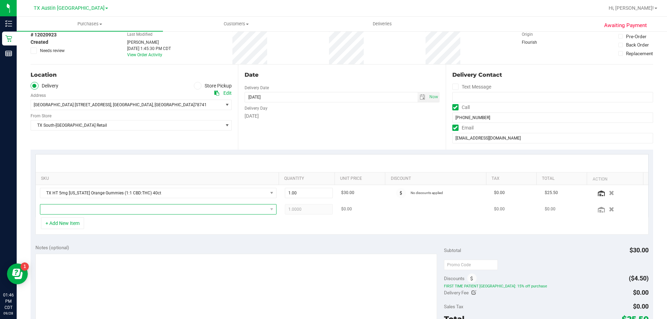
click at [87, 210] on span "NO DATA FOUND" at bounding box center [153, 210] width 227 height 10
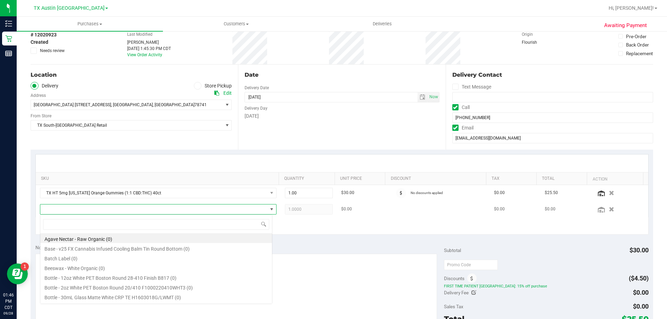
scroll to position [10, 230]
type input "orange drea"
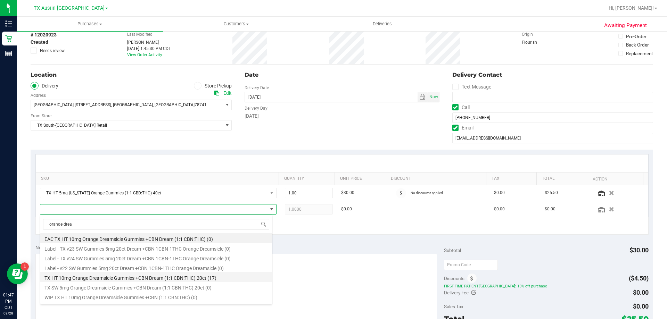
click at [103, 281] on li "TX HT 10mg Orange Dreamsicle Gummies +CBN Dream (1:1 CBN:THC) 20ct (17)" at bounding box center [156, 277] width 232 height 10
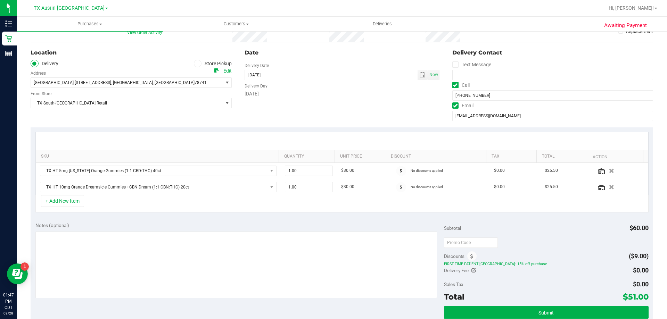
scroll to position [69, 0]
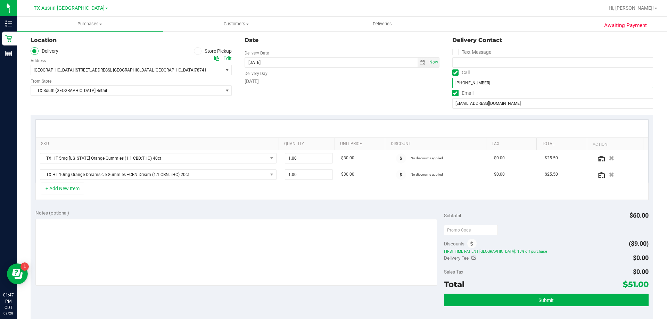
click at [463, 84] on input "(512) 695-8390" at bounding box center [552, 83] width 201 height 10
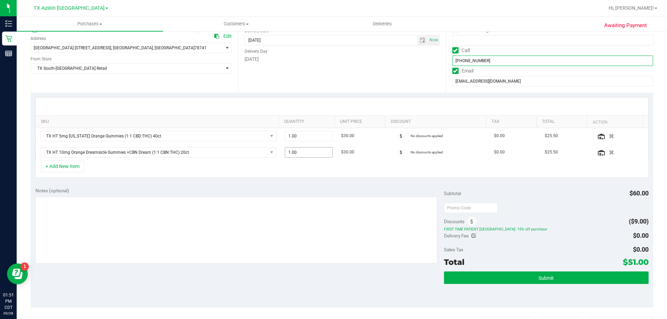
scroll to position [104, 0]
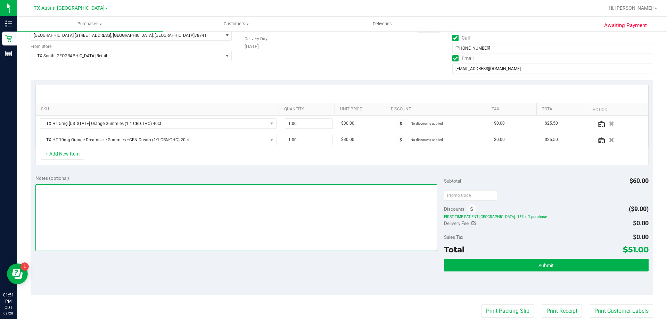
click at [230, 198] on textarea at bounding box center [236, 217] width 402 height 67
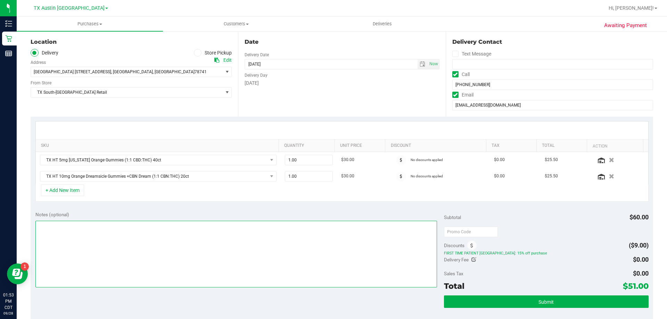
scroll to position [69, 0]
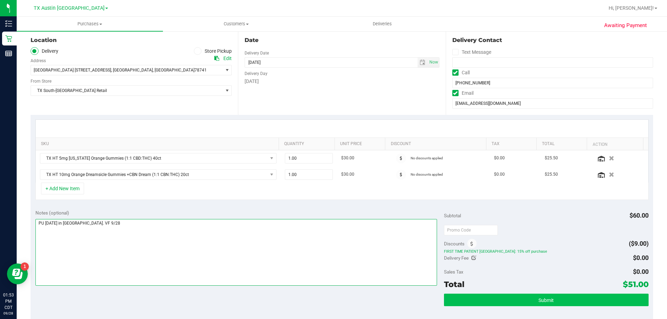
type textarea "PU Mon 9/29 in South Austin. VF 9/28"
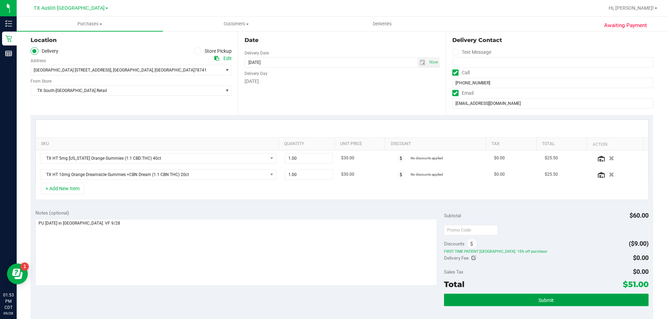
click at [566, 299] on button "Submit" at bounding box center [546, 300] width 204 height 13
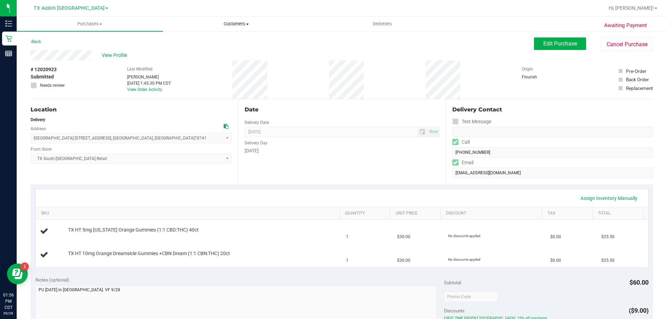
click at [238, 23] on span "Customers" at bounding box center [236, 24] width 146 height 6
click at [238, 41] on li "All customers" at bounding box center [236, 42] width 146 height 8
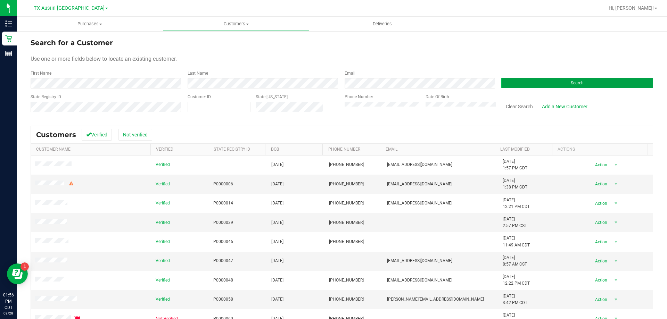
click at [522, 87] on button "Search" at bounding box center [577, 83] width 152 height 10
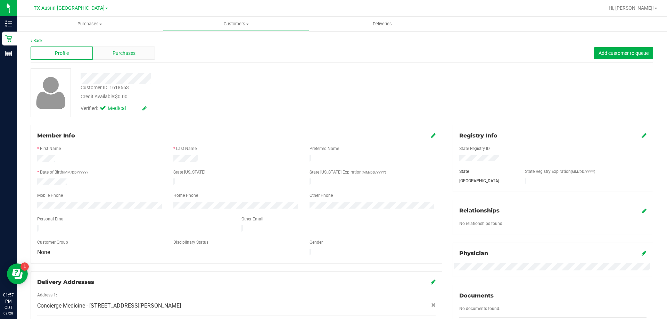
click at [139, 57] on div "Purchases" at bounding box center [124, 53] width 62 height 13
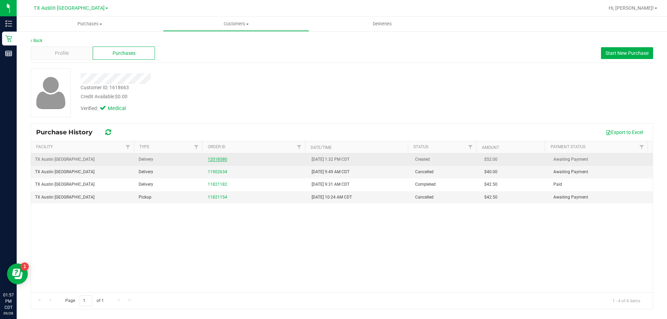
click at [222, 158] on link "12018580" at bounding box center [217, 159] width 19 height 5
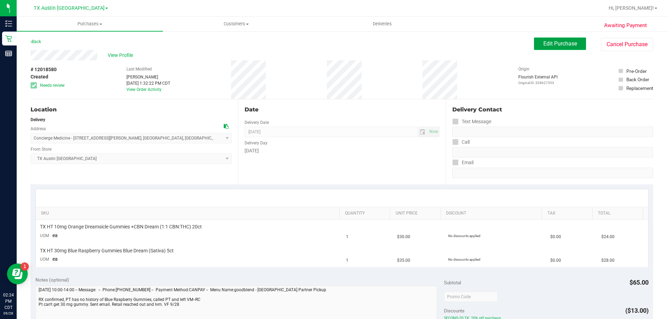
click at [545, 45] on span "Edit Purchase" at bounding box center [560, 43] width 34 height 7
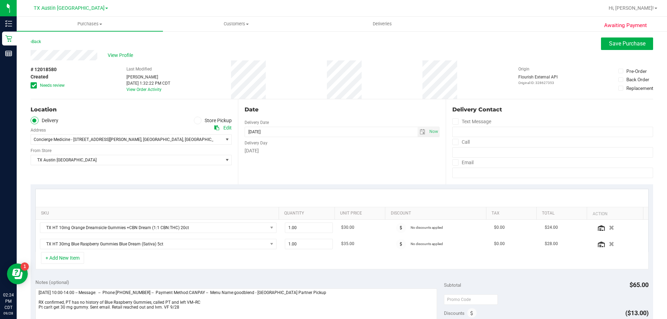
click at [34, 85] on icon at bounding box center [34, 85] width 5 height 0
click at [0, 0] on input "Needs review" at bounding box center [0, 0] width 0 height 0
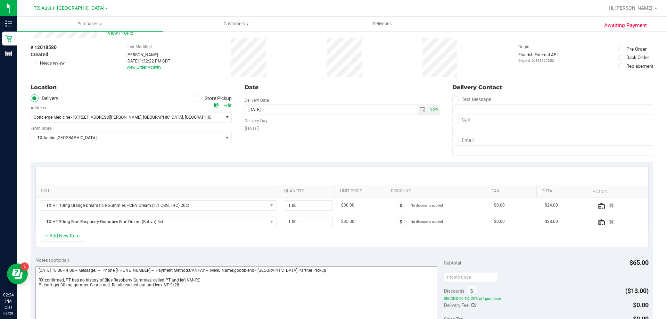
scroll to position [35, 0]
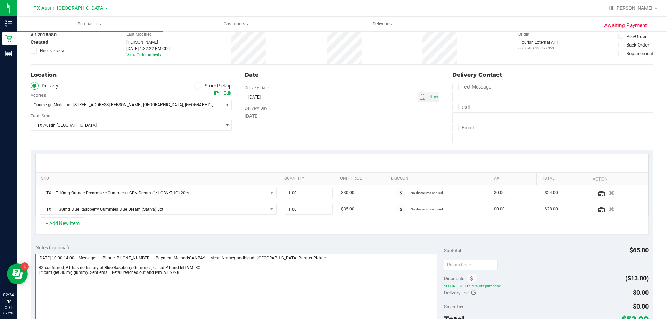
click at [184, 273] on textarea at bounding box center [236, 287] width 402 height 67
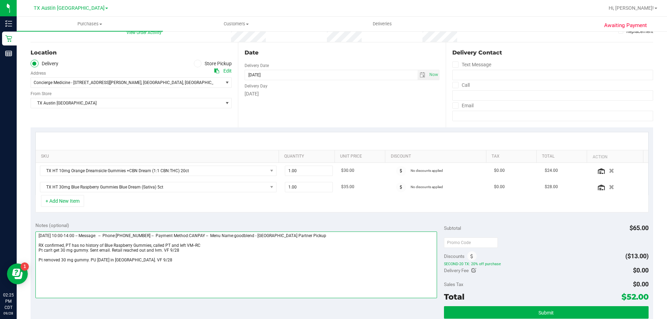
scroll to position [69, 0]
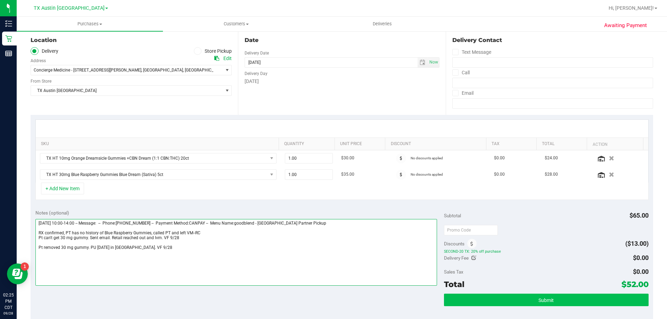
type textarea "Monday 09/29/2025 10:00-14:00 -- Message: -- Phone:9366487881 -- Payment Method…"
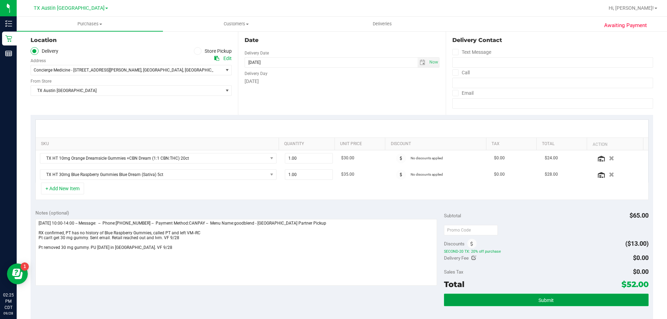
click at [460, 304] on button "Submit" at bounding box center [546, 300] width 204 height 13
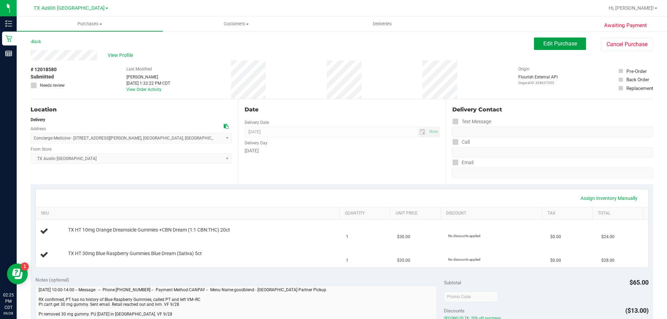
click at [548, 41] on span "Edit Purchase" at bounding box center [560, 43] width 34 height 7
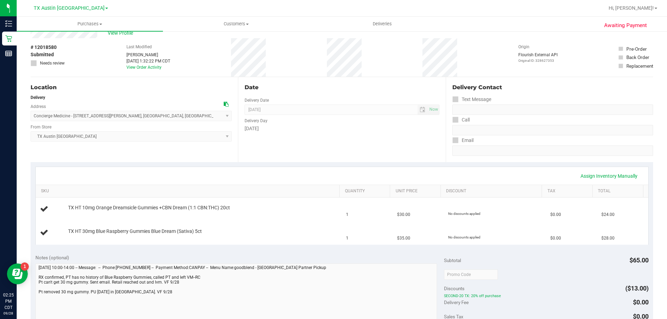
scroll to position [35, 0]
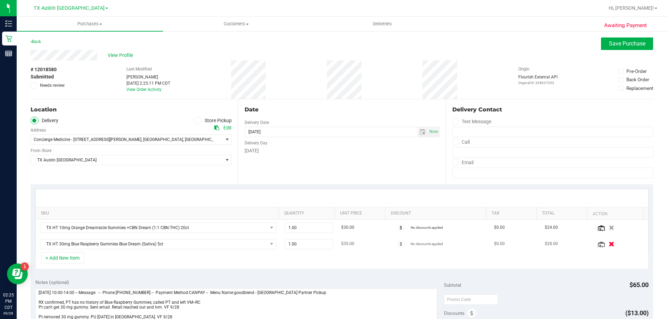
click at [608, 246] on icon "button" at bounding box center [611, 243] width 6 height 5
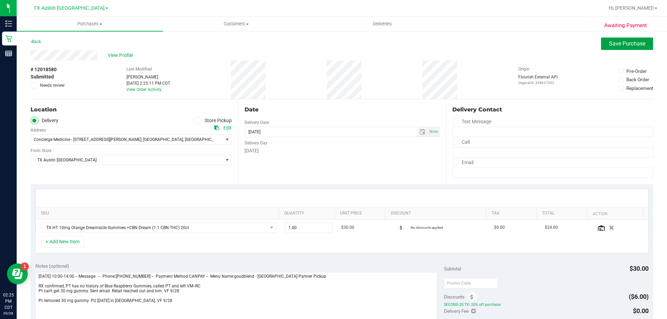
click at [616, 40] on button "Save Purchase" at bounding box center [627, 44] width 52 height 13
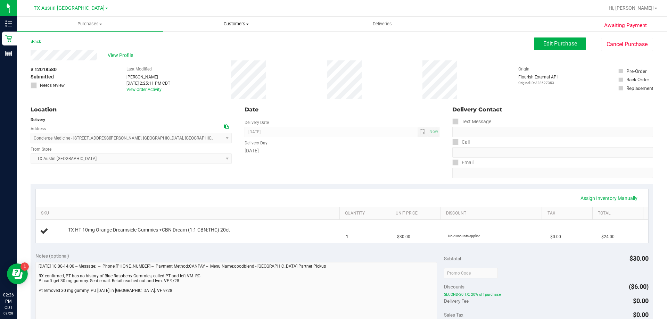
click at [234, 25] on span "Customers" at bounding box center [236, 24] width 146 height 6
click at [230, 39] on li "All customers" at bounding box center [236, 42] width 146 height 8
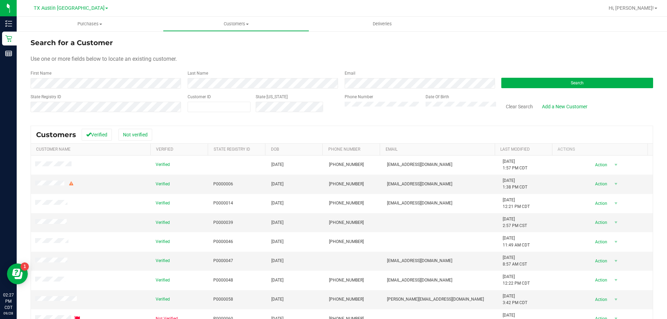
click at [511, 92] on form "Search for a Customer Use one or more fields below to locate an existing custom…" at bounding box center [342, 78] width 622 height 81
click at [517, 85] on button "Search" at bounding box center [577, 83] width 152 height 10
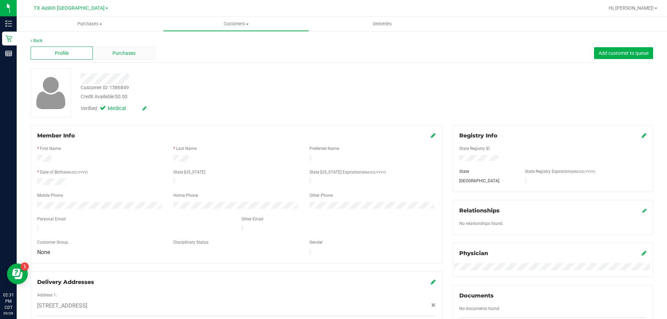
click at [111, 53] on div "Purchases" at bounding box center [124, 53] width 62 height 13
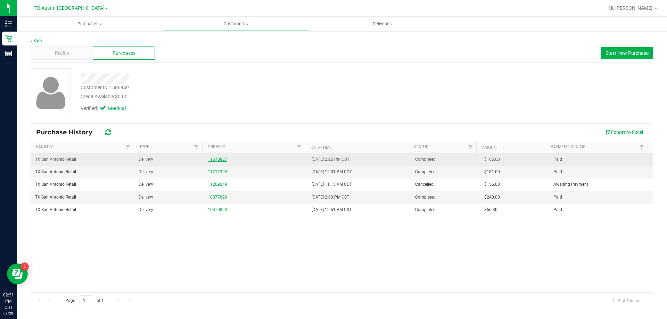
click at [219, 160] on link "11670887" at bounding box center [217, 159] width 19 height 5
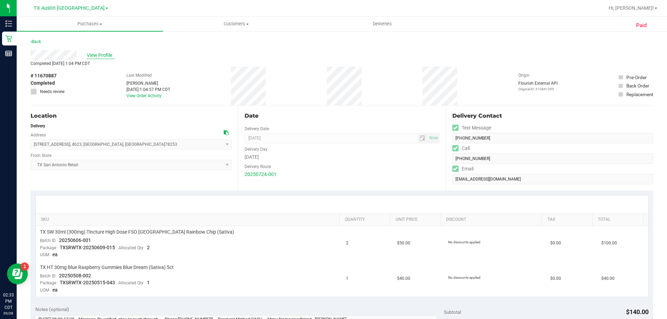
click at [104, 55] on span "View Profile" at bounding box center [101, 55] width 28 height 7
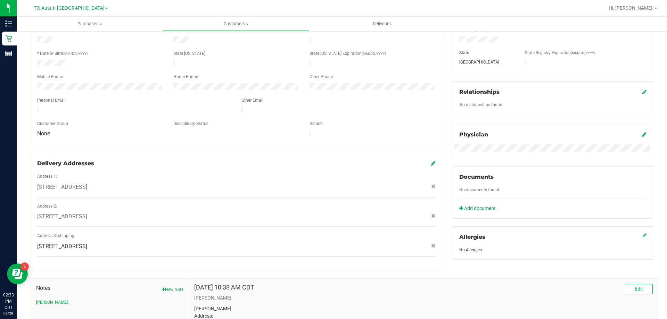
scroll to position [130, 0]
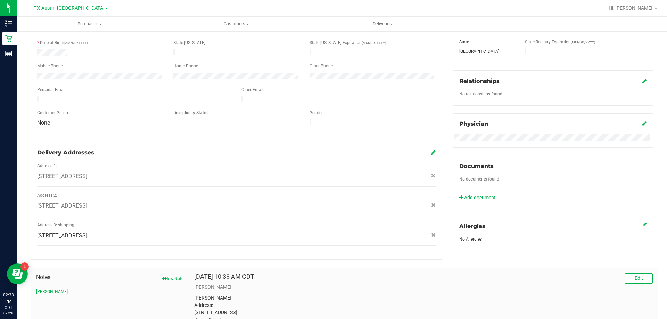
click at [76, 232] on span "11555 Culebra Rd , San Antonio , TX 78254" at bounding box center [62, 236] width 50 height 8
copy div "11555 Culebra Rd , San Antonio , TX 78254"
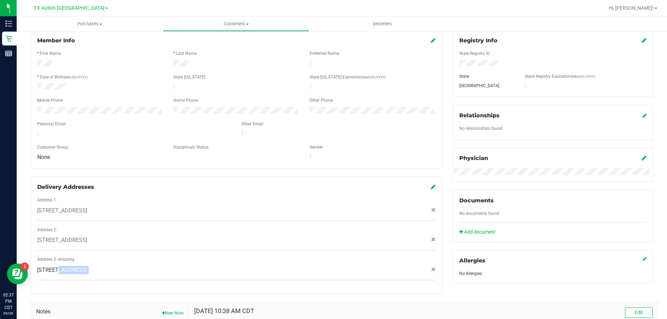
scroll to position [95, 0]
copy div "11555 Culebra Rd , San Antonio , TX 78254"
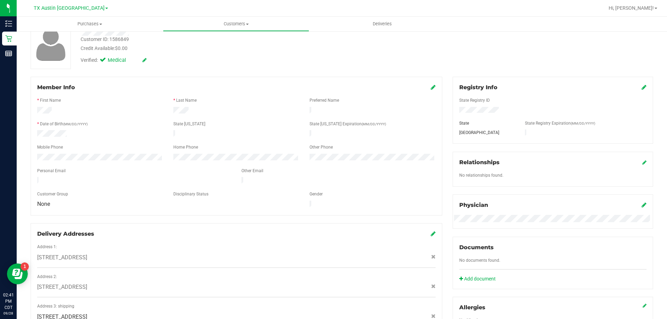
scroll to position [0, 0]
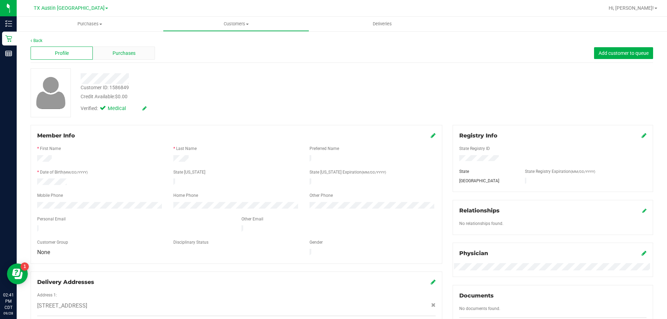
click at [130, 52] on span "Purchases" at bounding box center [124, 53] width 23 height 7
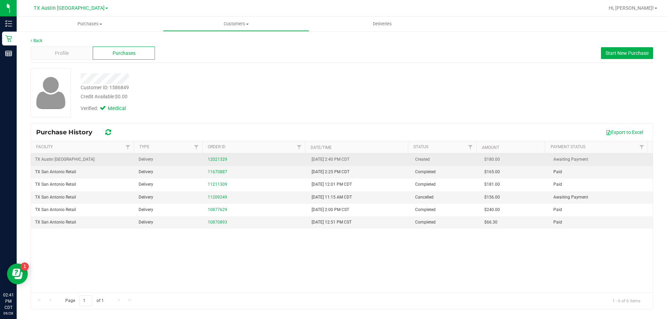
click at [217, 156] on div "12021329" at bounding box center [255, 159] width 95 height 7
click at [217, 159] on link "12021329" at bounding box center [217, 159] width 19 height 5
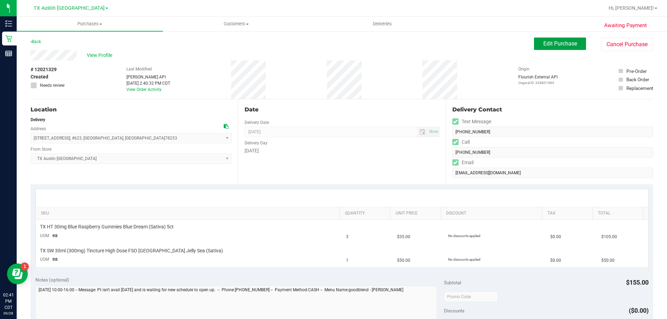
click at [550, 46] on span "Edit Purchase" at bounding box center [560, 43] width 34 height 7
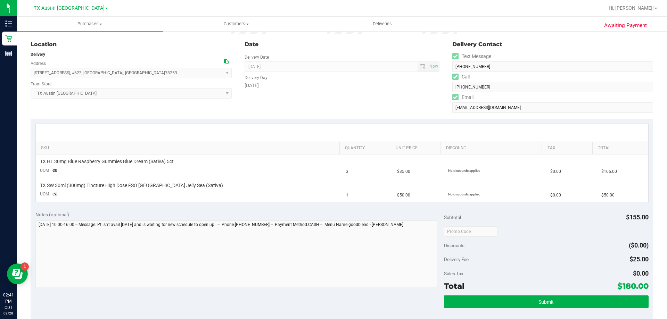
scroll to position [69, 0]
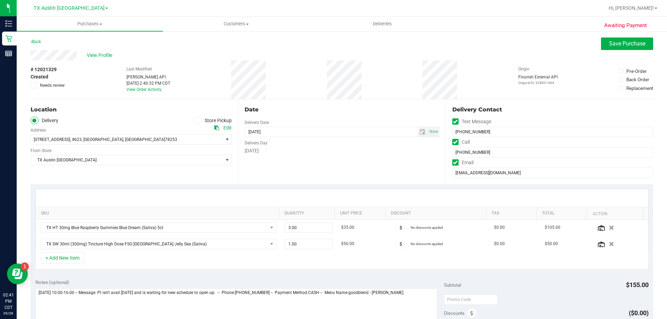
click at [34, 85] on icon at bounding box center [34, 85] width 5 height 0
click at [0, 0] on input "Needs review" at bounding box center [0, 0] width 0 height 0
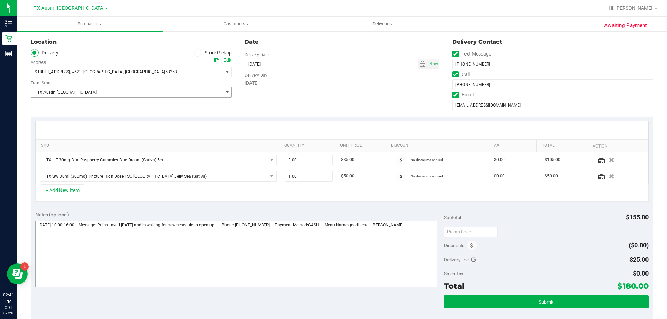
scroll to position [69, 0]
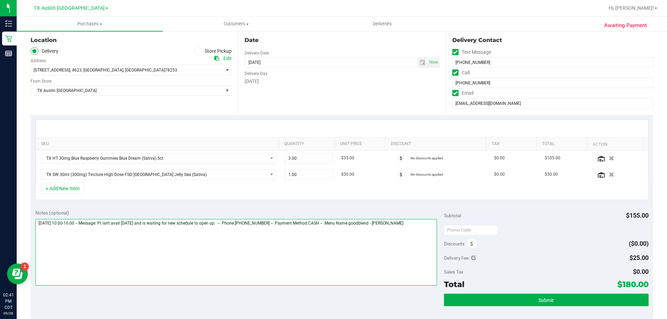
click at [410, 226] on textarea at bounding box center [236, 252] width 402 height 67
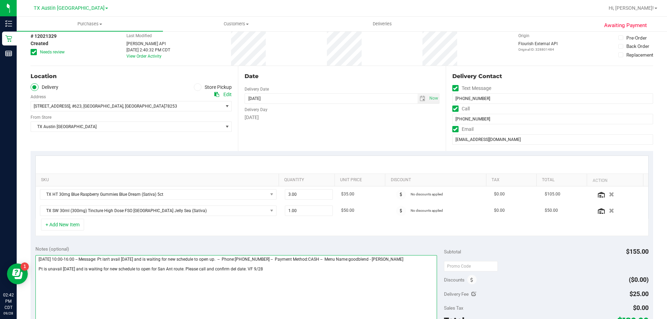
scroll to position [0, 0]
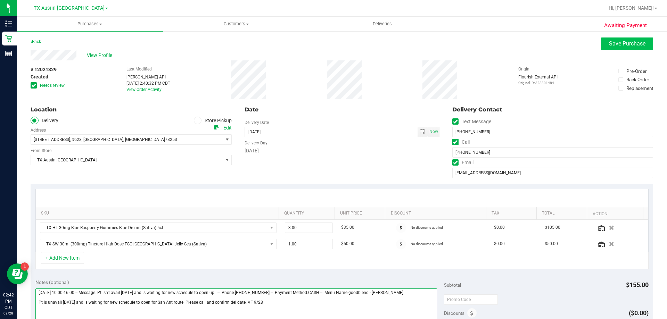
type textarea "Sunday 10/05/2025 10:00-16:00 -- Message: Pt isn't avail on Fri and is waiting …"
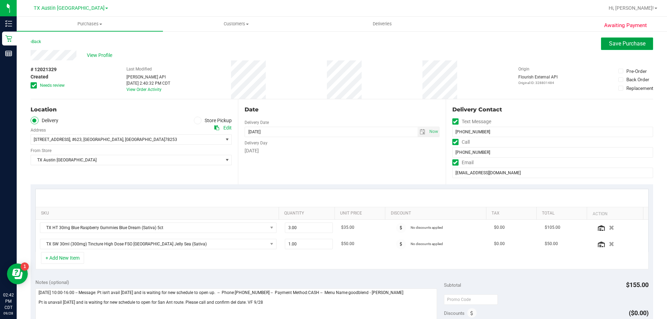
click at [626, 46] on span "Save Purchase" at bounding box center [627, 43] width 36 height 7
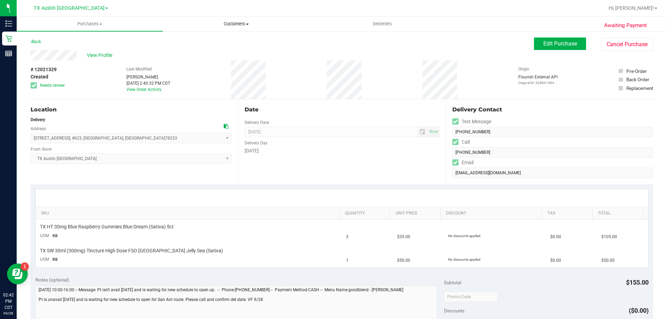
click at [234, 19] on uib-tab-heading "Customers All customers Add a new customer All physicians" at bounding box center [236, 24] width 146 height 14
click at [229, 41] on li "All customers" at bounding box center [236, 42] width 146 height 8
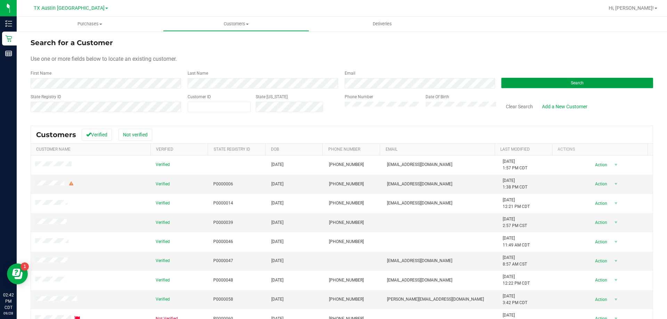
click at [587, 86] on button "Search" at bounding box center [577, 83] width 152 height 10
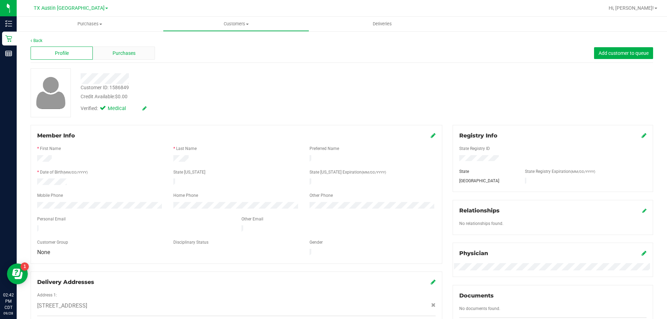
click at [123, 53] on span "Purchases" at bounding box center [124, 53] width 23 height 7
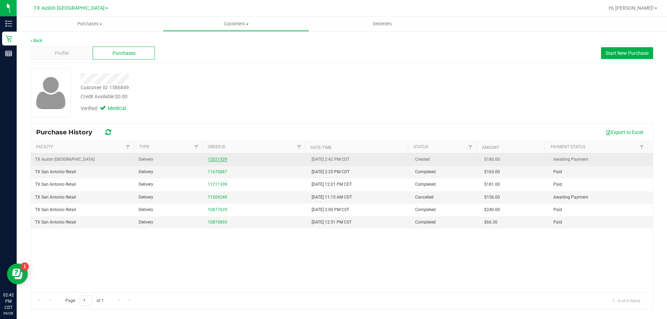
click at [214, 159] on link "12021329" at bounding box center [217, 159] width 19 height 5
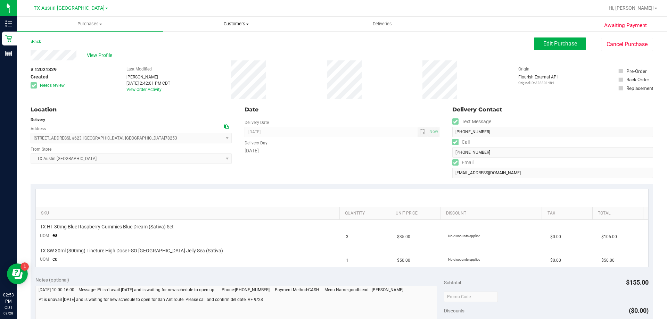
click at [234, 23] on span "Customers" at bounding box center [236, 24] width 146 height 6
click at [229, 36] on ul "All customers Add a new customer All physicians" at bounding box center [236, 51] width 146 height 38
click at [235, 22] on span "Customers" at bounding box center [236, 24] width 146 height 6
click at [228, 40] on li "All customers" at bounding box center [236, 42] width 146 height 8
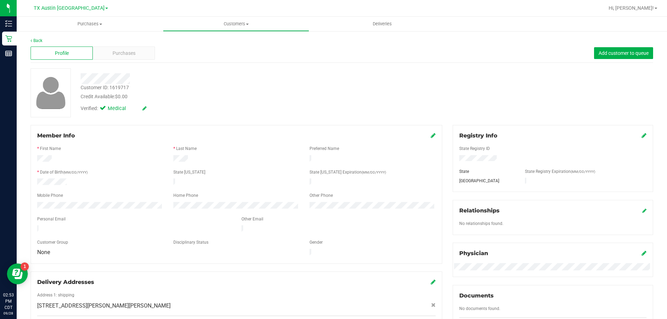
click at [115, 61] on div "Profile Purchases Add customer to queue" at bounding box center [342, 53] width 622 height 19
click at [118, 53] on span "Purchases" at bounding box center [124, 53] width 23 height 7
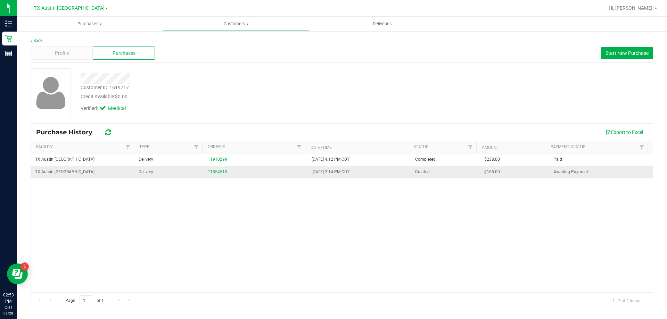
click at [217, 170] on link "11854510" at bounding box center [217, 171] width 19 height 5
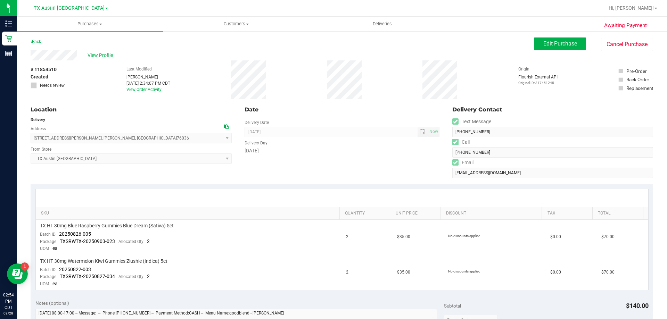
click at [35, 42] on link "Back" at bounding box center [36, 41] width 10 height 5
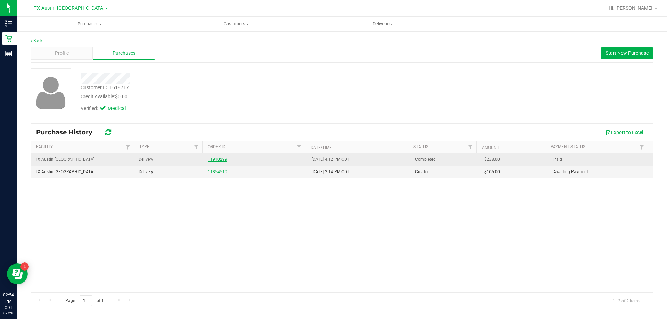
click at [210, 158] on link "11910299" at bounding box center [217, 159] width 19 height 5
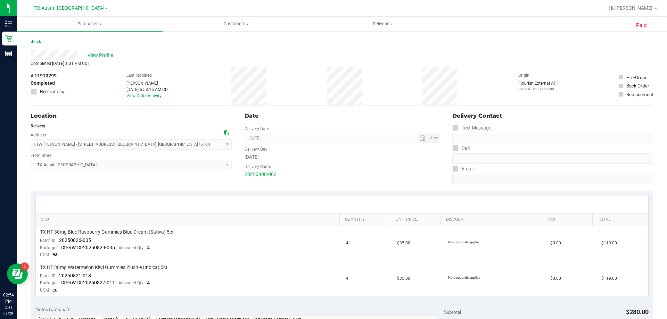
click at [35, 44] on link "Back" at bounding box center [36, 41] width 10 height 5
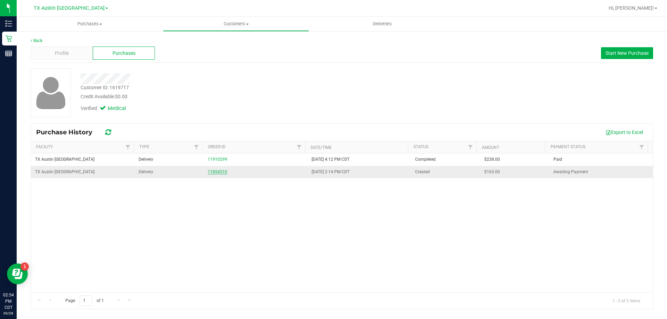
click at [219, 170] on link "11854510" at bounding box center [217, 171] width 19 height 5
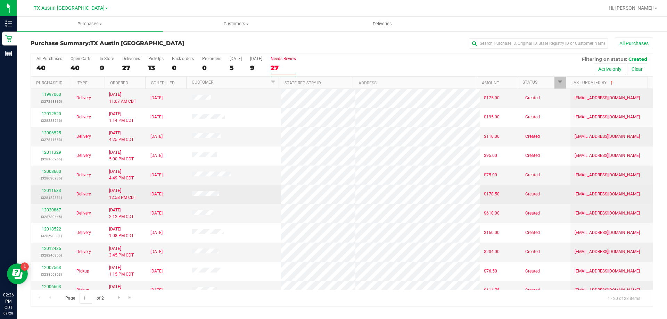
scroll to position [35, 0]
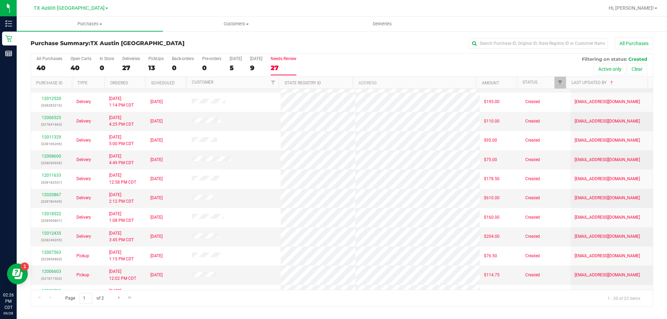
click at [285, 72] on label "Needs Review 27" at bounding box center [284, 65] width 26 height 19
click at [0, 0] on input "Needs Review 27" at bounding box center [0, 0] width 0 height 0
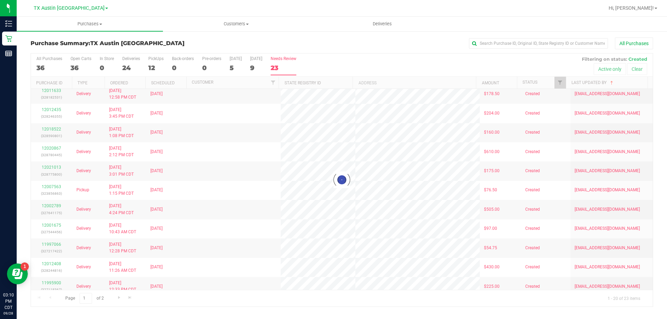
scroll to position [0, 0]
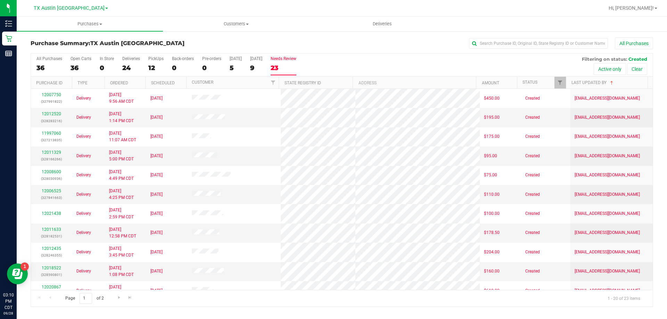
click at [284, 66] on div "23" at bounding box center [284, 68] width 26 height 8
click at [0, 0] on input "Needs Review 23" at bounding box center [0, 0] width 0 height 0
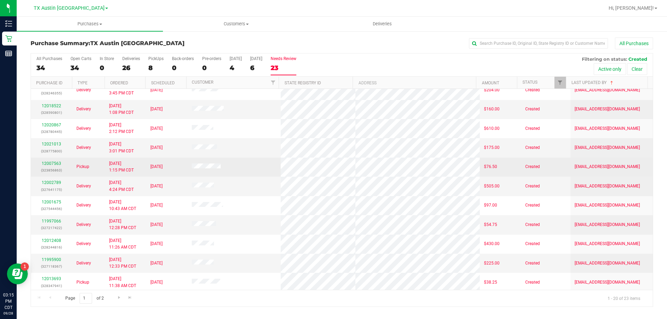
scroll to position [174, 0]
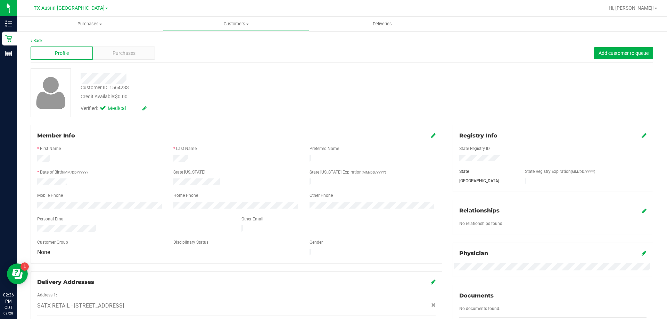
click at [128, 36] on div "Back Profile Purchases Add customer to queue Customer ID: 1564233 Credit Availa…" at bounding box center [342, 293] width 650 height 524
click at [125, 53] on span "Purchases" at bounding box center [124, 53] width 23 height 7
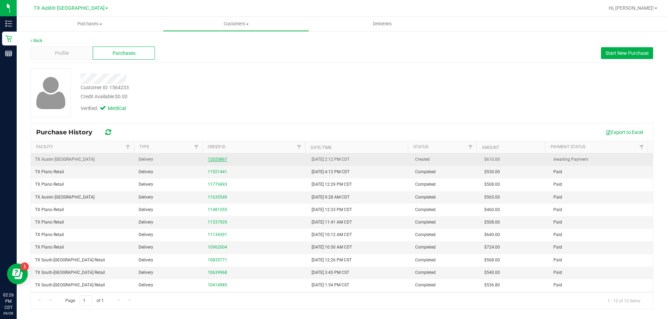
click at [223, 160] on link "12020867" at bounding box center [217, 159] width 19 height 5
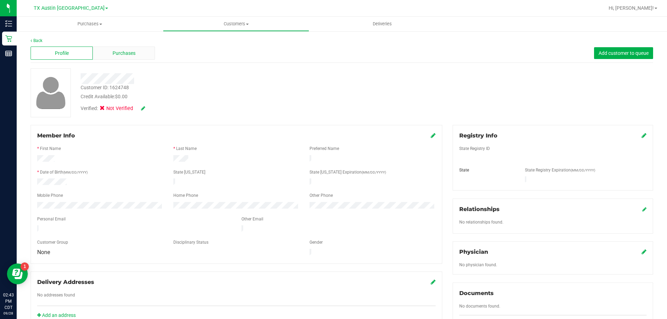
click at [111, 57] on div "Purchases" at bounding box center [124, 53] width 62 height 13
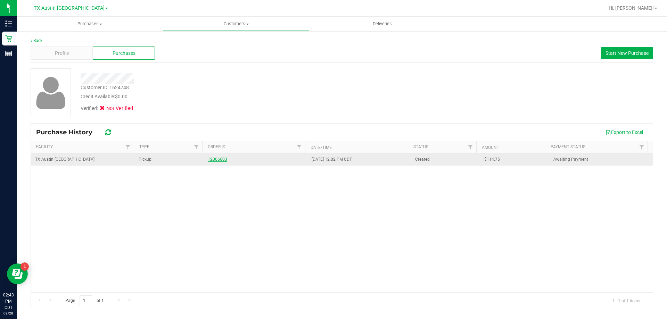
click at [218, 160] on link "12006603" at bounding box center [217, 159] width 19 height 5
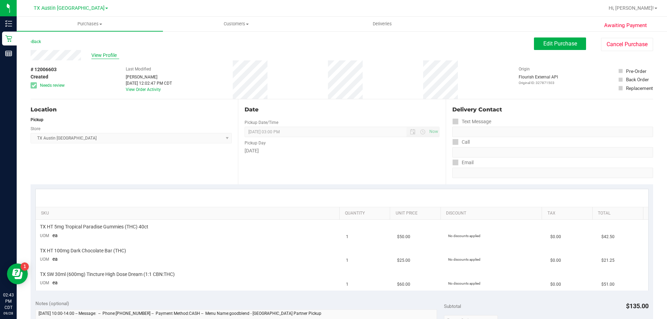
click at [99, 52] on span "View Profile" at bounding box center [105, 55] width 28 height 7
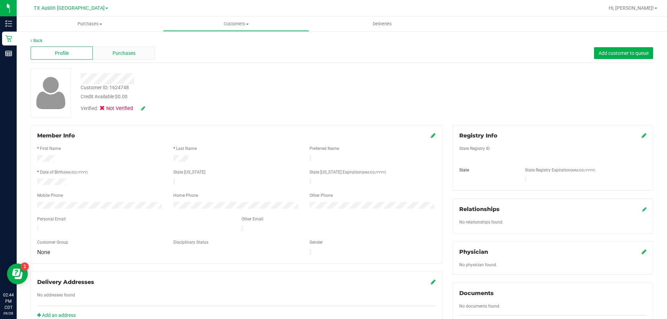
click at [113, 51] on span "Purchases" at bounding box center [124, 53] width 23 height 7
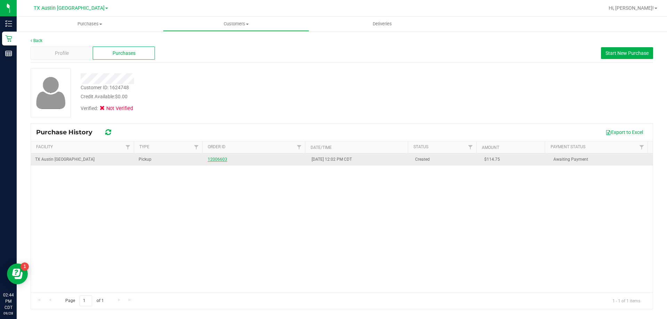
click at [213, 160] on link "12006603" at bounding box center [217, 159] width 19 height 5
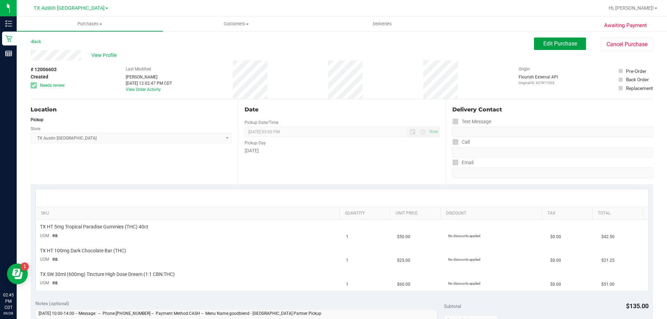
click at [566, 45] on span "Edit Purchase" at bounding box center [560, 43] width 34 height 7
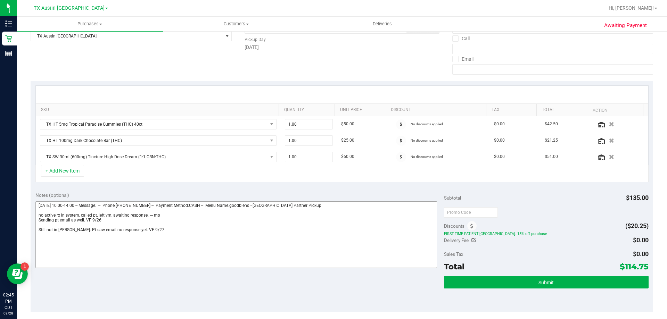
scroll to position [104, 0]
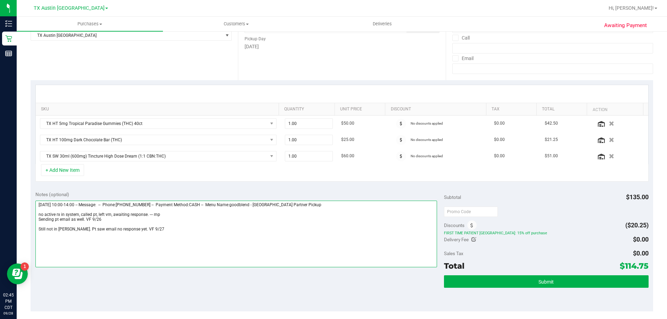
click at [143, 227] on textarea at bounding box center [236, 234] width 402 height 67
paste textarea "Lvm and sent email that pt is not in [PERSON_NAME] and should reach out to her …"
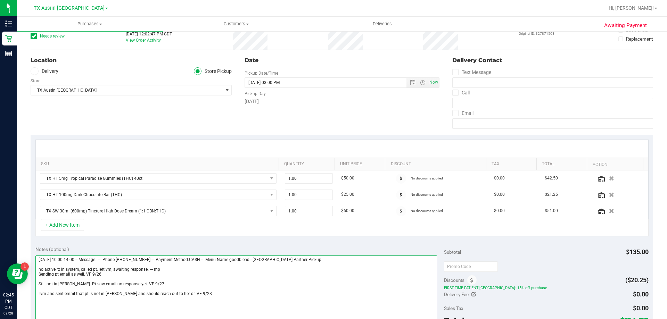
scroll to position [0, 0]
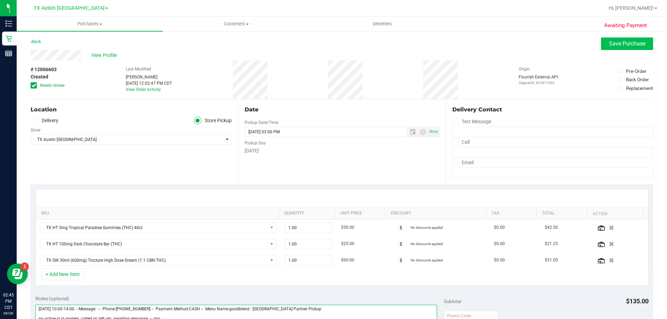
type textarea "[DATE] 10:00-14:00 -- Message: -- Phone:[PHONE_NUMBER] -- Payment Method:CASH -…"
click at [601, 46] on button "Save Purchase" at bounding box center [627, 44] width 52 height 13
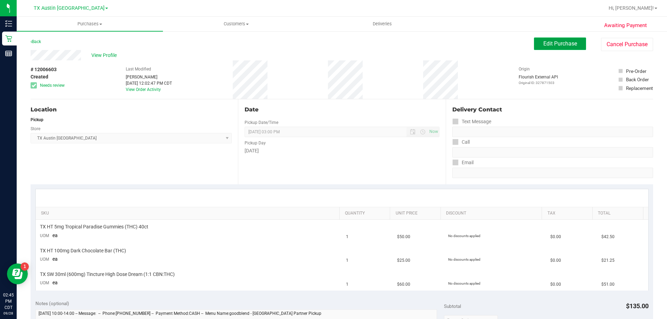
click at [553, 44] on span "Edit Purchase" at bounding box center [560, 43] width 34 height 7
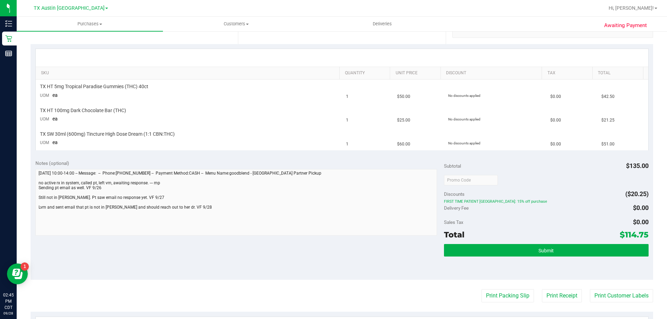
scroll to position [174, 0]
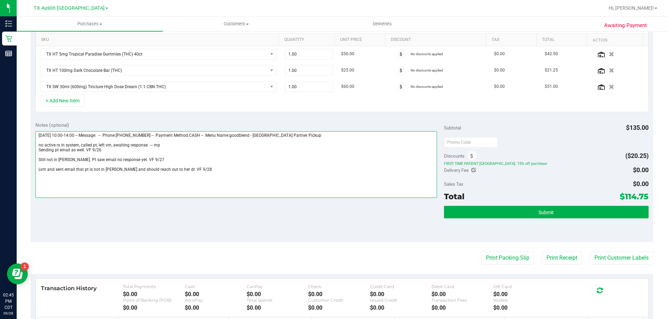
click at [189, 169] on textarea at bounding box center [236, 164] width 402 height 67
drag, startPoint x: 199, startPoint y: 175, endPoint x: 192, endPoint y: 175, distance: 7.3
click at [192, 175] on textarea at bounding box center [236, 164] width 402 height 67
click at [252, 174] on textarea at bounding box center [236, 164] width 402 height 67
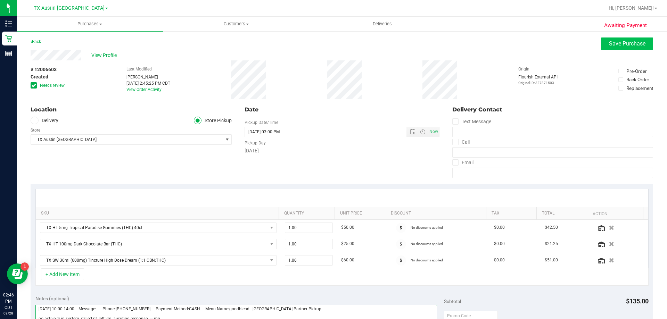
type textarea "Monday 09/29/2025 10:00-14:00 -- Message: -- Phone:8325611369 -- Payment Method…"
click at [609, 41] on span "Save Purchase" at bounding box center [627, 43] width 36 height 7
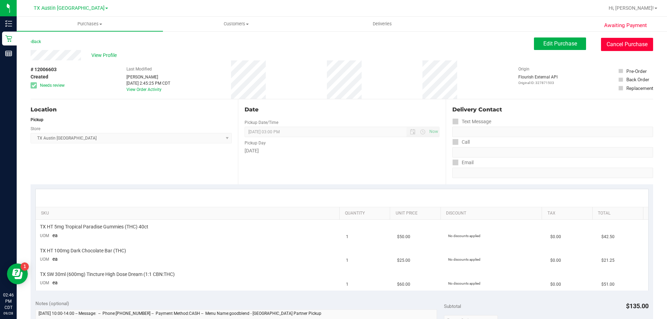
click at [612, 44] on button "Cancel Purchase" at bounding box center [627, 44] width 52 height 13
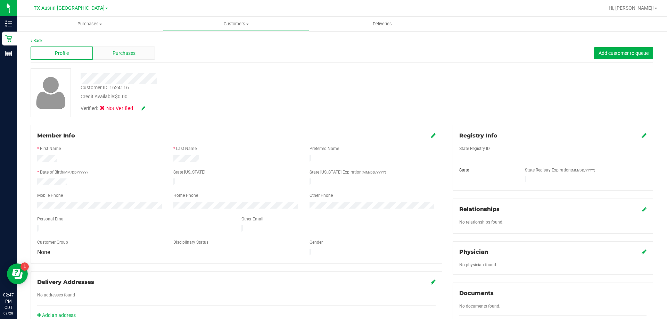
click at [130, 48] on div "Purchases" at bounding box center [124, 53] width 62 height 13
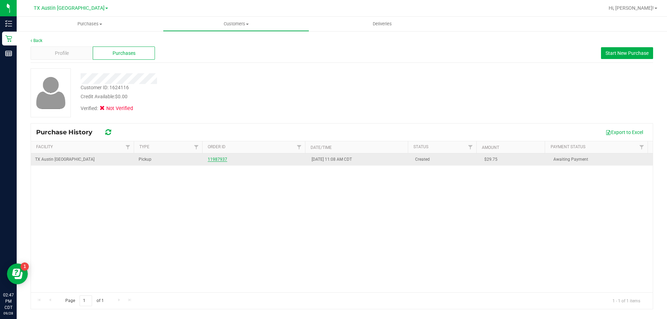
click at [221, 159] on link "11987937" at bounding box center [217, 159] width 19 height 5
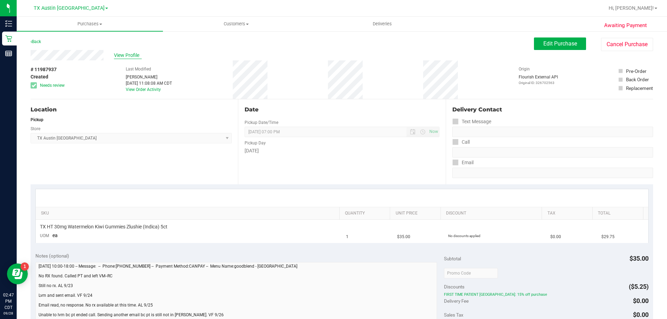
click at [124, 54] on span "View Profile" at bounding box center [128, 55] width 28 height 7
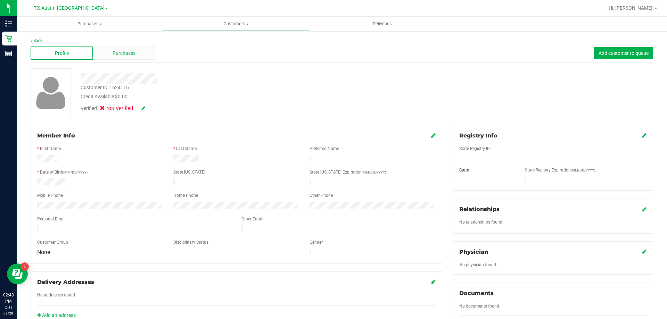
click at [128, 54] on span "Purchases" at bounding box center [124, 53] width 23 height 7
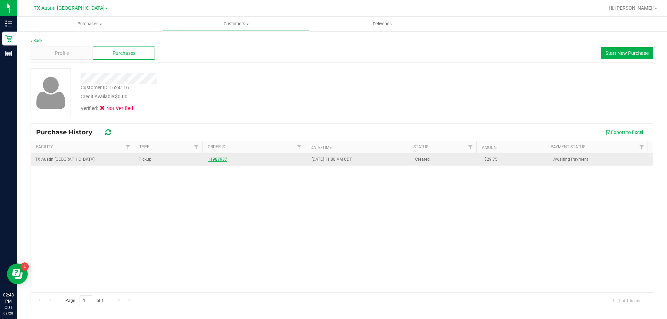
click at [224, 160] on link "11987937" at bounding box center [217, 159] width 19 height 5
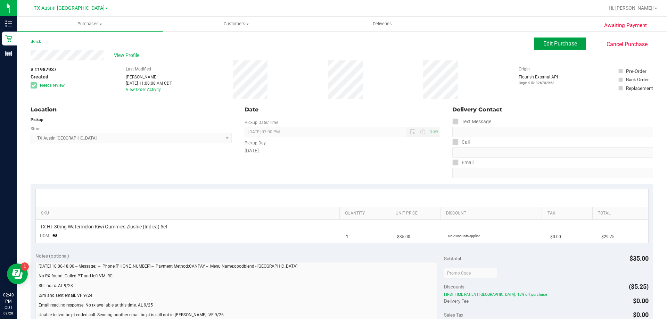
click at [542, 48] on button "Edit Purchase" at bounding box center [560, 44] width 52 height 13
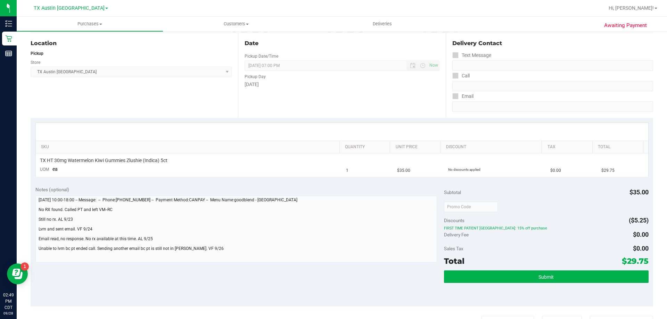
scroll to position [104, 0]
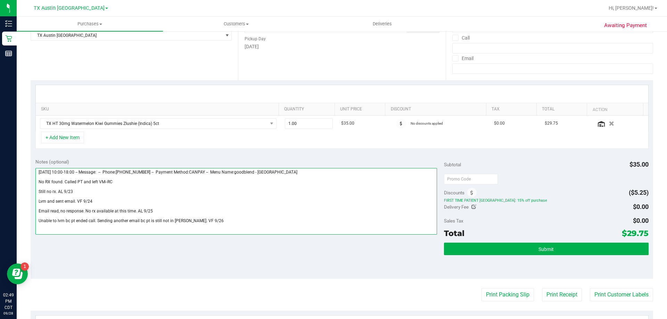
click at [216, 223] on textarea at bounding box center [236, 201] width 402 height 67
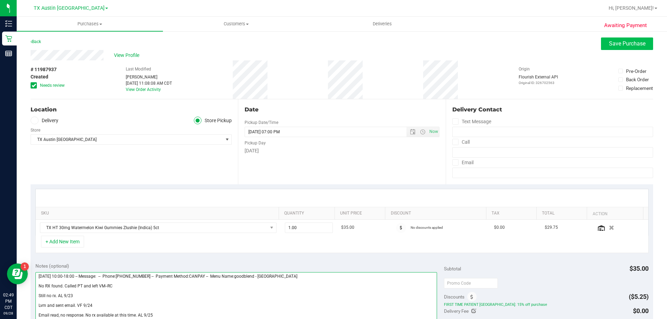
type textarea "[DATE] 10:00-18:00 -- Message: -- Phone:[PHONE_NUMBER] -- Payment Method:CANPAY…"
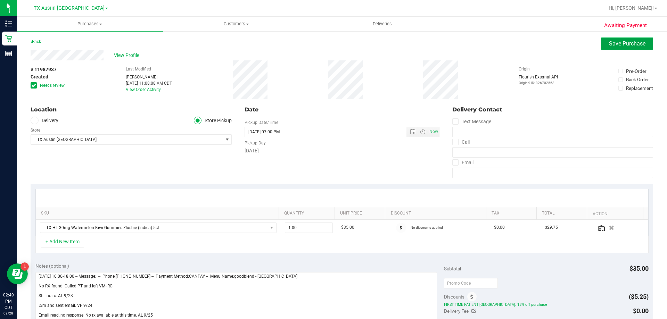
click at [612, 43] on span "Save Purchase" at bounding box center [627, 43] width 36 height 7
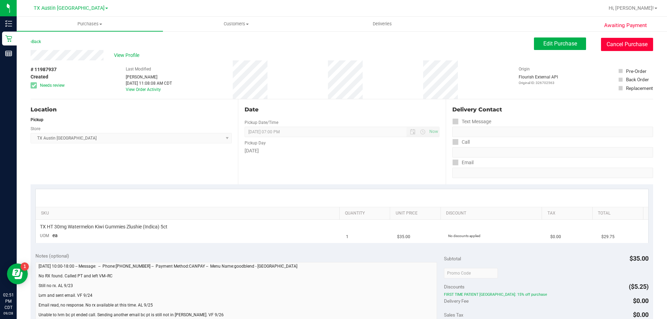
click at [626, 39] on button "Cancel Purchase" at bounding box center [627, 44] width 52 height 13
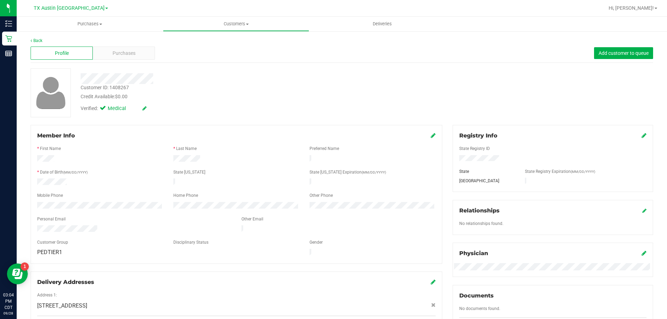
click at [133, 45] on div "Profile Purchases Add customer to queue" at bounding box center [342, 53] width 622 height 19
click at [132, 54] on span "Purchases" at bounding box center [124, 53] width 23 height 7
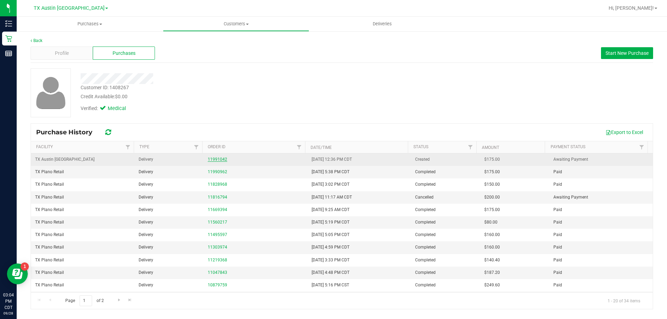
click at [214, 160] on link "11991042" at bounding box center [217, 159] width 19 height 5
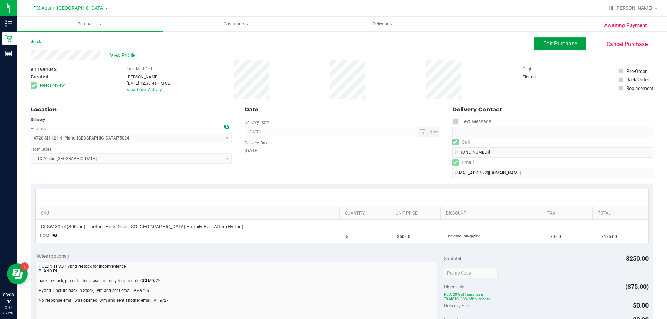
click at [560, 47] on span "Edit Purchase" at bounding box center [560, 43] width 34 height 7
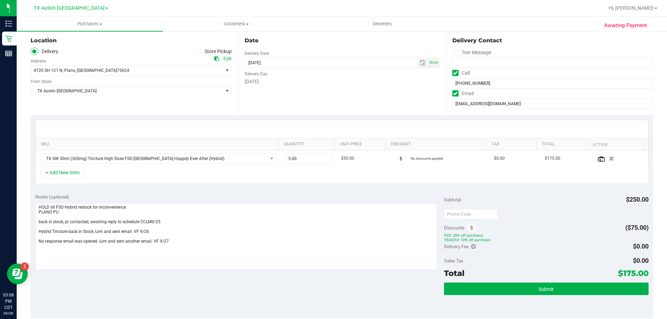
scroll to position [69, 0]
click at [173, 243] on textarea at bounding box center [236, 236] width 402 height 67
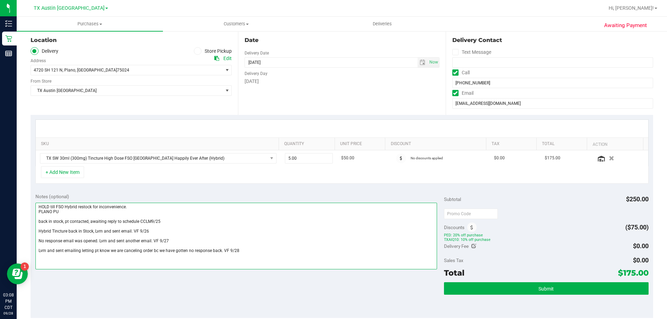
click at [185, 251] on textarea at bounding box center [236, 236] width 402 height 67
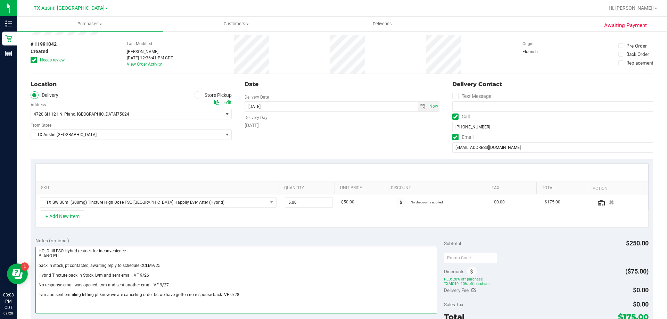
scroll to position [0, 0]
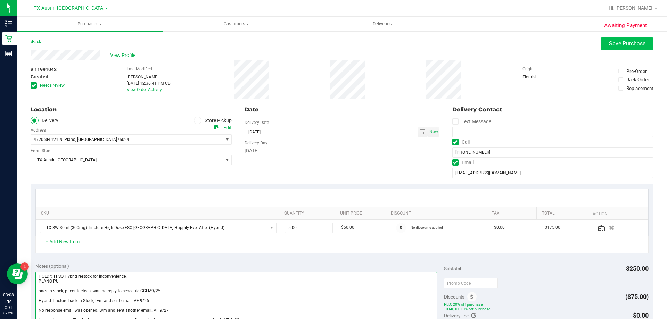
type textarea "HOLD till FSO Hybrid restock for inconvenience. PLANO PU back in stock, pt cont…"
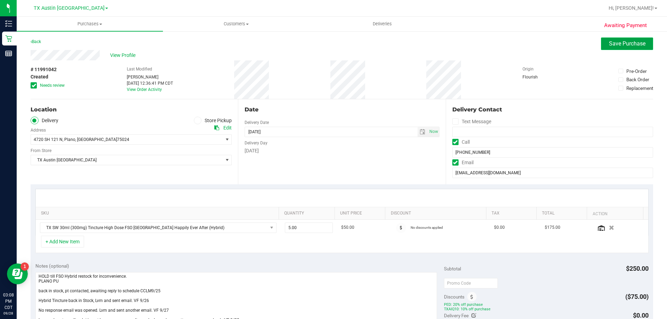
click at [633, 41] on span "Save Purchase" at bounding box center [627, 43] width 36 height 7
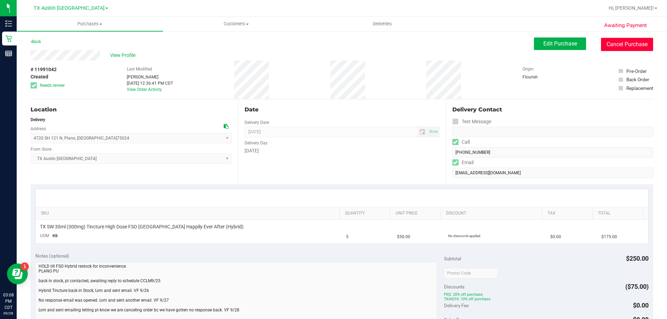
click at [623, 46] on button "Cancel Purchase" at bounding box center [627, 44] width 52 height 13
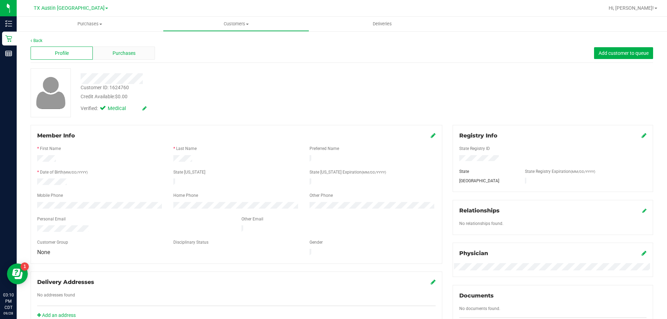
click at [133, 56] on span "Purchases" at bounding box center [124, 53] width 23 height 7
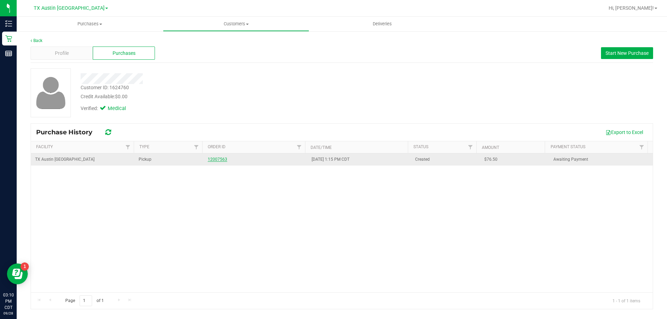
click at [222, 161] on link "12007563" at bounding box center [217, 159] width 19 height 5
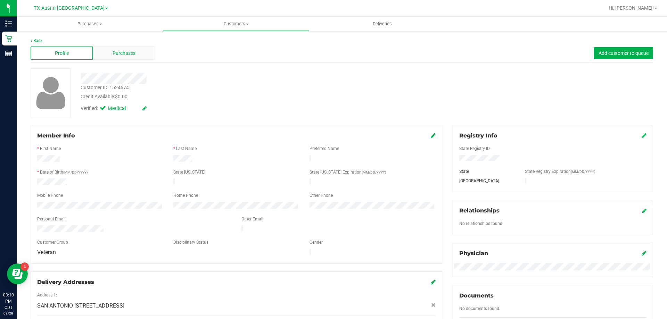
click at [132, 60] on div "Profile Purchases Add customer to queue" at bounding box center [342, 53] width 622 height 19
click at [132, 53] on span "Purchases" at bounding box center [124, 53] width 23 height 7
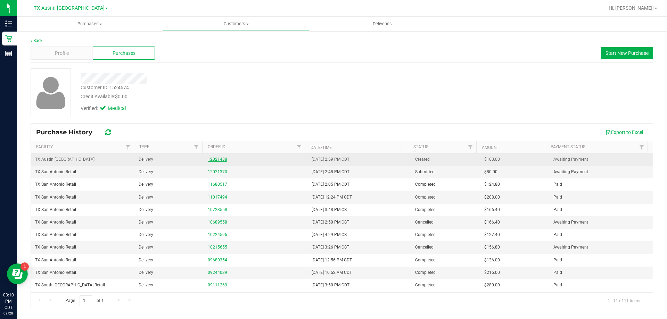
click at [216, 160] on link "12021438" at bounding box center [217, 159] width 19 height 5
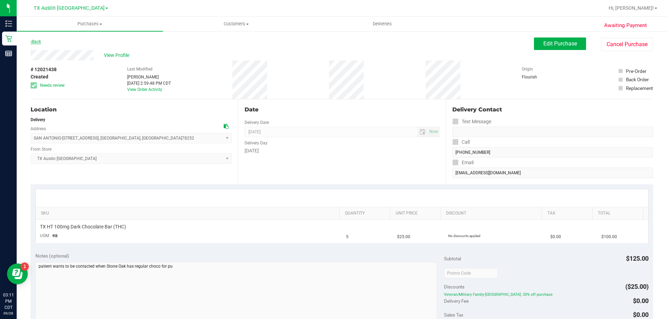
click at [39, 40] on link "Back" at bounding box center [36, 41] width 10 height 5
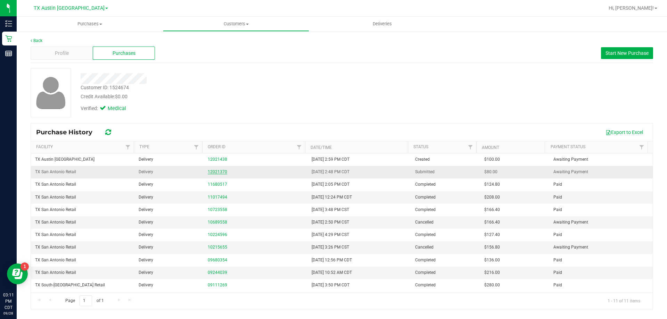
click at [219, 173] on link "12021370" at bounding box center [217, 171] width 19 height 5
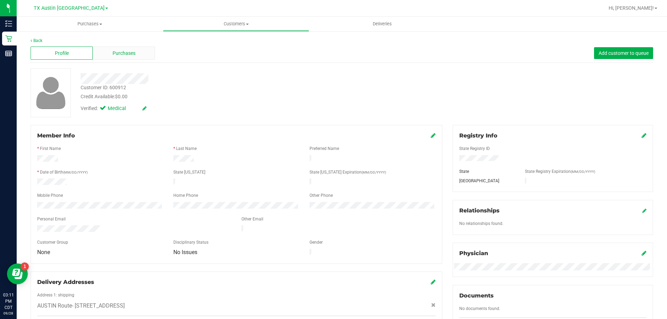
click at [137, 55] on div "Purchases" at bounding box center [124, 53] width 62 height 13
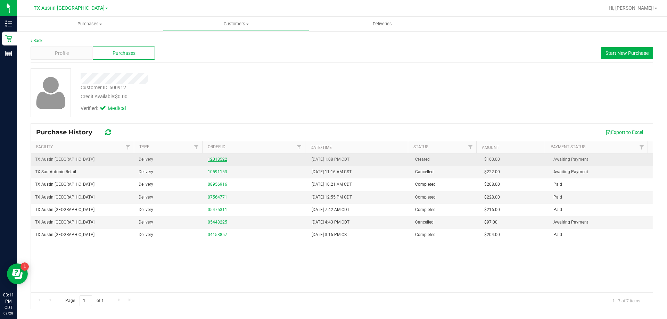
click at [217, 158] on link "12018522" at bounding box center [217, 159] width 19 height 5
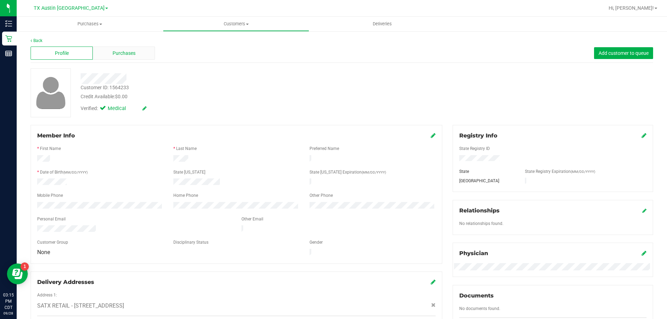
click at [127, 52] on span "Purchases" at bounding box center [124, 53] width 23 height 7
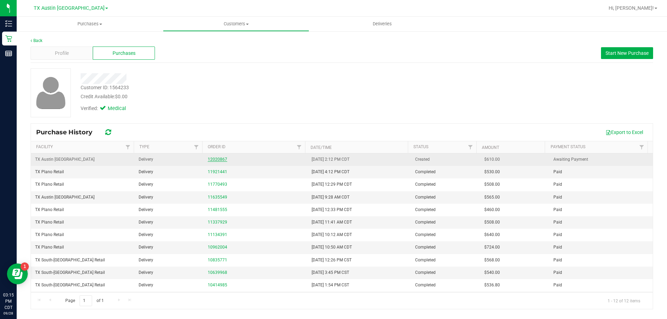
click at [216, 160] on link "12020867" at bounding box center [217, 159] width 19 height 5
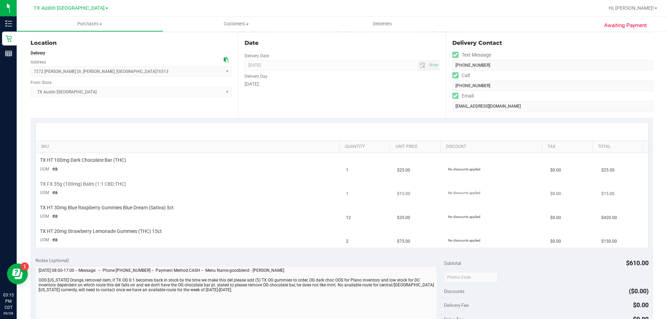
scroll to position [69, 0]
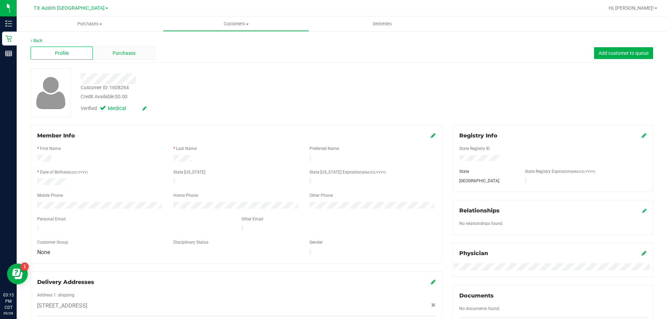
click at [137, 55] on div "Purchases" at bounding box center [124, 53] width 62 height 13
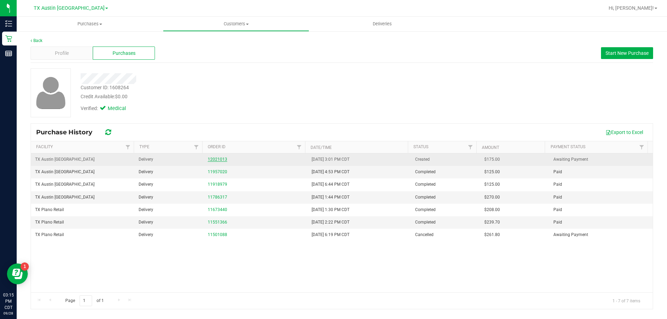
click at [221, 160] on link "12021013" at bounding box center [217, 159] width 19 height 5
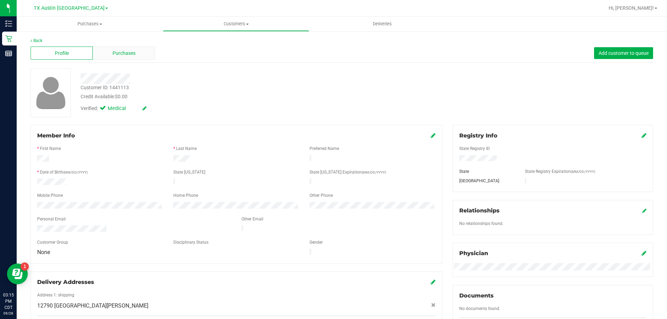
click at [133, 52] on span "Purchases" at bounding box center [124, 53] width 23 height 7
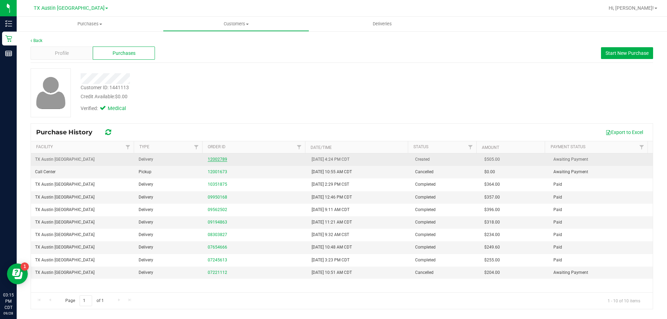
click at [216, 158] on link "12002789" at bounding box center [217, 159] width 19 height 5
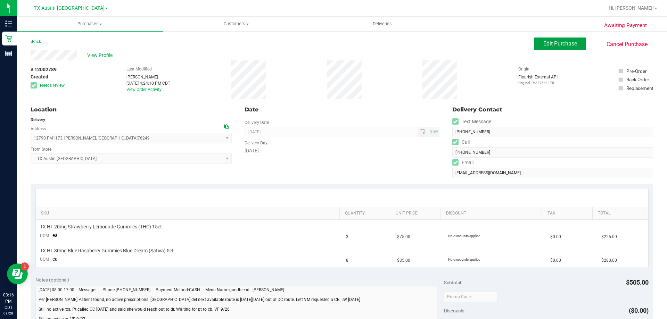
click at [564, 43] on span "Edit Purchase" at bounding box center [560, 43] width 34 height 7
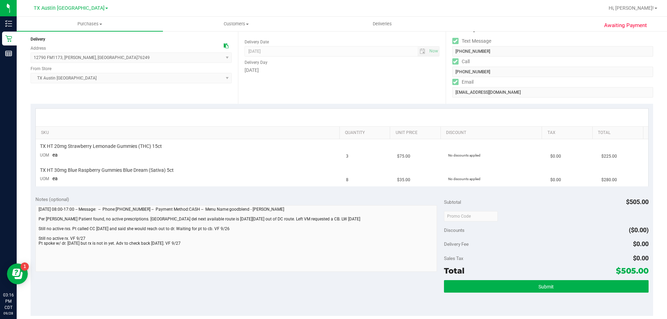
scroll to position [139, 0]
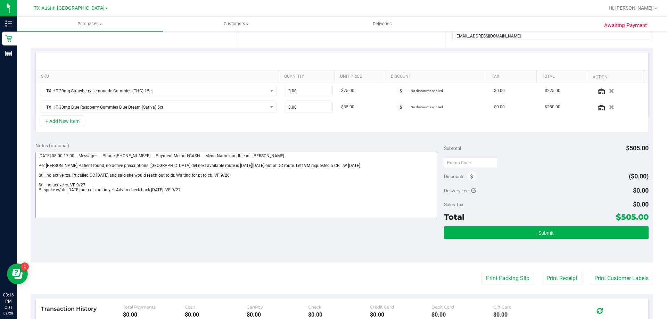
scroll to position [139, 0]
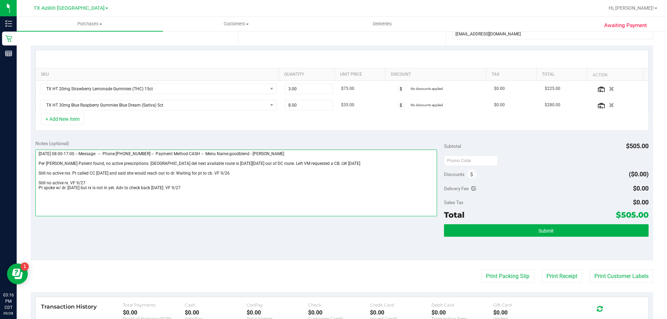
click at [197, 189] on textarea at bounding box center [236, 183] width 402 height 67
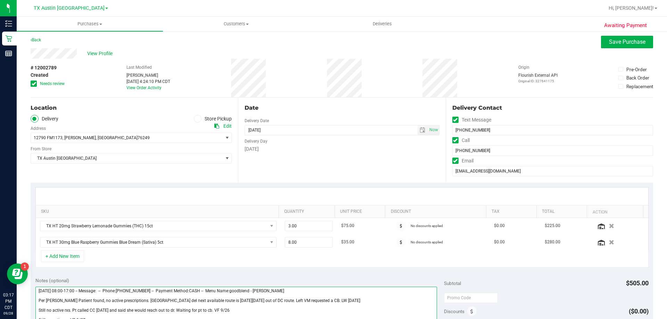
scroll to position [0, 0]
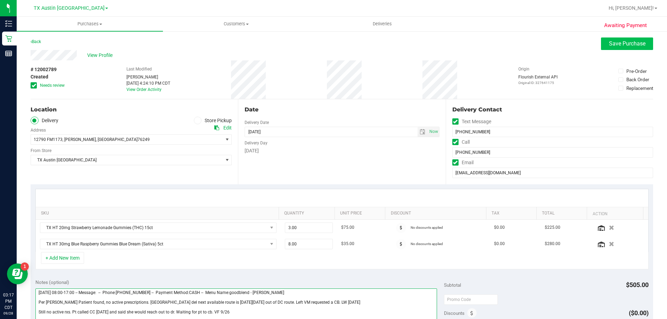
type textarea "[DATE] 08:00-17:00 -- Message: -- Phone:[PHONE_NUMBER] -- Payment Method:CASH -…"
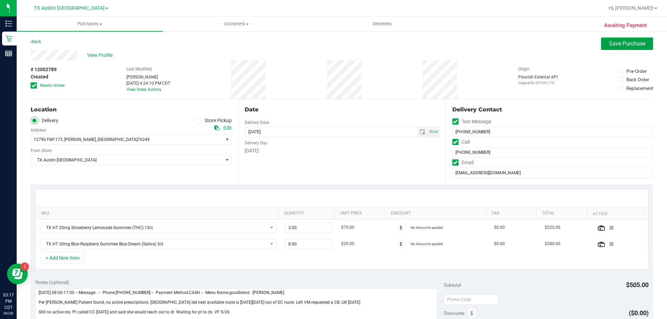
click at [634, 44] on span "Save Purchase" at bounding box center [627, 43] width 36 height 7
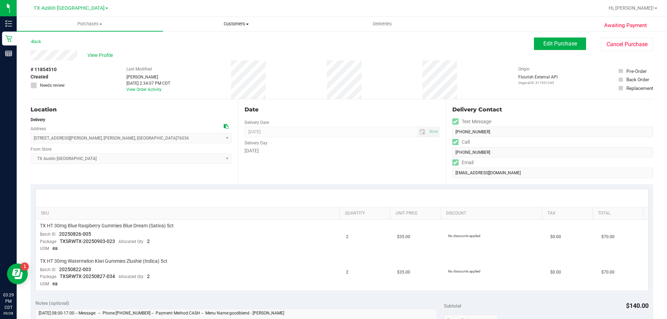
click at [243, 21] on span "Customers" at bounding box center [236, 24] width 146 height 6
click at [236, 44] on li "All customers" at bounding box center [236, 42] width 146 height 8
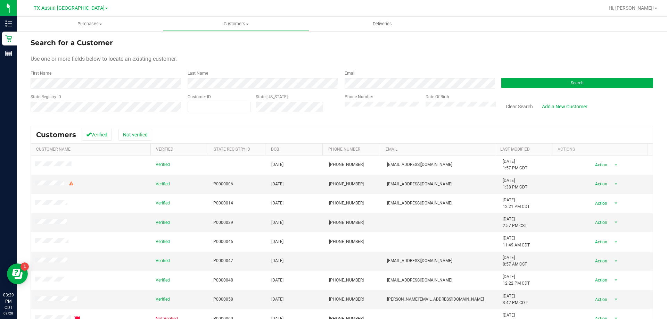
click at [513, 75] on div "Search" at bounding box center [574, 79] width 157 height 18
click at [513, 81] on button "Search" at bounding box center [577, 83] width 152 height 10
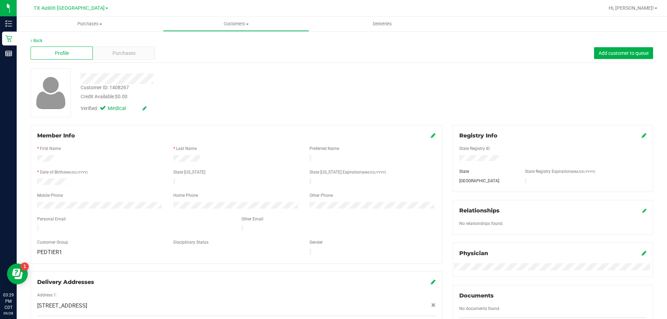
click at [114, 45] on div "Profile Purchases Add customer to queue" at bounding box center [342, 53] width 622 height 19
click at [114, 51] on span "Purchases" at bounding box center [124, 53] width 23 height 7
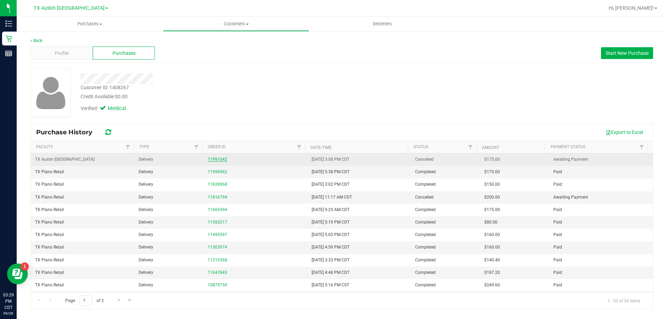
click at [222, 160] on link "11991042" at bounding box center [217, 159] width 19 height 5
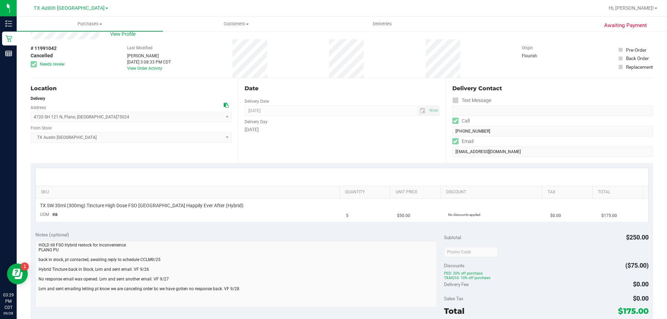
scroll to position [69, 0]
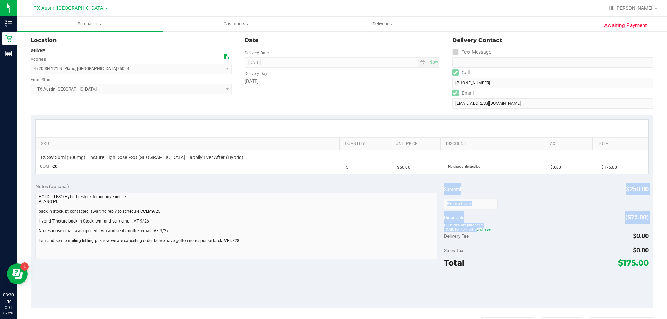
click at [427, 230] on div "Notes (optional) Subtotal $250.00 Discounts ($75.00) PED: 20% off purchase TXAI…" at bounding box center [342, 243] width 622 height 130
click at [537, 258] on div "Total $175.00" at bounding box center [546, 263] width 204 height 13
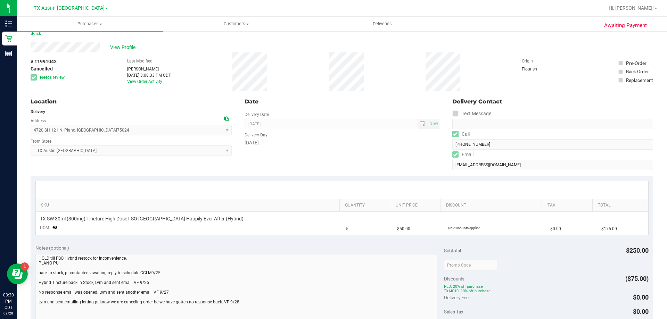
scroll to position [0, 0]
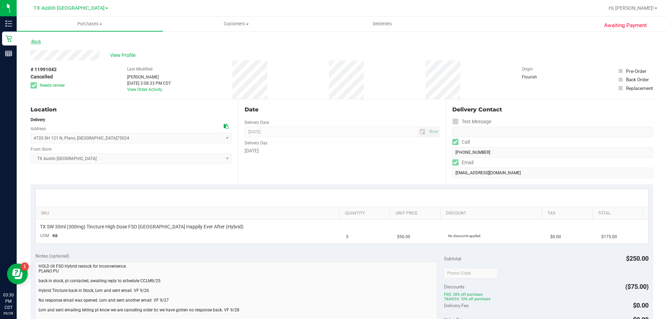
click at [34, 44] on link "Back" at bounding box center [36, 41] width 10 height 5
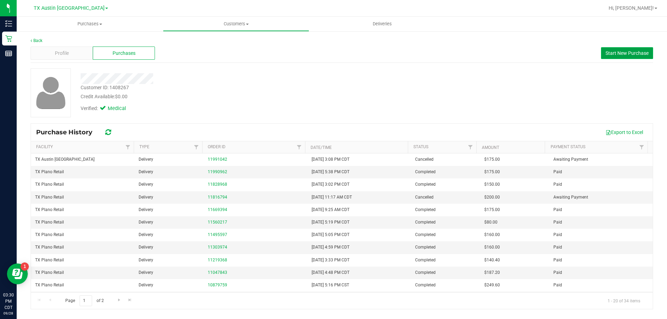
click at [619, 56] on span "Start New Purchase" at bounding box center [626, 53] width 43 height 6
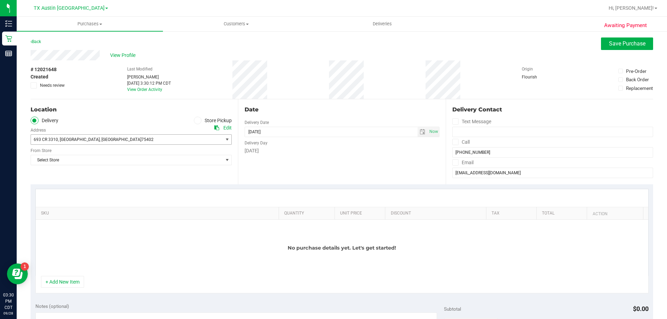
click at [143, 138] on span "693 CR 3310 , [GEOGRAPHIC_DATA] , [GEOGRAPHIC_DATA] 75402" at bounding box center [122, 140] width 182 height 10
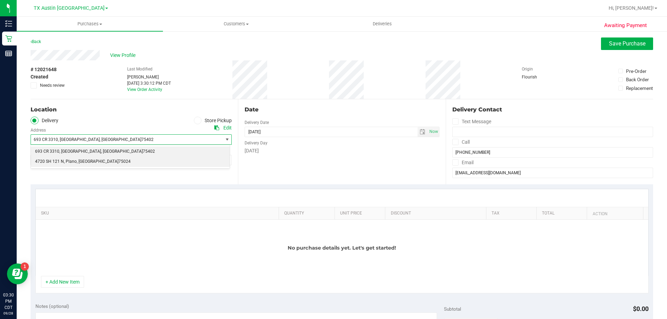
click at [136, 159] on li "4720 SH 121 N , [GEOGRAPHIC_DATA] , [GEOGRAPHIC_DATA] 75024" at bounding box center [130, 162] width 199 height 10
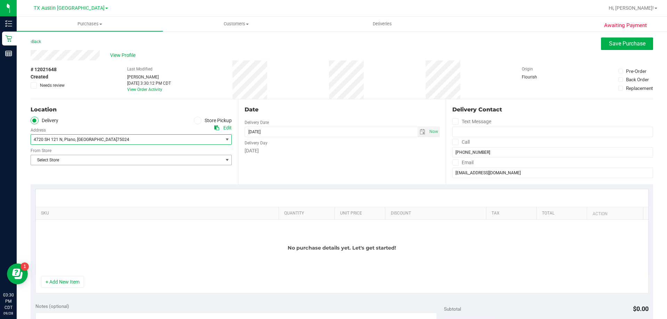
click at [136, 159] on span "Select Store" at bounding box center [127, 160] width 192 height 10
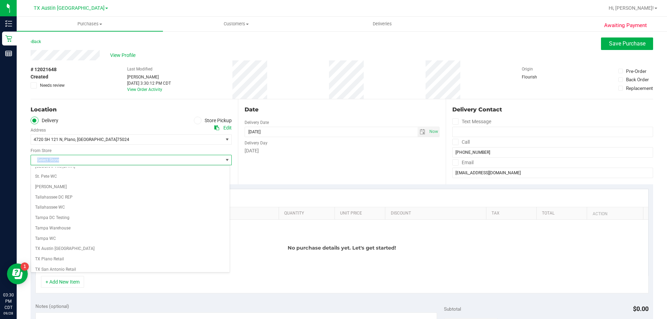
scroll to position [505, 0]
click at [73, 207] on li "TX Plano Retail" at bounding box center [130, 204] width 199 height 10
click at [420, 133] on span "select" at bounding box center [423, 132] width 6 height 6
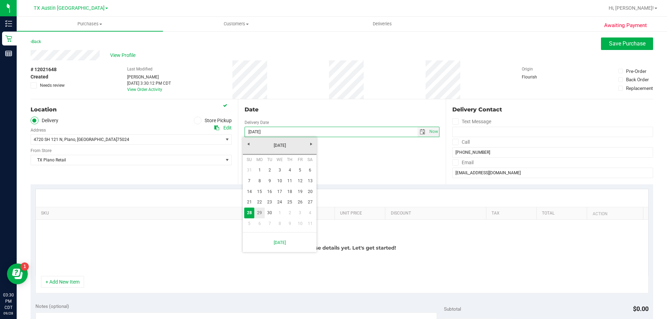
click at [262, 211] on link "29" at bounding box center [259, 213] width 10 height 11
type input "09/29/2025"
click at [453, 142] on icon at bounding box center [455, 142] width 5 height 0
click at [0, 0] on input "Call" at bounding box center [0, 0] width 0 height 0
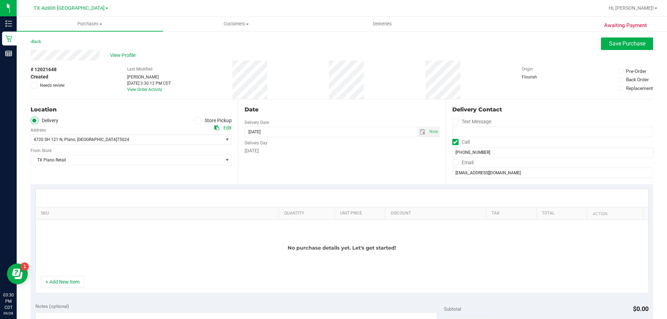
click at [454, 163] on icon at bounding box center [455, 163] width 5 height 0
click at [0, 0] on input "Email" at bounding box center [0, 0] width 0 height 0
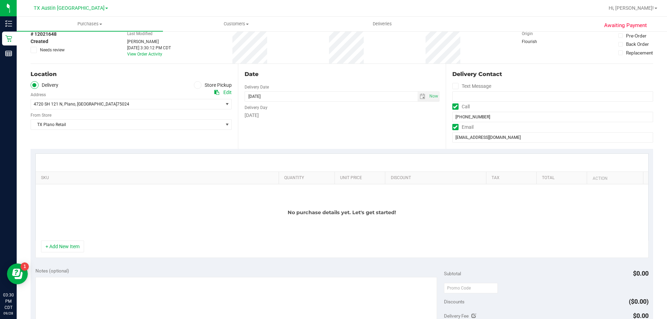
scroll to position [69, 0]
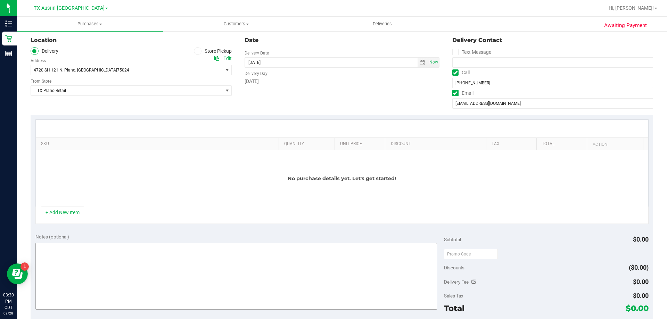
click at [71, 212] on button "+ Add New Item" at bounding box center [62, 213] width 43 height 12
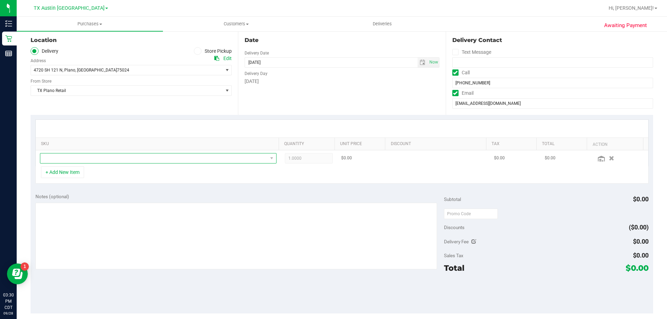
click at [111, 162] on span "NO DATA FOUND" at bounding box center [153, 158] width 227 height 10
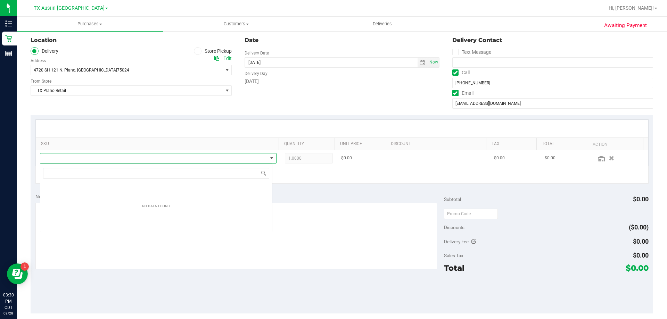
scroll to position [10, 232]
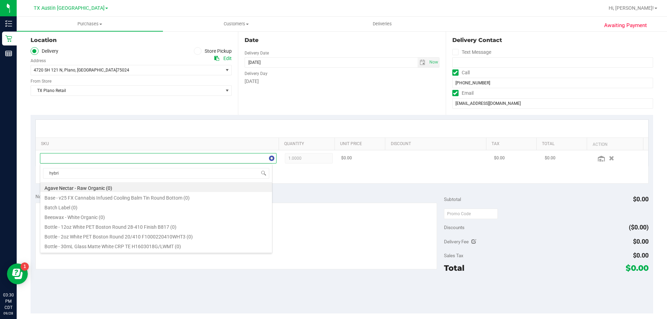
type input "hybrid"
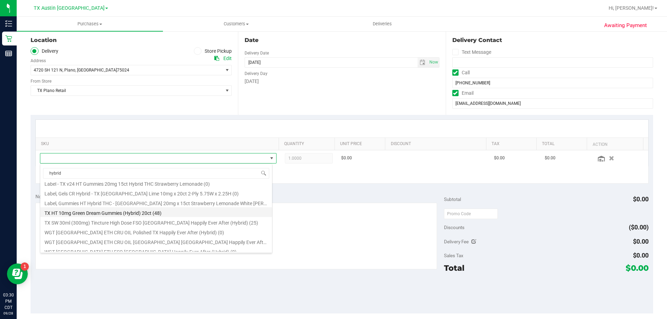
scroll to position [35, 0]
click at [111, 211] on li "TX SW 30ml (300mg) Tincture High Dose FSO TX Happily Ever After (Hybrid) (25)" at bounding box center [156, 211] width 232 height 10
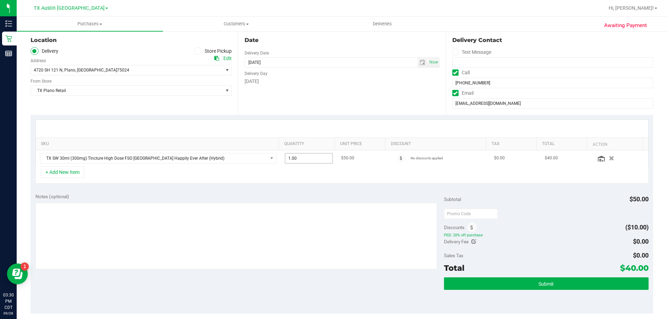
click at [302, 159] on span "1.00 1" at bounding box center [309, 158] width 48 height 10
type input "5"
type input "5.00"
click at [313, 105] on div "Date Delivery Date 09/29/2025 Now 09/29/2025 08:00 AM Now Delivery Day Monday" at bounding box center [341, 72] width 207 height 85
click at [458, 215] on input "text" at bounding box center [471, 214] width 54 height 10
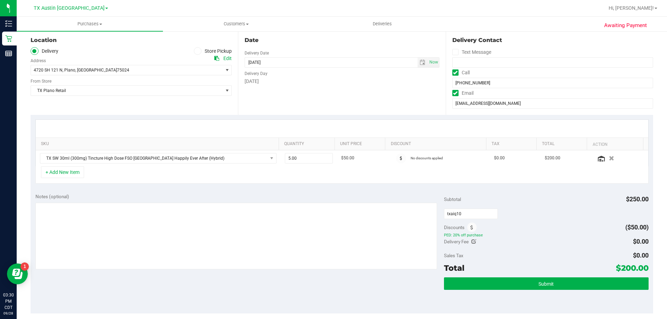
type input "TXAIQ10"
click at [525, 230] on div "Discounts ($50.00)" at bounding box center [546, 227] width 204 height 13
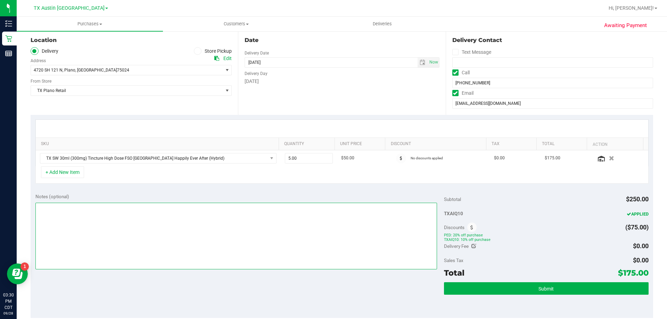
click at [176, 215] on textarea at bounding box center [236, 236] width 402 height 67
type textarea "PU Mon 9/29 in Plano. VF 9/28"
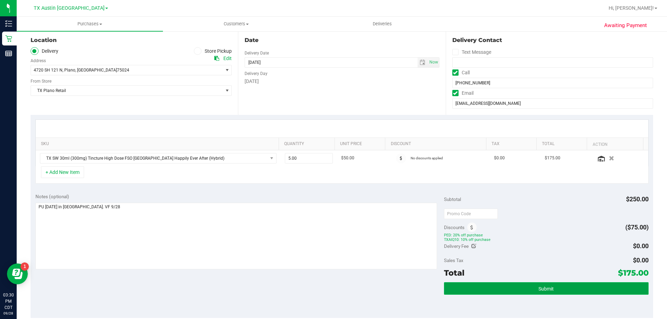
click at [538, 289] on span "Submit" at bounding box center [545, 289] width 15 height 6
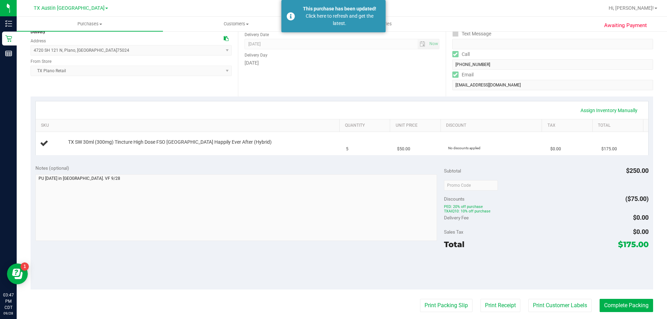
scroll to position [104, 0]
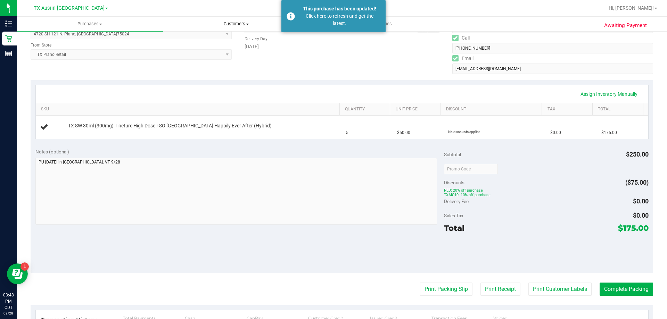
click at [242, 19] on uib-tab-heading "Customers All customers Add a new customer All physicians" at bounding box center [236, 24] width 146 height 14
click at [242, 40] on li "All customers" at bounding box center [236, 42] width 146 height 8
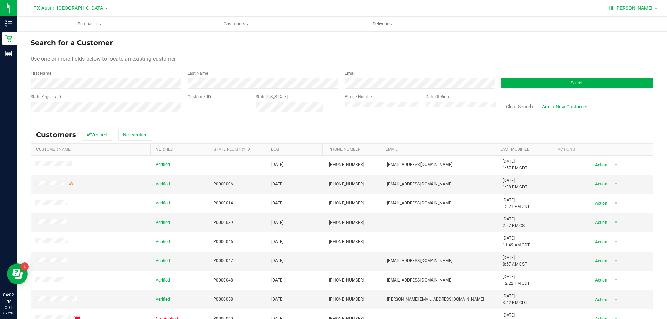
click at [646, 9] on span "Hi, [PERSON_NAME]!" at bounding box center [630, 8] width 45 height 6
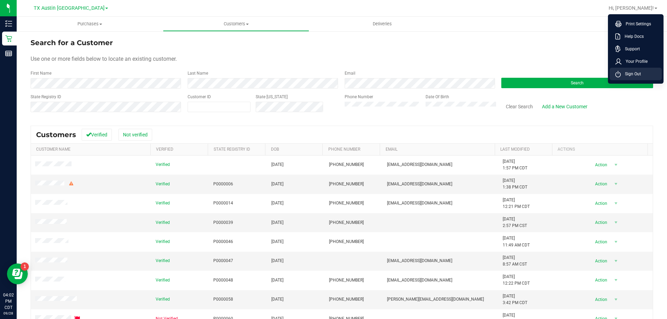
click at [645, 72] on li "Sign Out" at bounding box center [635, 74] width 52 height 13
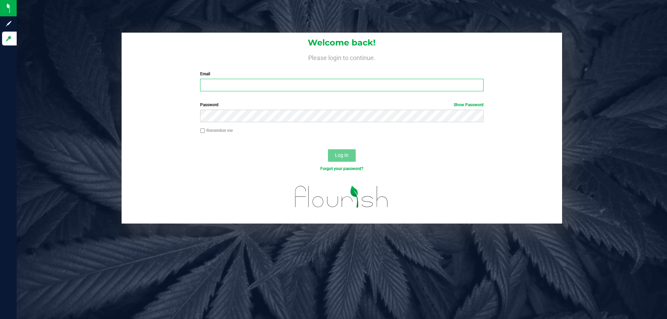
type input "vferrazza@liveparallel.com"
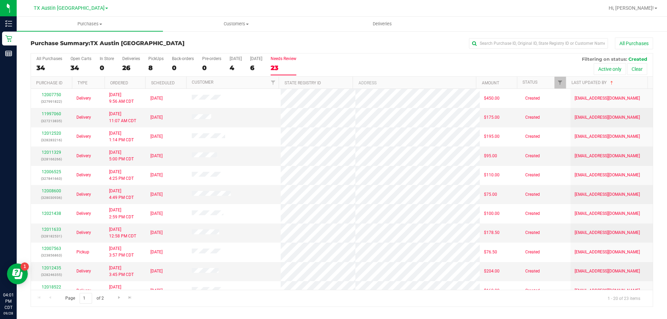
click at [280, 65] on div "23" at bounding box center [284, 68] width 26 height 8
click at [0, 0] on input "Needs Review 23" at bounding box center [0, 0] width 0 height 0
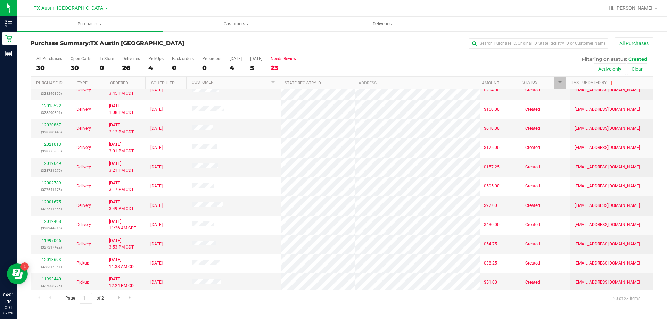
scroll to position [183, 0]
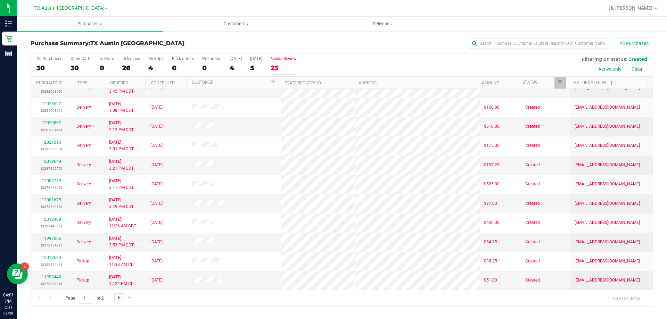
click at [118, 298] on span "Go to the next page" at bounding box center [119, 298] width 6 height 6
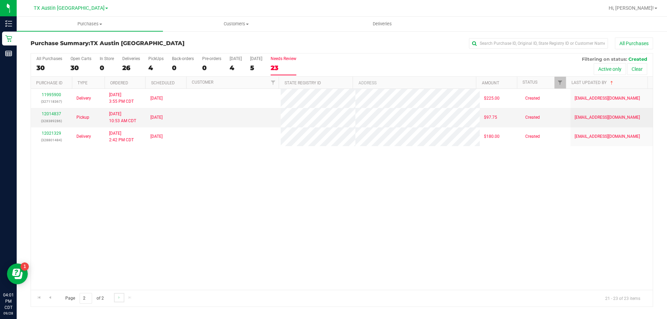
scroll to position [0, 0]
click at [52, 297] on link "Go to the previous page" at bounding box center [50, 297] width 10 height 9
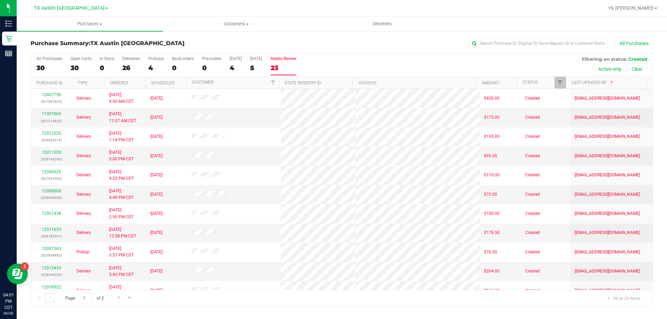
scroll to position [183, 0]
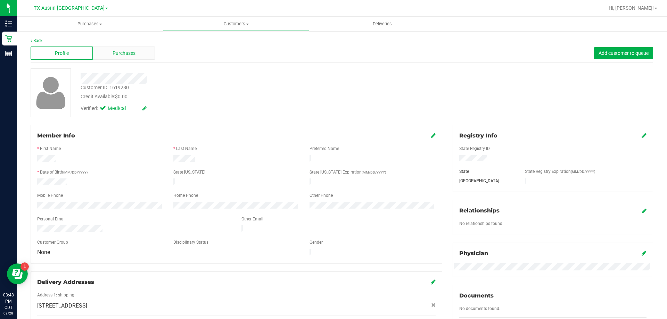
click at [107, 55] on div "Purchases" at bounding box center [124, 53] width 62 height 13
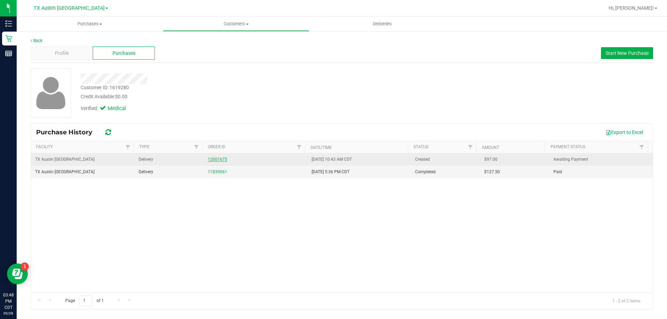
click at [225, 158] on link "12001675" at bounding box center [217, 159] width 19 height 5
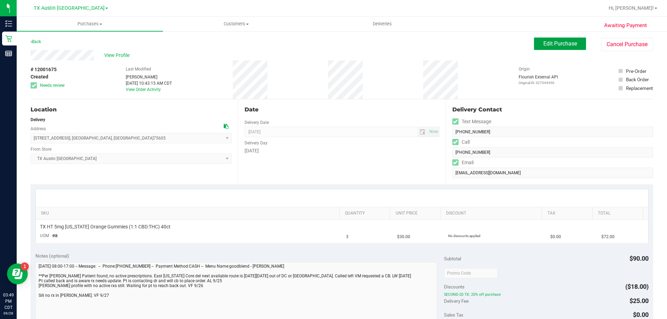
click at [544, 46] on span "Edit Purchase" at bounding box center [560, 43] width 34 height 7
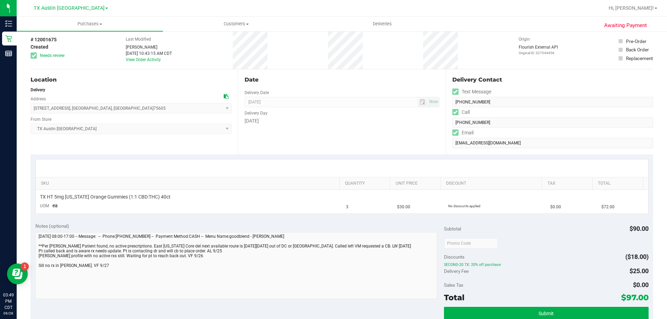
scroll to position [69, 0]
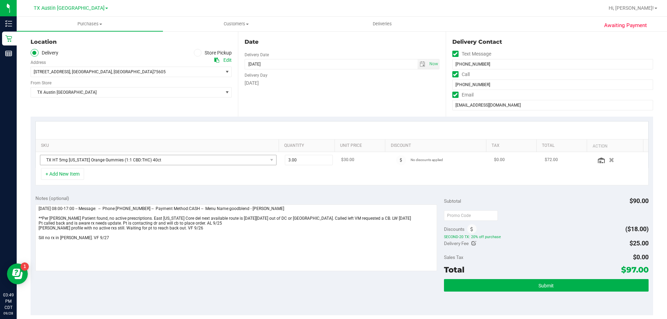
scroll to position [69, 0]
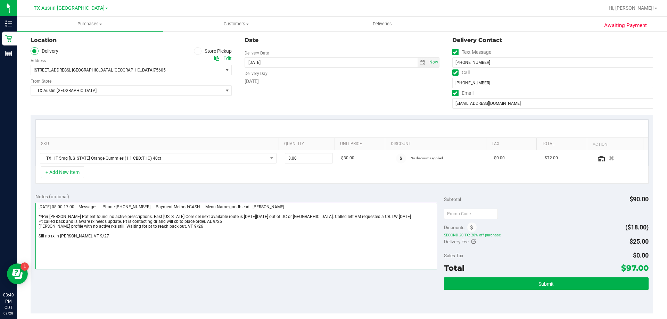
click at [94, 238] on textarea at bounding box center [236, 236] width 402 height 67
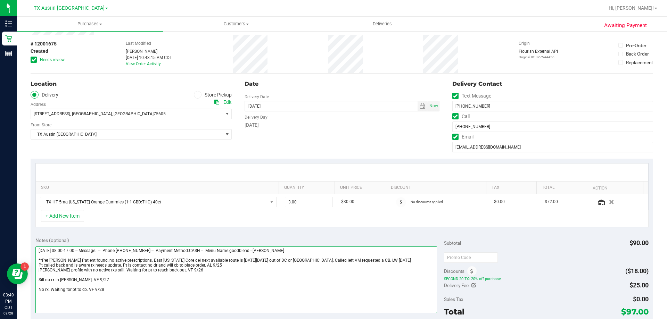
scroll to position [0, 0]
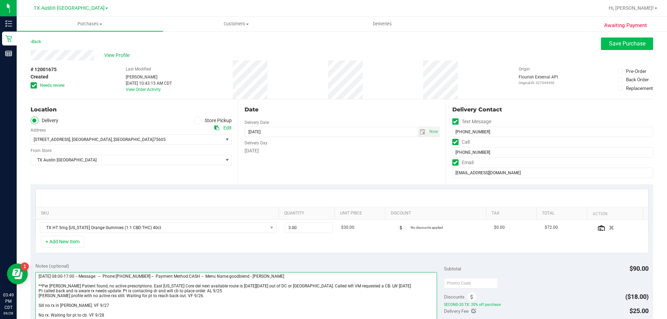
type textarea "[DATE] 08:00-17:00 -- Message: -- Phone:[PHONE_NUMBER] -- Payment Method:CASH -…"
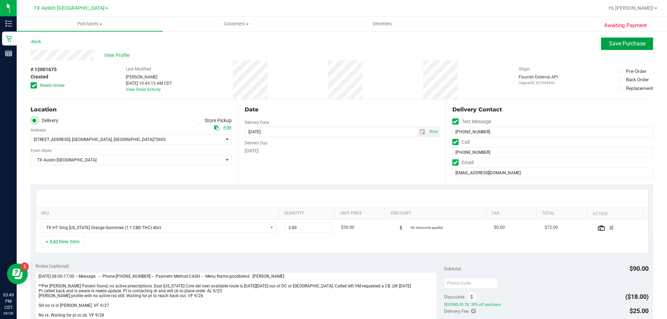
click at [621, 41] on span "Save Purchase" at bounding box center [627, 43] width 36 height 7
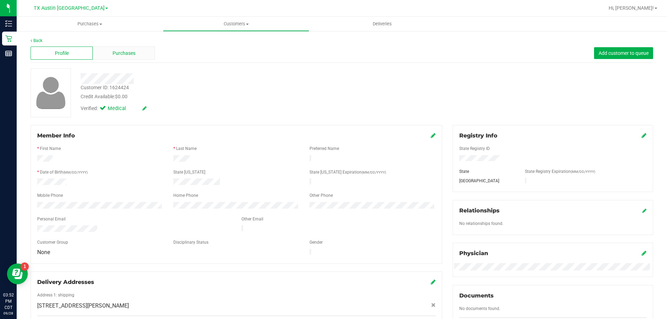
click at [124, 54] on span "Purchases" at bounding box center [124, 53] width 23 height 7
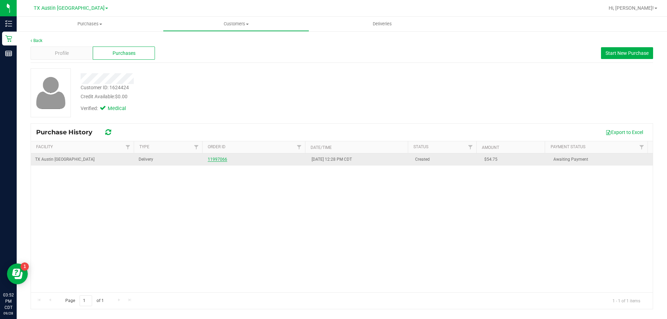
click at [221, 160] on link "11997066" at bounding box center [217, 159] width 19 height 5
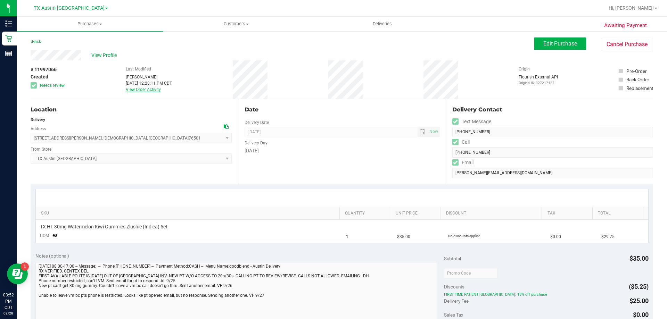
click at [142, 89] on link "View Order Activity" at bounding box center [143, 89] width 35 height 5
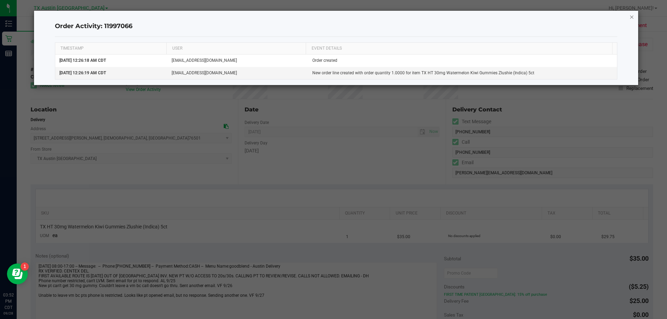
click at [633, 17] on icon "button" at bounding box center [631, 17] width 5 height 8
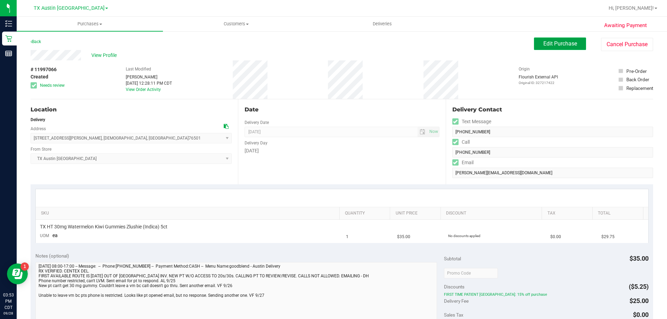
click at [553, 39] on button "Edit Purchase" at bounding box center [560, 44] width 52 height 13
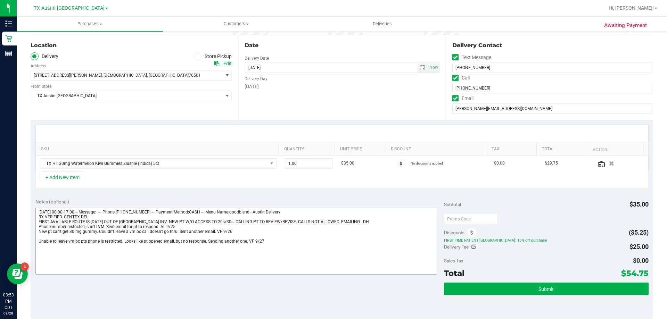
scroll to position [69, 0]
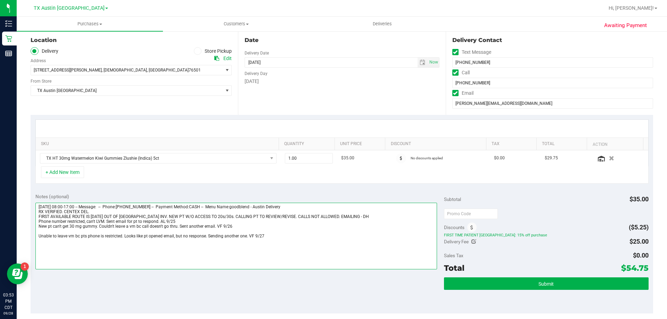
click at [266, 236] on textarea at bounding box center [236, 236] width 402 height 67
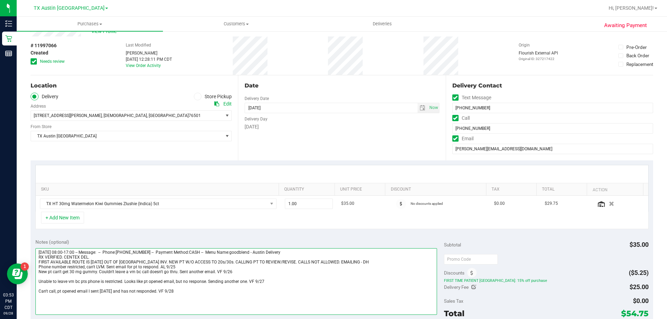
scroll to position [0, 0]
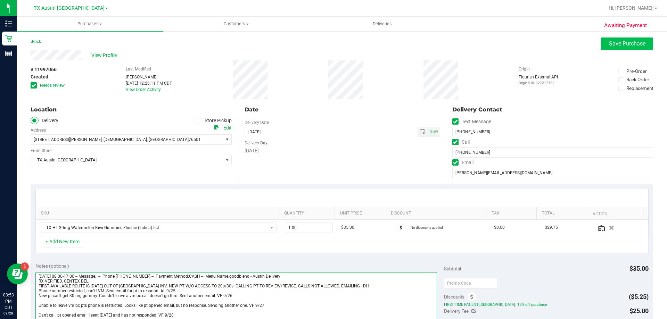
type textarea "Thursday 09/25/2025 08:00-17:00 -- Message: -- Phone:2546544449 -- Payment Meth…"
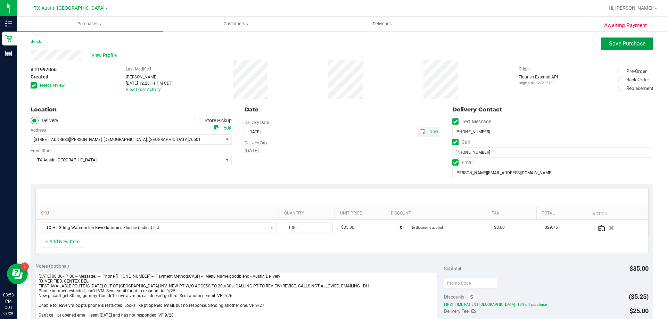
click at [628, 47] on button "Save Purchase" at bounding box center [627, 44] width 52 height 13
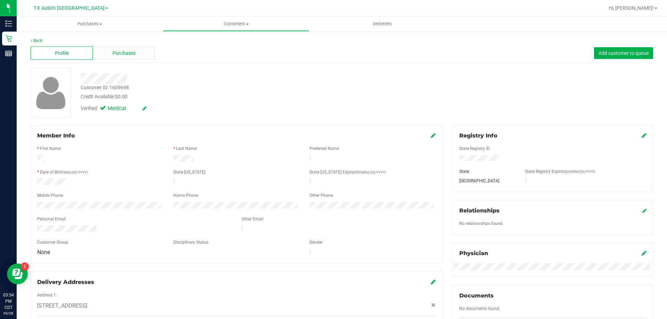
click at [145, 56] on div "Purchases" at bounding box center [124, 53] width 62 height 13
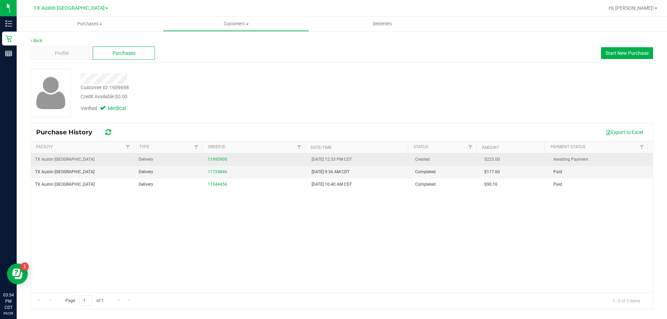
click at [217, 156] on td "11995900" at bounding box center [255, 159] width 103 height 13
click at [218, 159] on link "11995900" at bounding box center [217, 159] width 19 height 5
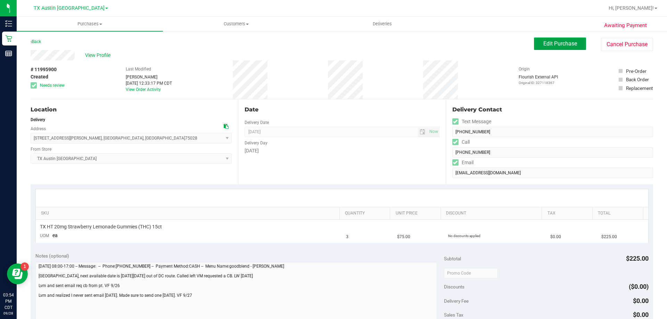
click at [546, 49] on button "Edit Purchase" at bounding box center [560, 44] width 52 height 13
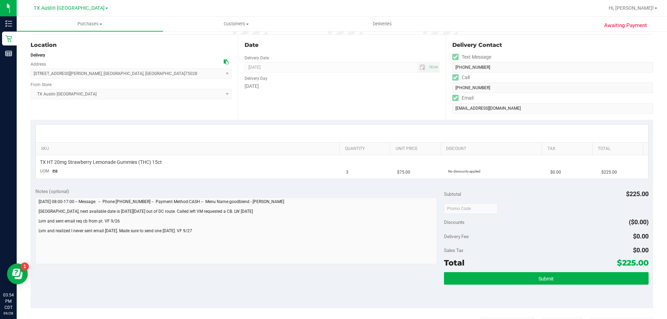
scroll to position [104, 0]
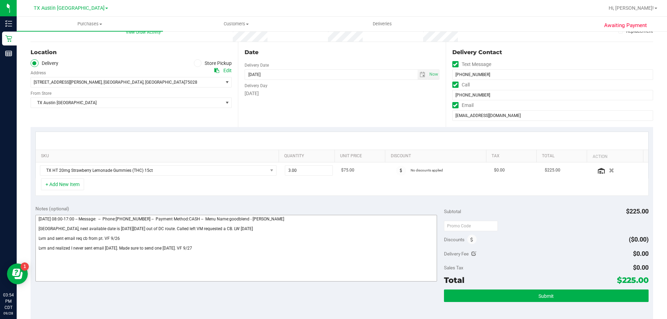
scroll to position [69, 0]
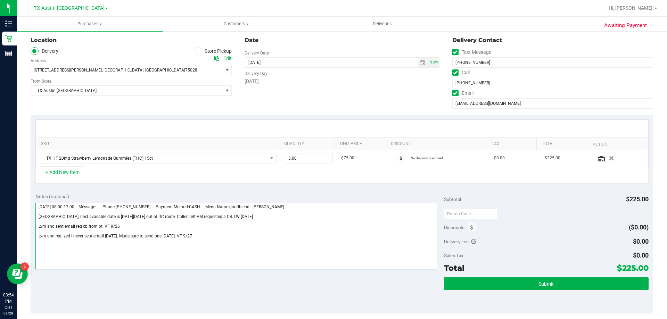
click at [202, 234] on textarea at bounding box center [236, 236] width 402 height 67
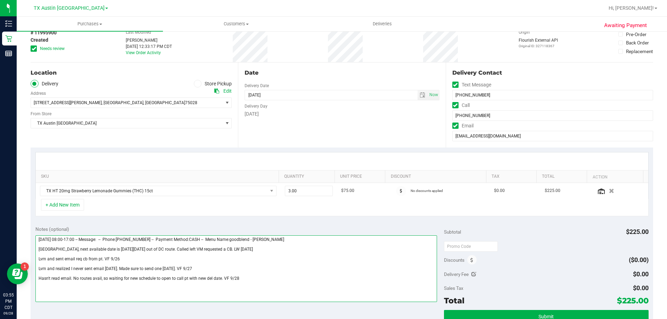
scroll to position [0, 0]
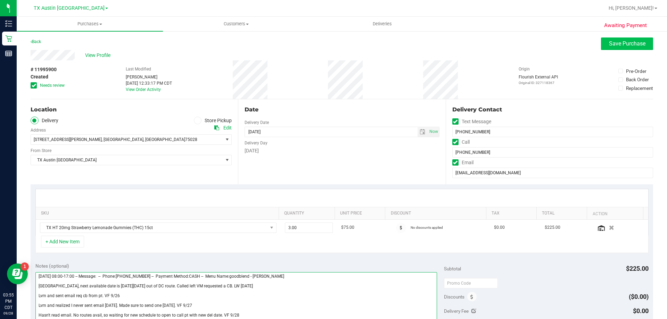
type textarea "Friday 09/26/2025 08:00-17:00 -- Message: -- Phone:2147245149 -- Payment Method…"
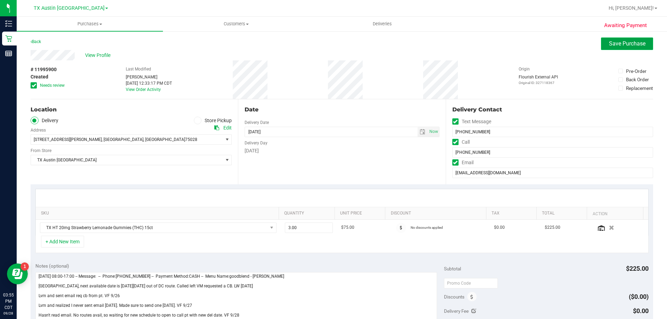
click at [609, 46] on span "Save Purchase" at bounding box center [627, 43] width 36 height 7
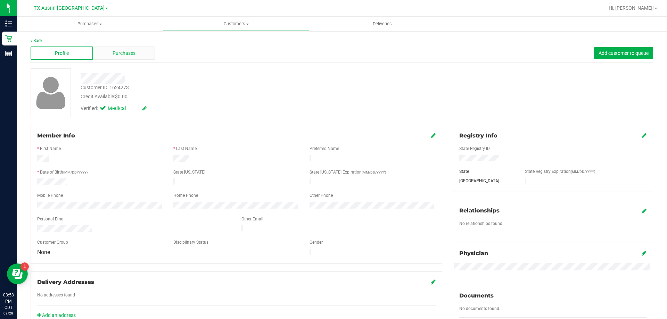
click at [136, 56] on div "Purchases" at bounding box center [124, 53] width 62 height 13
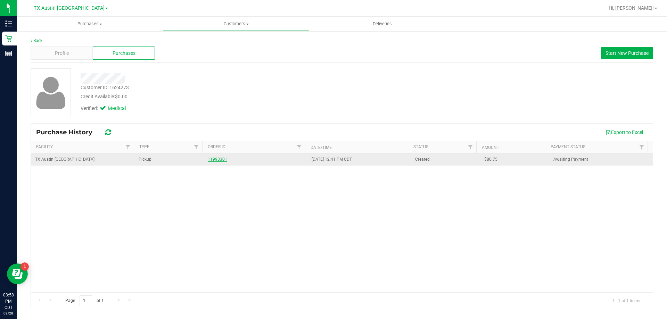
click at [214, 157] on link "11993301" at bounding box center [217, 159] width 19 height 5
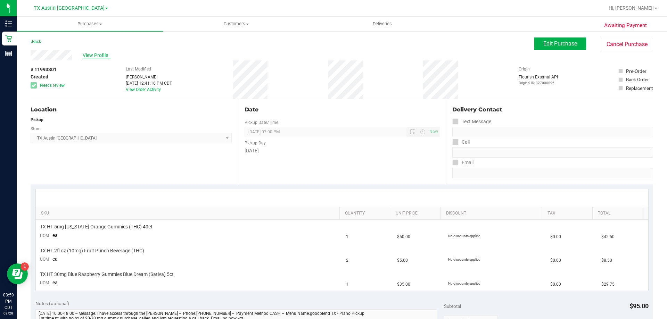
click at [90, 53] on span "View Profile" at bounding box center [97, 55] width 28 height 7
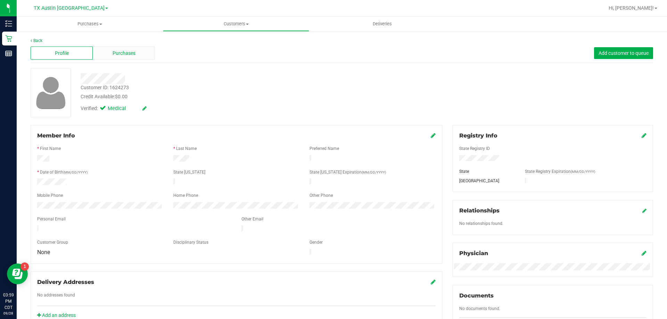
click at [113, 59] on div "Purchases" at bounding box center [124, 53] width 62 height 13
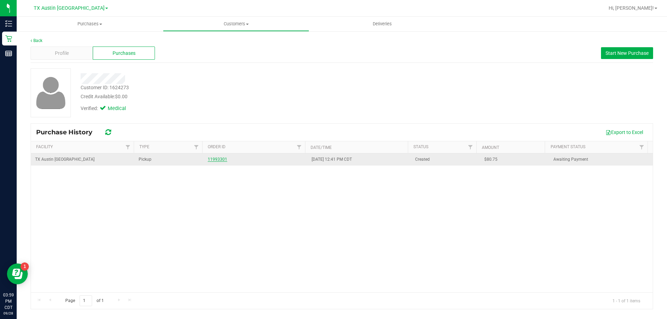
click at [211, 160] on link "11993301" at bounding box center [217, 159] width 19 height 5
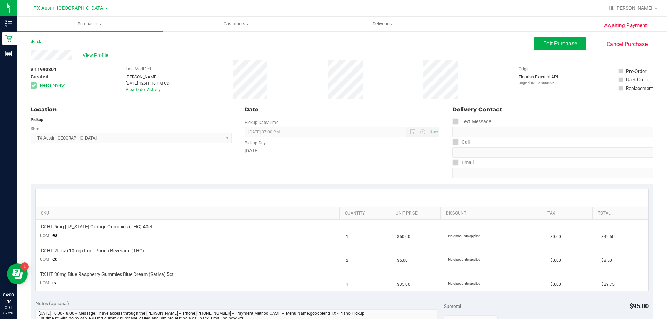
click at [545, 35] on div "Awaiting Payment Back Edit Purchase Cancel Purchase View Profile # 11993301 Cre…" at bounding box center [342, 313] width 650 height 565
click at [545, 43] on span "Edit Purchase" at bounding box center [560, 43] width 34 height 7
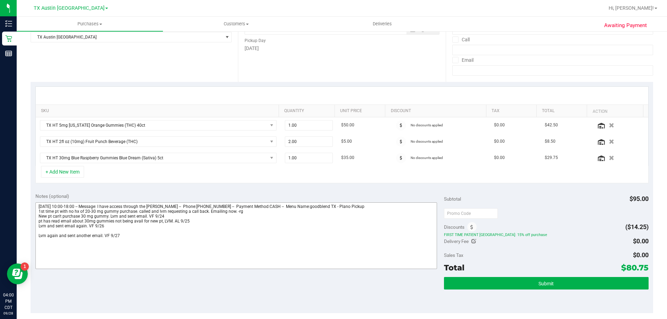
scroll to position [139, 0]
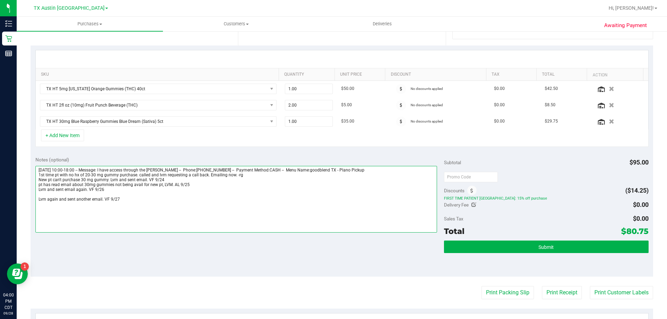
click at [126, 201] on textarea at bounding box center [236, 199] width 402 height 67
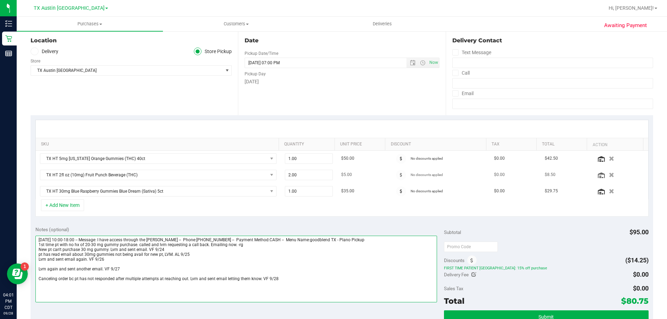
scroll to position [0, 0]
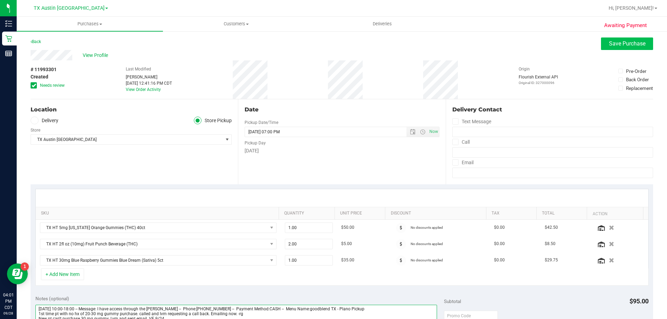
type textarea "Wednesday 09/24/2025 10:00-18:00 -- Message: I have access through the CURT -- …"
click at [609, 42] on span "Save Purchase" at bounding box center [627, 43] width 36 height 7
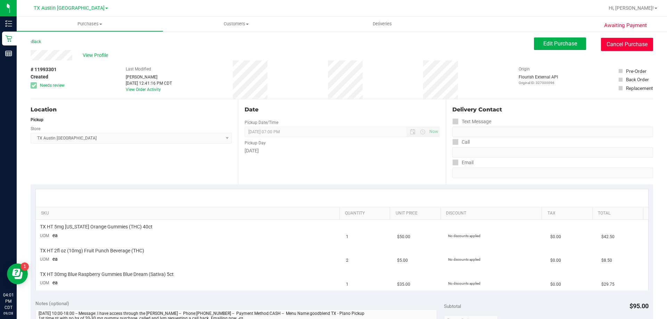
click at [621, 47] on button "Cancel Purchase" at bounding box center [627, 44] width 52 height 13
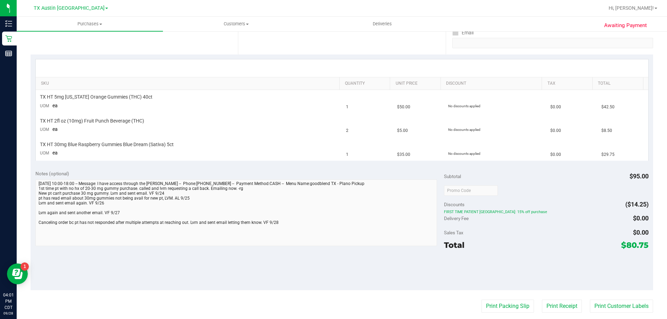
scroll to position [139, 0]
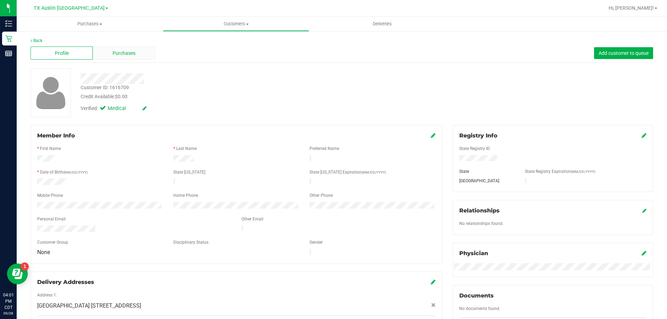
click at [147, 48] on div "Purchases" at bounding box center [124, 53] width 62 height 13
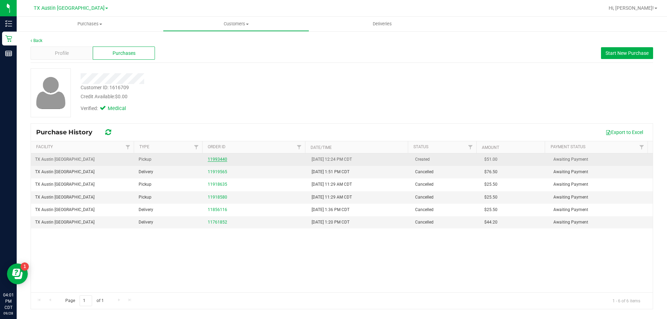
click at [217, 159] on link "11993440" at bounding box center [217, 159] width 19 height 5
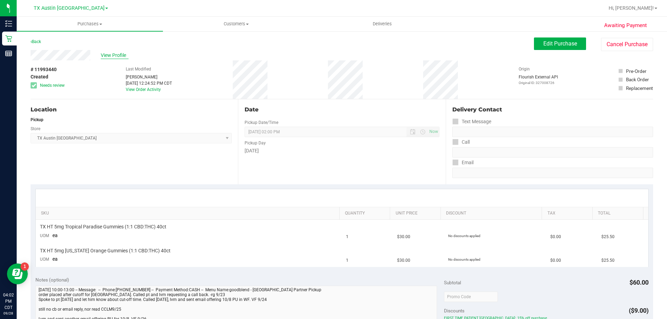
click at [105, 56] on span "View Profile" at bounding box center [115, 55] width 28 height 7
